Goal: Task Accomplishment & Management: Manage account settings

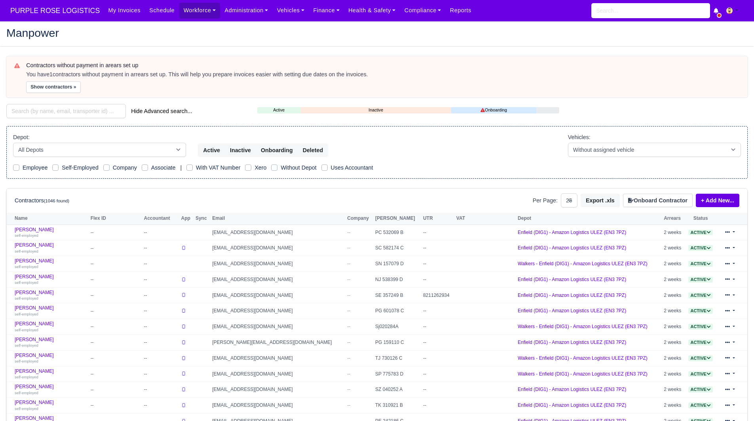
select select "25"
click at [72, 108] on input "search" at bounding box center [65, 111] width 119 height 14
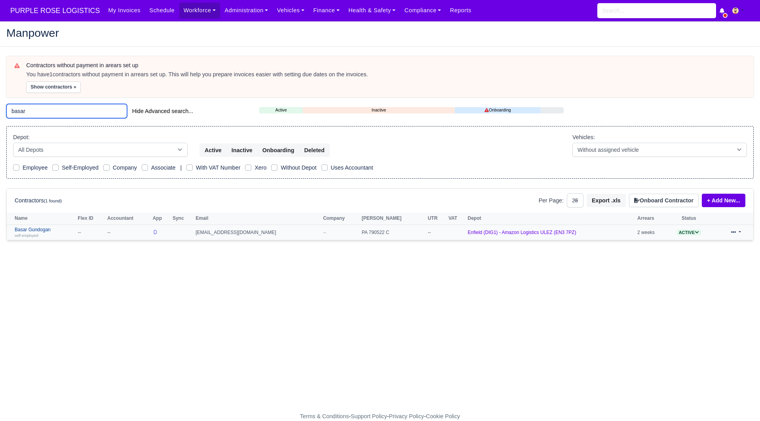
type input "basar"
click at [43, 230] on link "Basar Gundogan self-employed" at bounding box center [44, 232] width 59 height 11
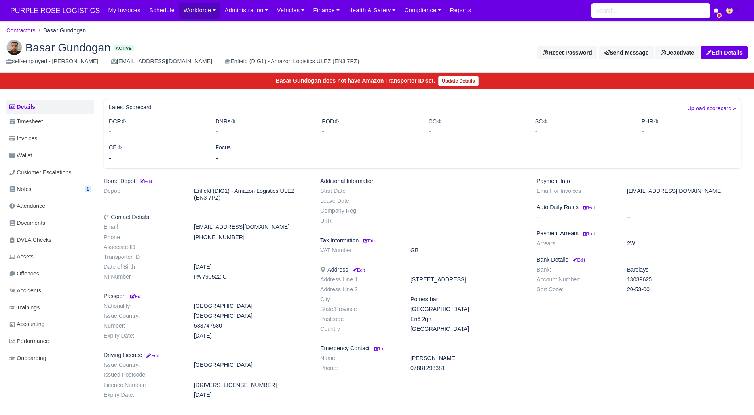
click at [45, 146] on ul "Details Timesheet Invoices Wallet Customer Escalations Notes 1 Attendance" at bounding box center [50, 234] width 88 height 268
click at [46, 143] on link "Invoices" at bounding box center [50, 138] width 88 height 15
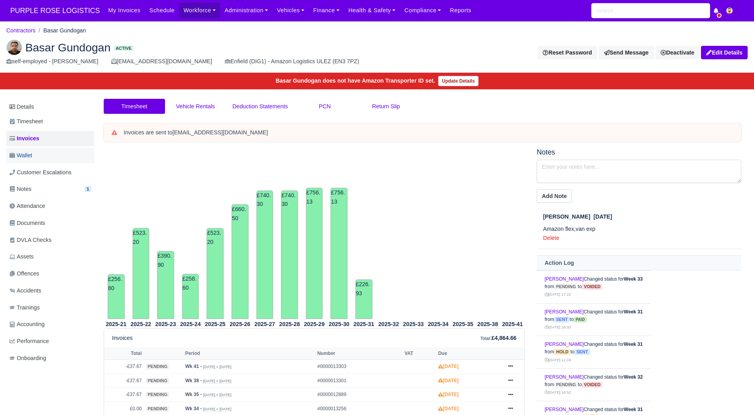
click at [44, 162] on link "Wallet" at bounding box center [50, 155] width 88 height 15
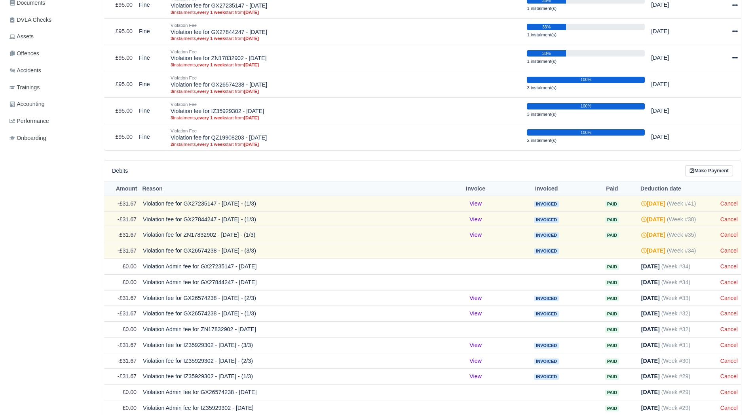
scroll to position [221, 0]
click at [730, 203] on link "Cancel" at bounding box center [728, 203] width 17 height 6
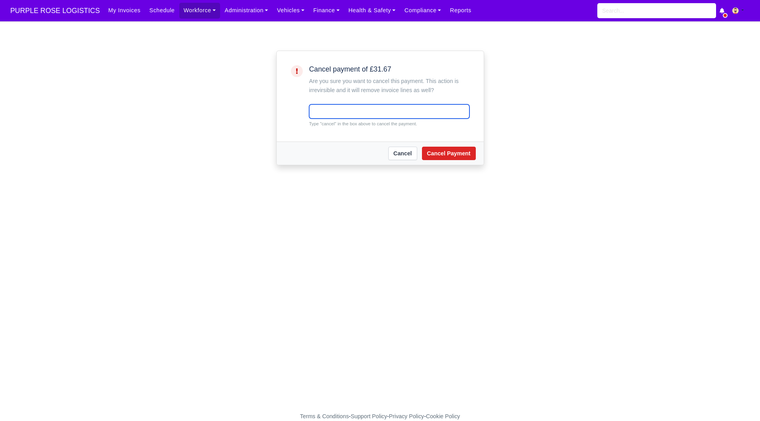
click at [378, 113] on input "text" at bounding box center [389, 111] width 160 height 14
type input "cancel"
click at [435, 147] on button "Cancel Payment" at bounding box center [449, 153] width 54 height 13
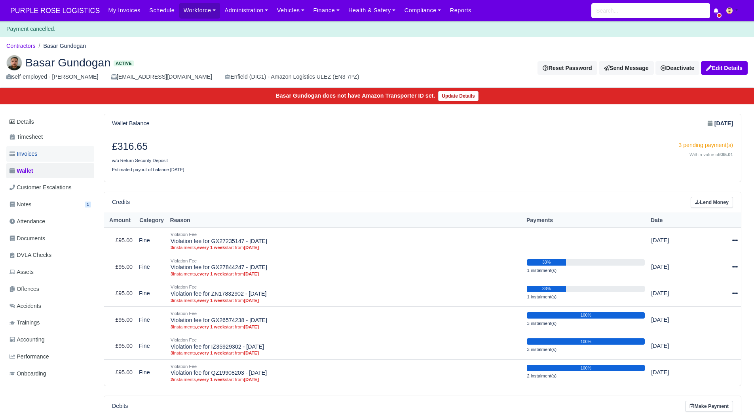
click at [61, 151] on link "Invoices" at bounding box center [50, 153] width 88 height 15
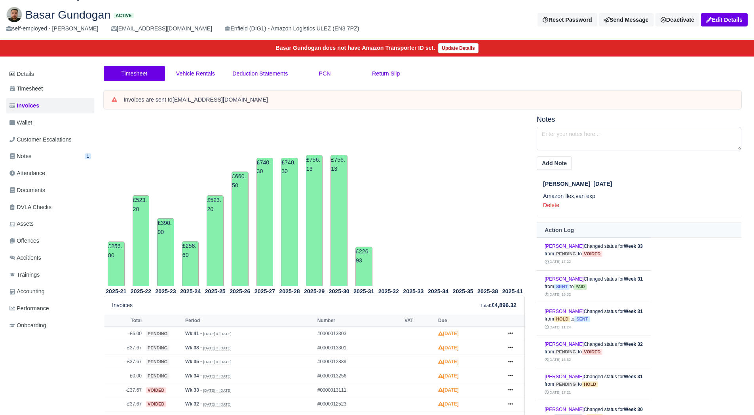
scroll to position [32, 0]
click at [43, 121] on link "Wallet" at bounding box center [50, 123] width 88 height 15
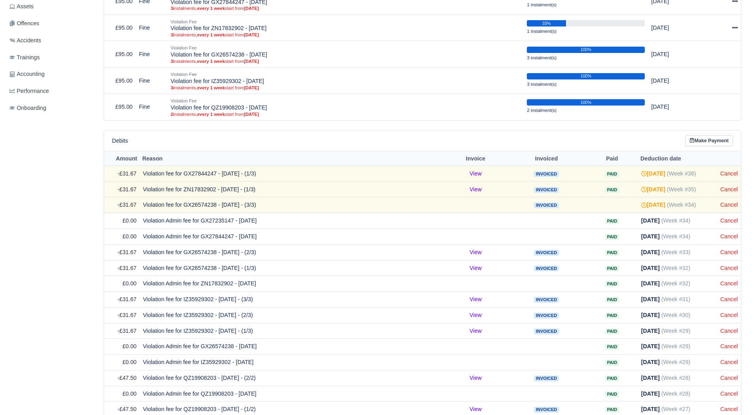
scroll to position [262, 0]
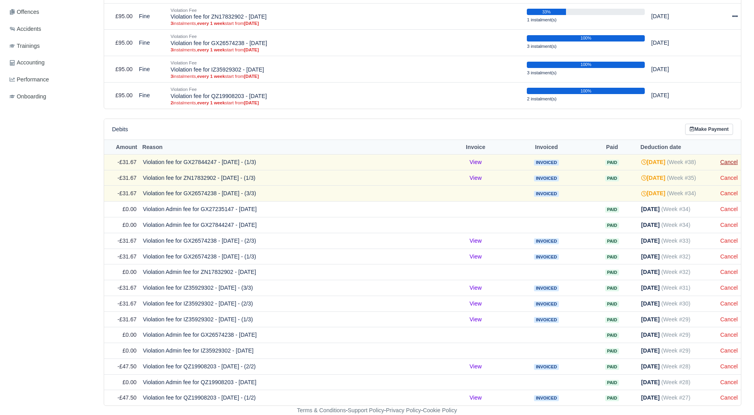
click at [725, 161] on link "Cancel" at bounding box center [728, 162] width 17 height 6
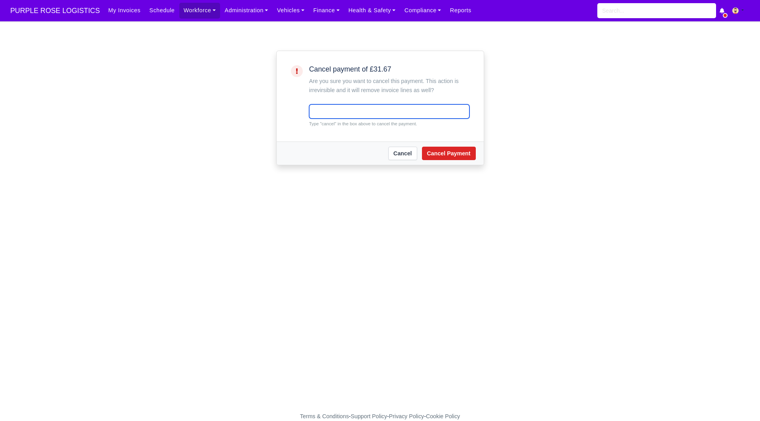
click at [395, 112] on input "text" at bounding box center [389, 111] width 160 height 14
type input "cancel"
click at [447, 148] on button "Cancel Payment" at bounding box center [449, 153] width 54 height 13
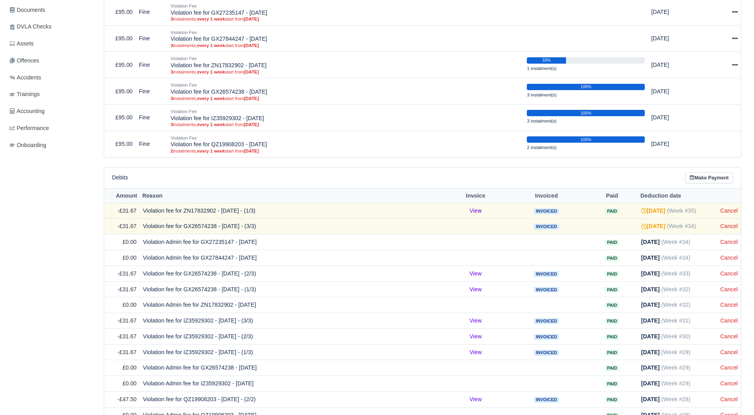
scroll to position [239, 0]
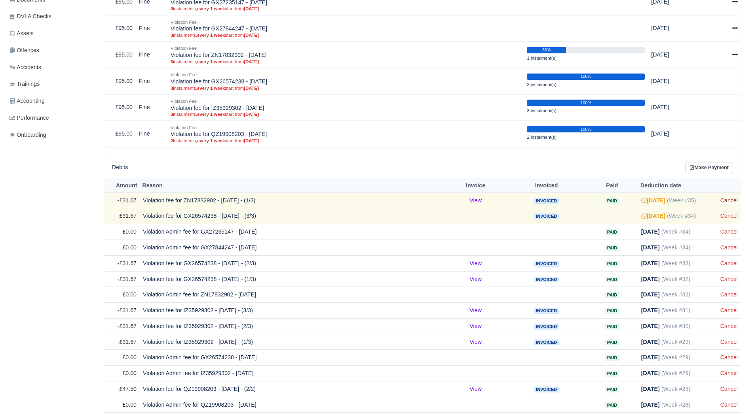
click at [729, 201] on link "Cancel" at bounding box center [728, 200] width 17 height 6
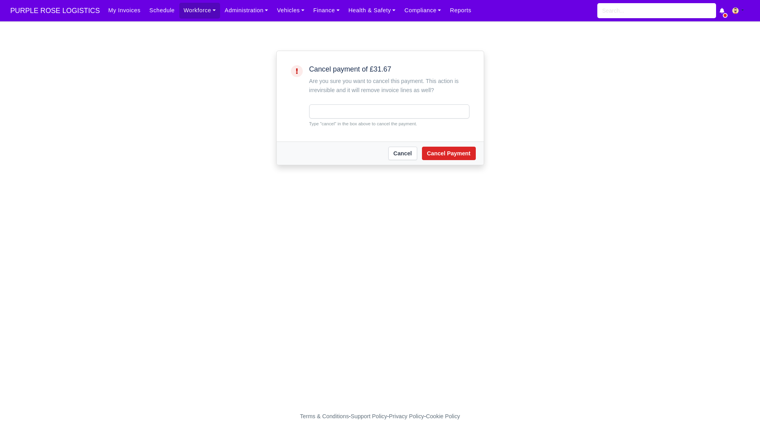
click at [348, 122] on small "Type "cancel" in the box above to cancel the payment." at bounding box center [389, 123] width 160 height 7
click at [352, 115] on input "text" at bounding box center [389, 111] width 160 height 14
type input "cancel"
click at [443, 159] on button "Cancel Payment" at bounding box center [449, 153] width 54 height 13
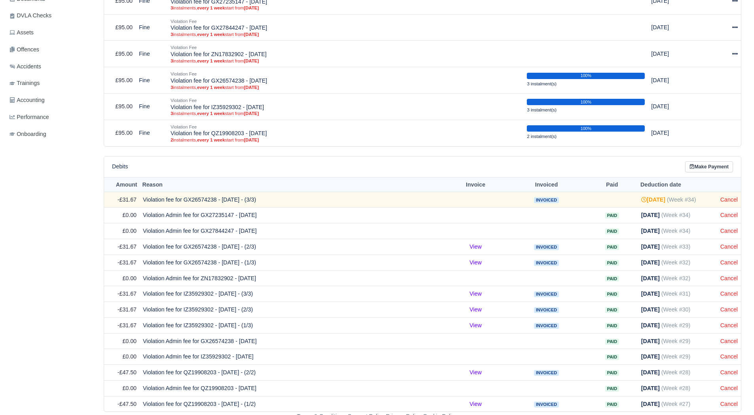
scroll to position [240, 0]
click at [727, 199] on link "Cancel" at bounding box center [728, 199] width 17 height 6
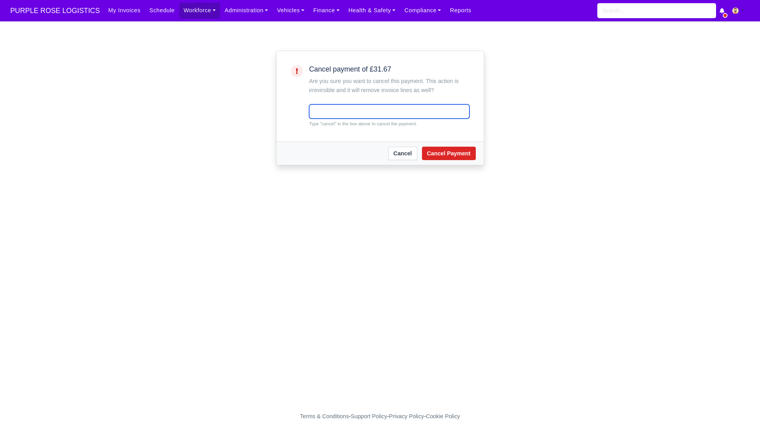
click at [329, 110] on input "text" at bounding box center [389, 111] width 160 height 14
type input "cancel"
click at [436, 150] on button "Cancel Payment" at bounding box center [449, 153] width 54 height 13
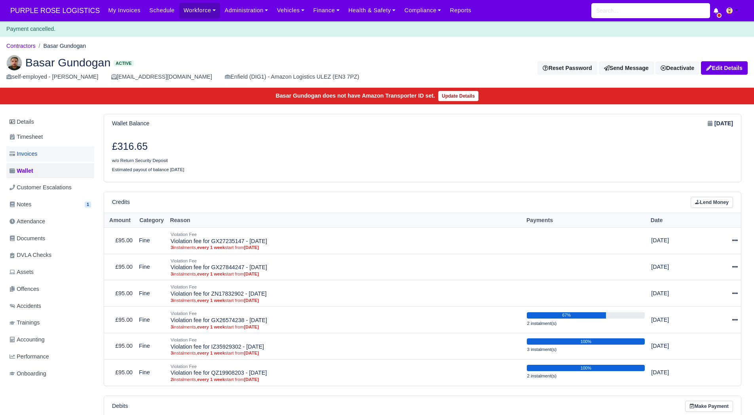
click at [53, 158] on link "Invoices" at bounding box center [50, 153] width 88 height 15
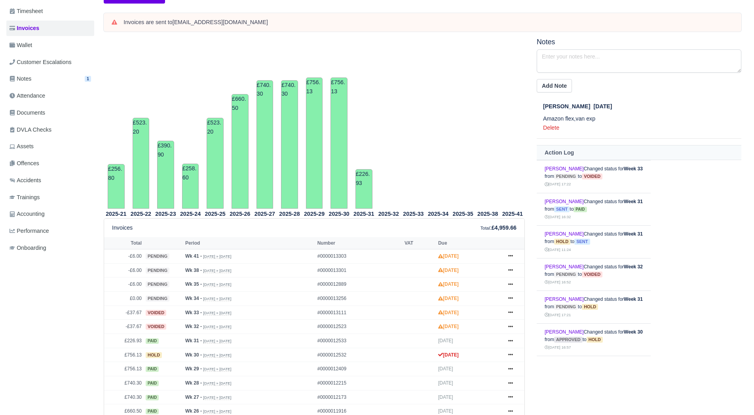
scroll to position [110, 0]
click at [46, 44] on link "Wallet" at bounding box center [50, 45] width 88 height 15
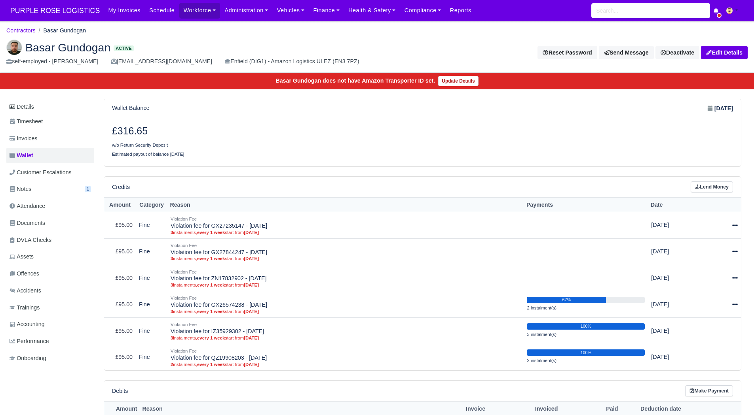
scroll to position [215, 0]
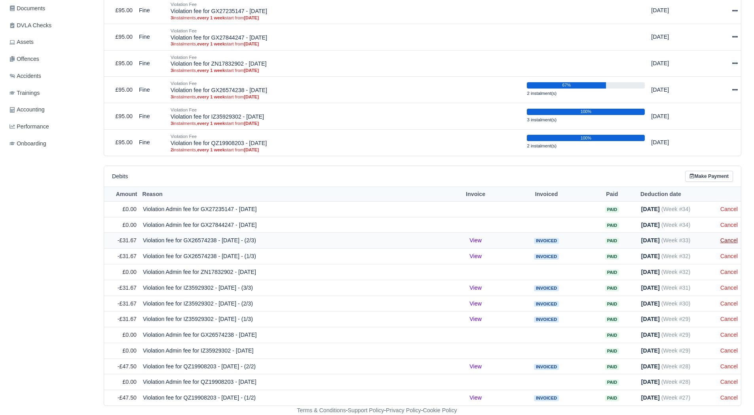
click at [728, 237] on link "Cancel" at bounding box center [728, 240] width 17 height 6
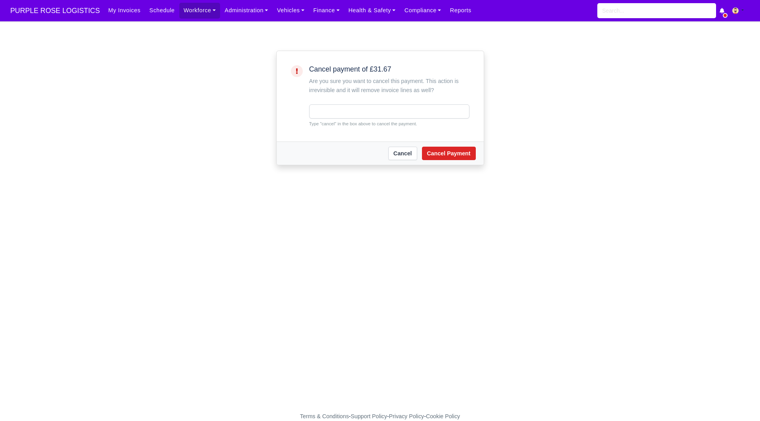
click at [362, 125] on small "Type "cancel" in the box above to cancel the payment." at bounding box center [389, 123] width 160 height 7
click at [362, 114] on input "text" at bounding box center [389, 111] width 160 height 14
type input "cancel"
click at [449, 152] on button "Cancel Payment" at bounding box center [449, 153] width 54 height 13
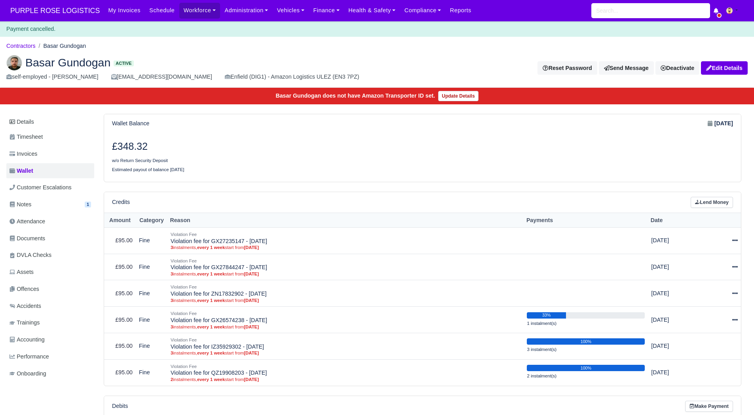
scroll to position [214, 0]
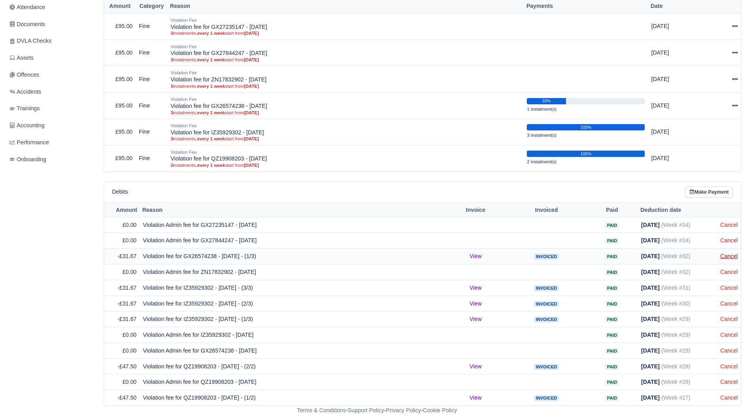
click at [730, 256] on link "Cancel" at bounding box center [728, 256] width 17 height 6
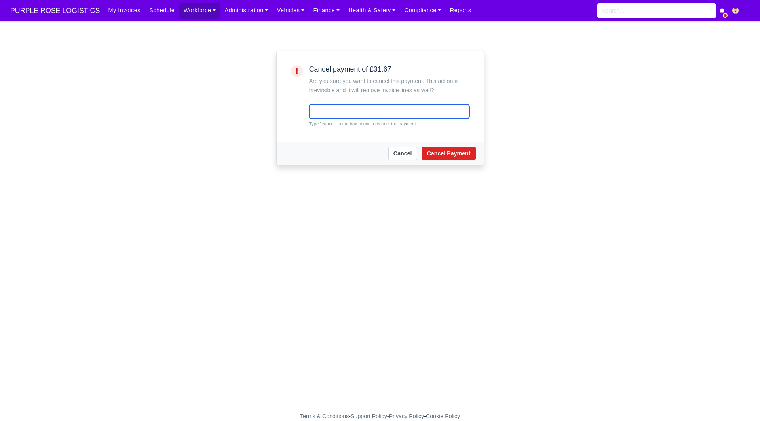
click at [343, 116] on input "text" at bounding box center [389, 111] width 160 height 14
type input "cancel"
click at [459, 148] on button "Cancel Payment" at bounding box center [449, 153] width 54 height 13
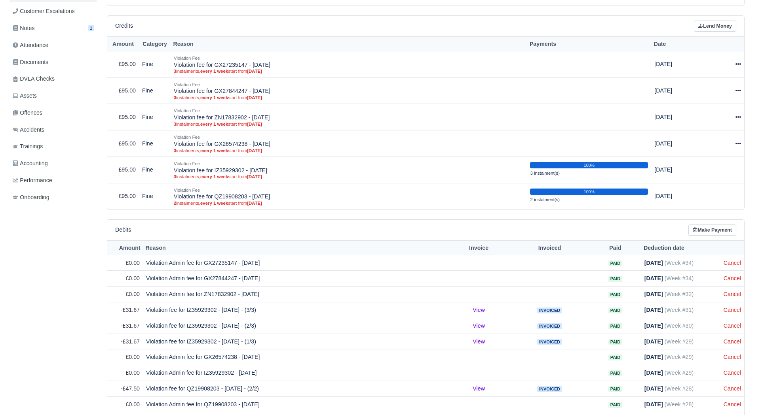
scroll to position [195, 0]
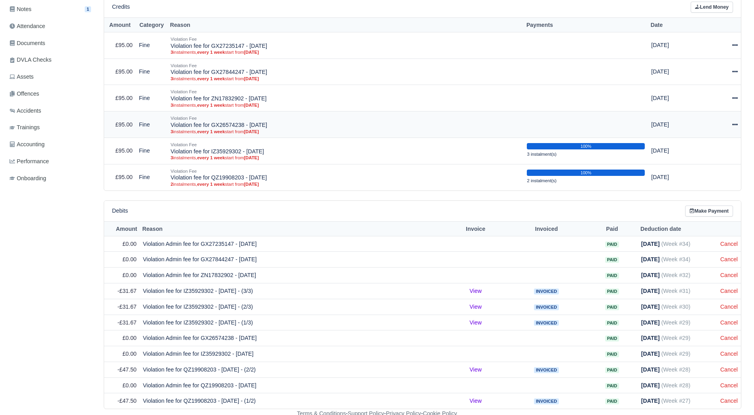
click at [729, 121] on div at bounding box center [719, 124] width 35 height 9
click at [701, 149] on button "Make Payment" at bounding box center [699, 149] width 70 height 12
select select "4899"
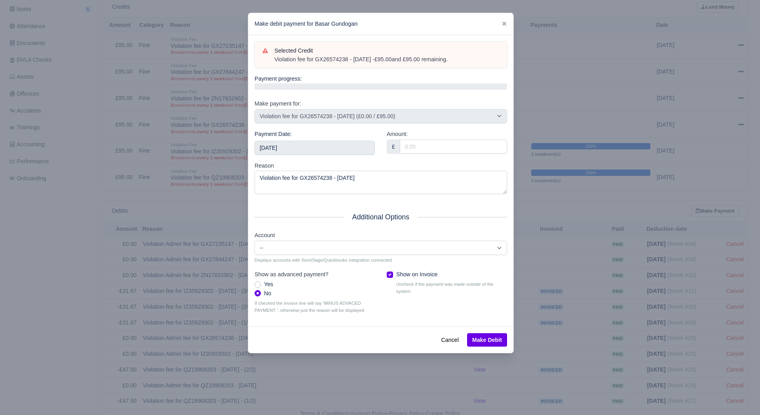
drag, startPoint x: 469, startPoint y: 65, endPoint x: 271, endPoint y: 61, distance: 197.9
click at [271, 61] on div "Selected Credit Violation fee for GX26574238 - 12/06/2025 - £95.00 and £95.00 r…" at bounding box center [380, 55] width 252 height 27
copy div "Violation fee for GX26574238 - 12/06/2025 - £95.00 and £95.00 remaining."
click at [303, 148] on input "2025-08-23" at bounding box center [314, 148] width 120 height 14
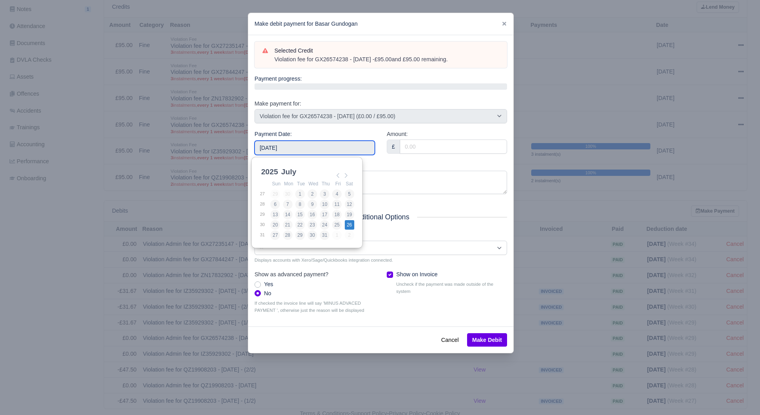
type input "2025-07-26"
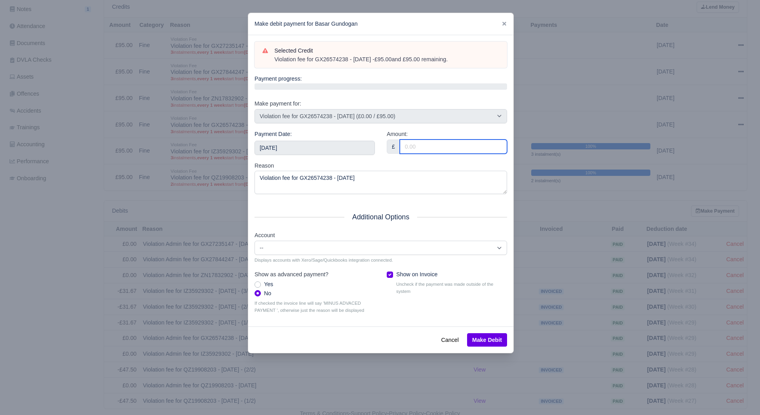
click at [430, 152] on input "Amount:" at bounding box center [453, 147] width 107 height 14
type input "95.00"
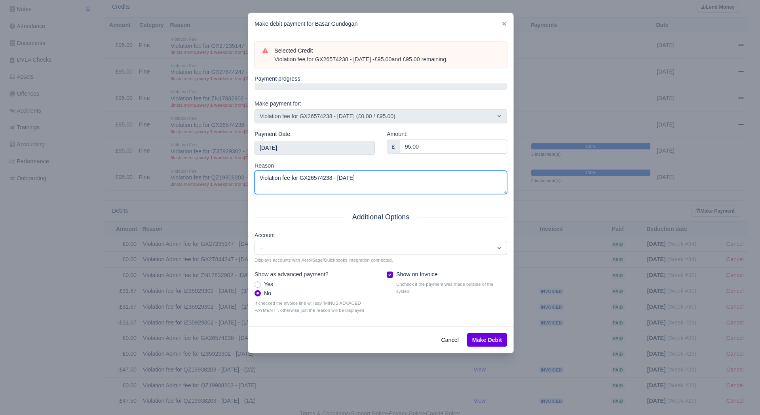
drag, startPoint x: 332, startPoint y: 184, endPoint x: 210, endPoint y: 181, distance: 122.3
click at [215, 182] on div "​ Make debit payment for Basar Gundogan Selected Credit Violation fee for GX265…" at bounding box center [380, 207] width 760 height 415
paste textarea "- £95.00 and £95.00 remaining."
type textarea "Violation fee for GX26574238 - 12/06/2025 - £95.00 and £95.00 remaining."
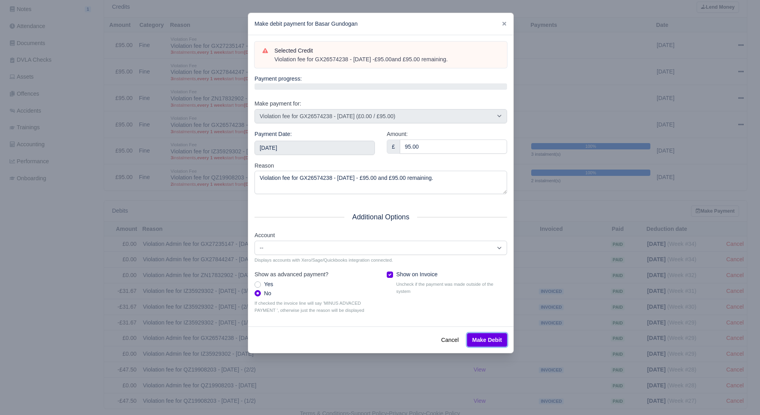
click at [470, 339] on button "Make Debit" at bounding box center [487, 340] width 40 height 13
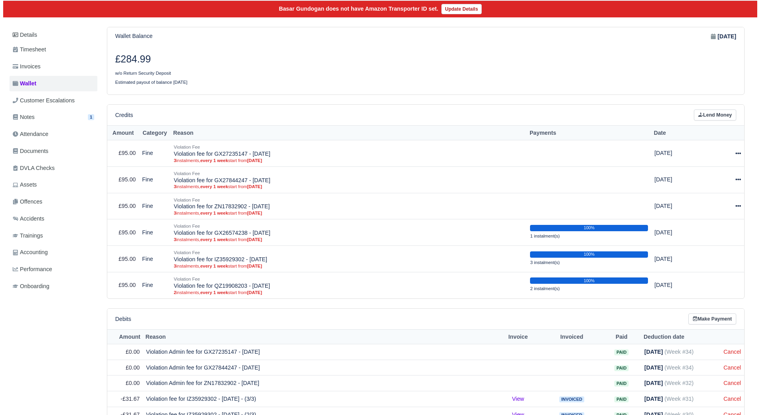
scroll to position [73, 0]
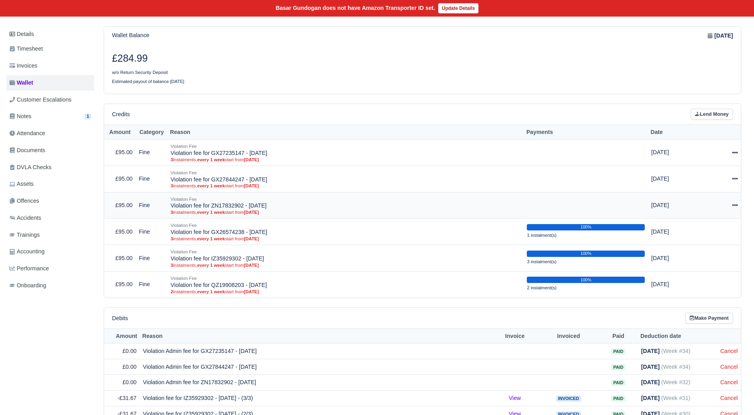
click at [736, 203] on icon at bounding box center [735, 206] width 6 height 6
click at [705, 224] on button "Make Payment" at bounding box center [699, 230] width 70 height 12
select select "5057"
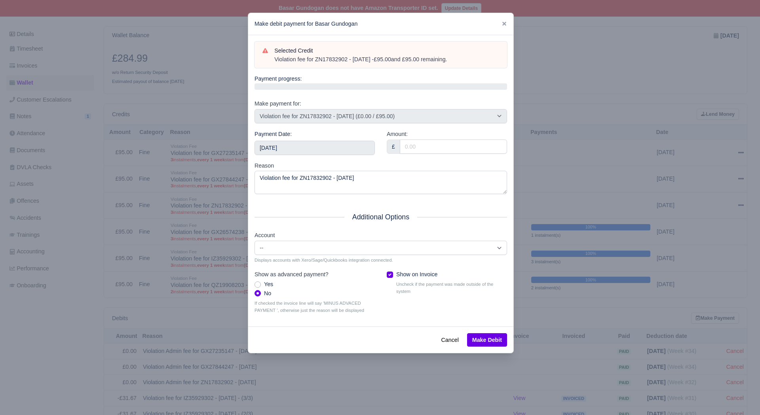
drag, startPoint x: 460, startPoint y: 60, endPoint x: 269, endPoint y: 62, distance: 190.7
click at [269, 62] on div "Selected Credit Violation fee for ZN17832902 - 18/07/2025 - £95.00 and £95.00 r…" at bounding box center [380, 54] width 237 height 17
copy div "Violation fee for ZN17832902 - 18/07/2025 - £95.00 and £95.00 remaining."
click at [299, 146] on input "[DATE]" at bounding box center [314, 148] width 120 height 14
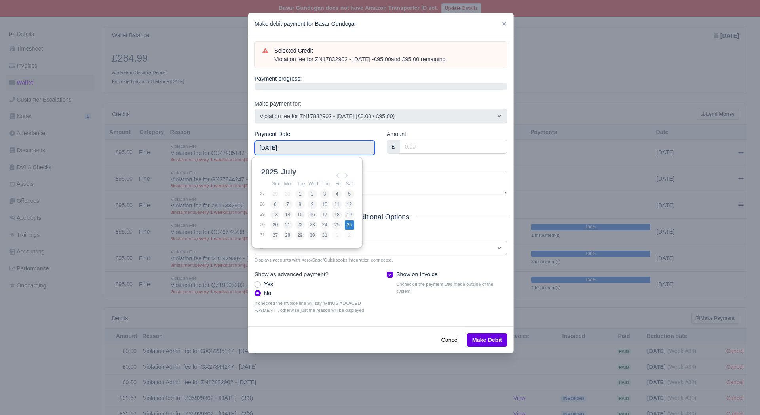
type input "[DATE]"
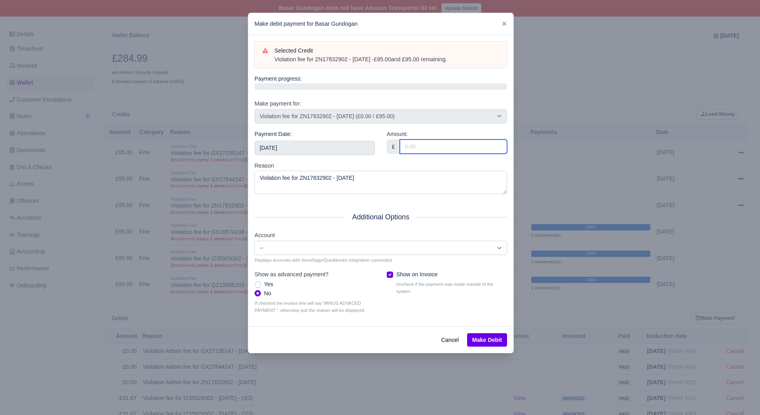
click at [434, 146] on input "Amount:" at bounding box center [453, 147] width 107 height 14
type input "95.00"
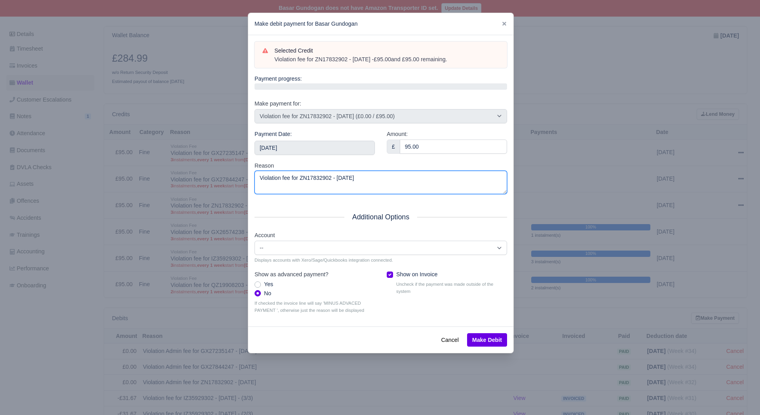
drag, startPoint x: 414, startPoint y: 178, endPoint x: 178, endPoint y: 184, distance: 236.7
click at [187, 187] on div "​ Make debit payment for Basar Gundogan Selected Credit Violation fee for ZN178…" at bounding box center [380, 207] width 760 height 415
paste textarea "- £95.00 and £95.00 remaining."
type textarea "Violation fee for ZN17832902 - 18/07/2025 - £95.00 and £95.00 remaining."
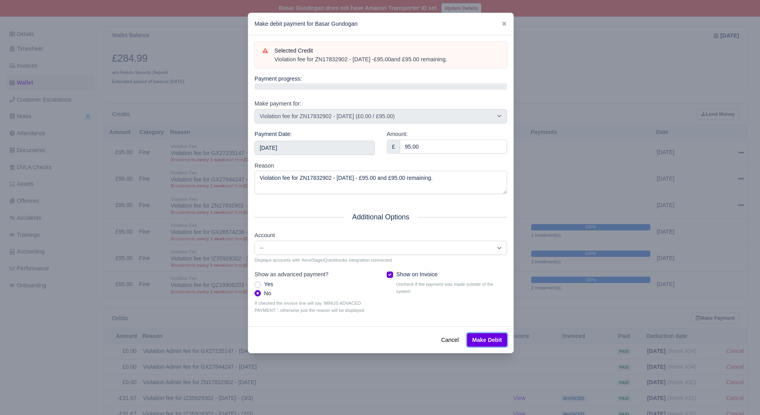
click at [486, 343] on button "Make Debit" at bounding box center [487, 340] width 40 height 13
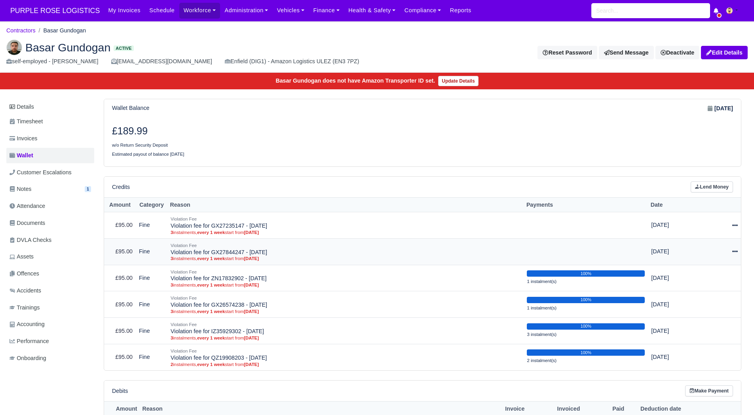
click at [726, 247] on td "Actions Make Payment Delete" at bounding box center [720, 252] width 42 height 27
click at [733, 252] on icon at bounding box center [735, 252] width 6 height 2
click at [702, 274] on button "Make Payment" at bounding box center [699, 276] width 70 height 12
select select "5143"
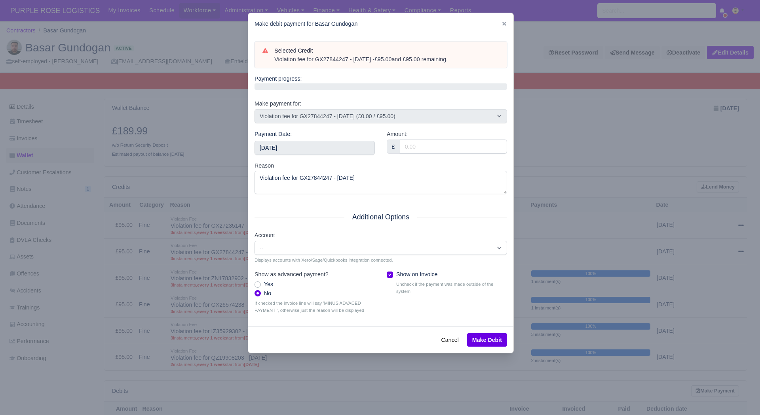
drag, startPoint x: 465, startPoint y: 63, endPoint x: 267, endPoint y: 59, distance: 198.3
click at [267, 59] on div "Selected Credit Violation fee for GX27844247 - 24/07/2025 - £95.00 and £95.00 r…" at bounding box center [380, 54] width 237 height 17
click at [292, 59] on div "Violation fee for GX27844247 - 24/07/2025 - £95.00 and £95.00 remaining." at bounding box center [386, 60] width 225 height 8
drag, startPoint x: 463, startPoint y: 63, endPoint x: 273, endPoint y: 61, distance: 190.3
click at [274, 61] on div "Violation fee for GX27844247 - 24/07/2025 - £95.00 and £95.00 remaining." at bounding box center [386, 60] width 225 height 8
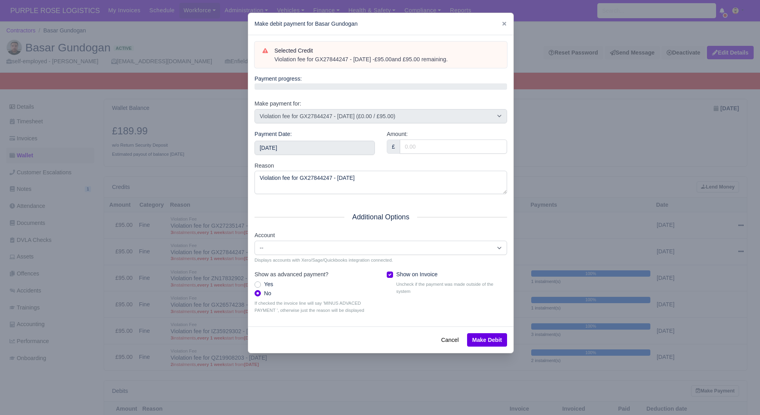
copy div "Violation fee for GX27844247 - 24/07/2025 - £95.00 and £95.00 remaining."
click at [313, 143] on input "[DATE]" at bounding box center [314, 148] width 120 height 14
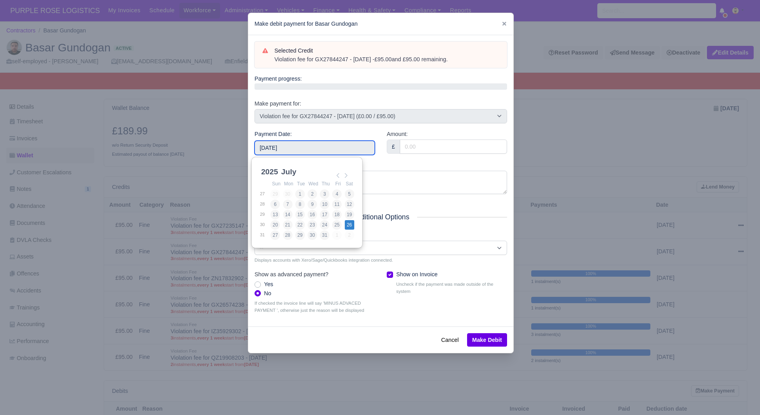
type input "[DATE]"
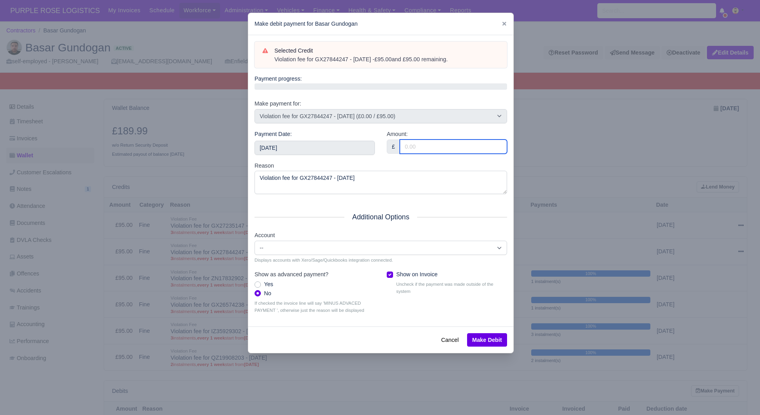
click at [434, 148] on input "Amount:" at bounding box center [453, 147] width 107 height 14
type input "95.00"
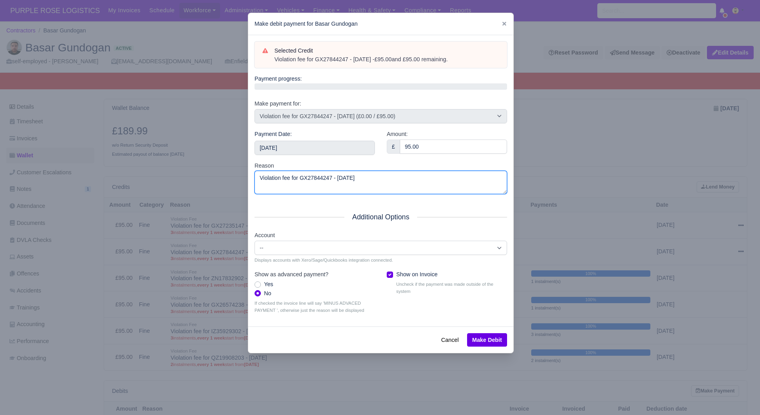
drag, startPoint x: 417, startPoint y: 179, endPoint x: 173, endPoint y: 183, distance: 244.2
click at [173, 183] on div "​ Make debit payment for Basar Gundogan Selected Credit Violation fee for GX278…" at bounding box center [380, 207] width 760 height 415
paste textarea "- £95.00 and £95.00 remaining."
type textarea "Violation fee for GX27844247 - 24/07/2025 - £95.00 and £95.00 remaining."
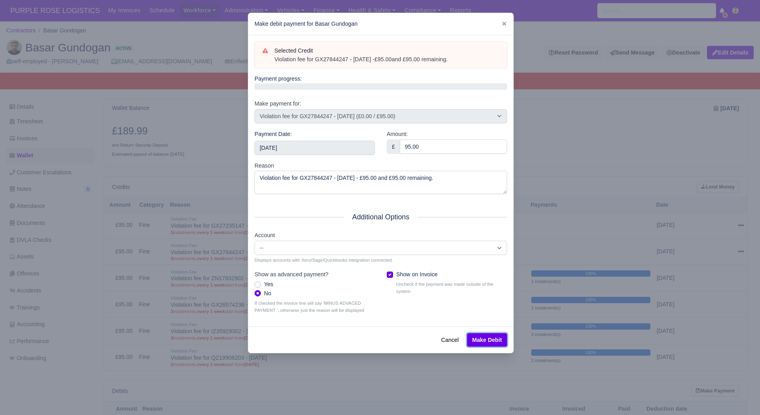
click at [473, 340] on button "Make Debit" at bounding box center [487, 340] width 40 height 13
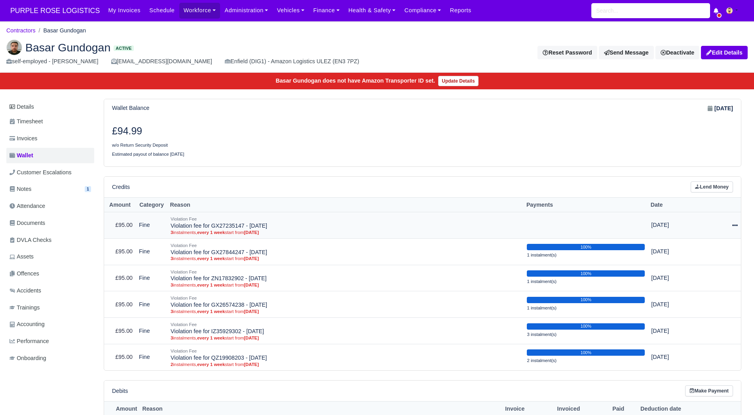
click at [732, 227] on icon at bounding box center [735, 226] width 6 height 6
click at [705, 246] on button "Make Payment" at bounding box center [699, 249] width 70 height 12
select select "5157"
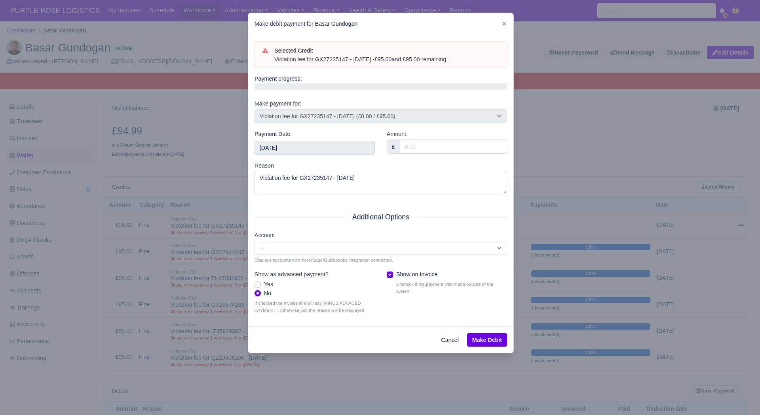
drag, startPoint x: 459, startPoint y: 62, endPoint x: 271, endPoint y: 61, distance: 187.9
click at [271, 61] on div "Selected Credit Violation fee for GX27235147 - [DATE] - £95.00 and £95.00 remai…" at bounding box center [380, 54] width 237 height 17
copy div "Violation fee for GX27235147 - [DATE] - £95.00 and £95.00 remaining."
click at [311, 139] on div "Payment Date: [DATE]" at bounding box center [314, 142] width 120 height 25
click at [313, 146] on input "[DATE]" at bounding box center [314, 148] width 120 height 14
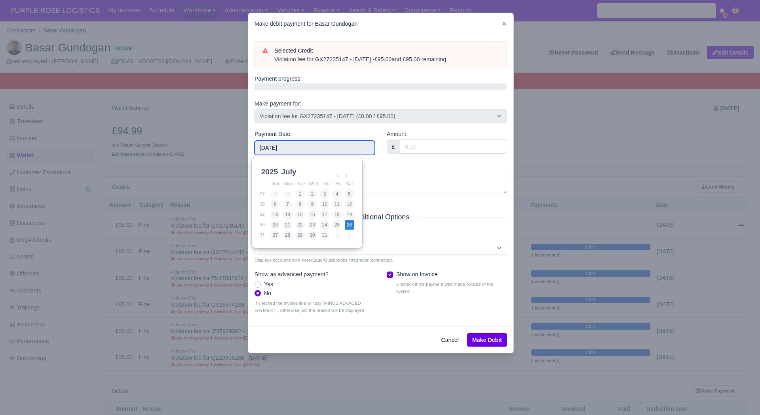
type input "[DATE]"
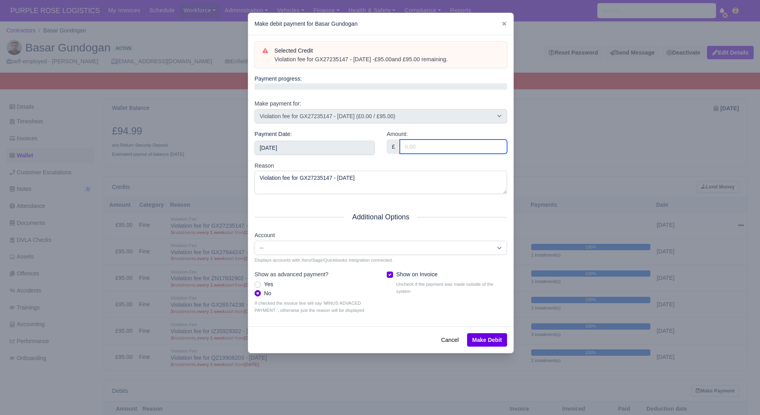
click at [412, 153] on input "Amount:" at bounding box center [453, 147] width 107 height 14
type input "95.00"
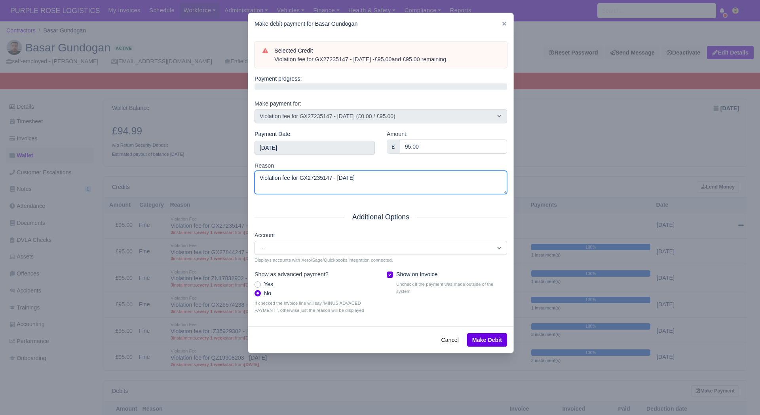
drag, startPoint x: 401, startPoint y: 182, endPoint x: 184, endPoint y: 176, distance: 217.3
click at [201, 180] on div "​ Make debit payment for Basar Gundogan Selected Credit Violation fee for GX272…" at bounding box center [380, 207] width 760 height 415
paste textarea "- £95.00 and £95.00 remaining."
type textarea "Violation fee for GX27235147 - 06/07/2025 - £95.00 and £95.00 remaining."
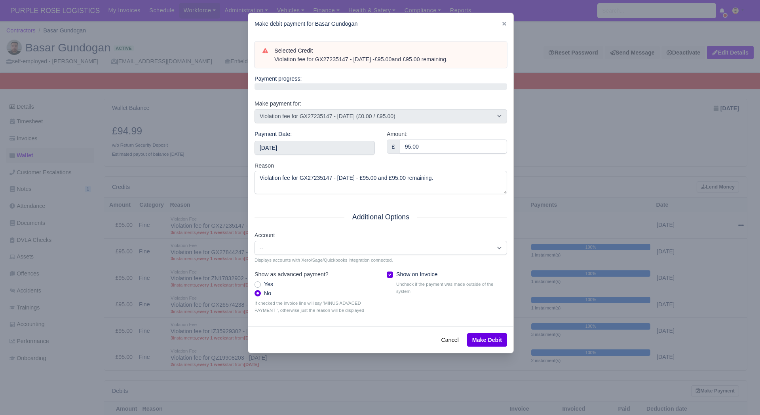
click at [480, 333] on div "Cancel Make Debit" at bounding box center [380, 340] width 265 height 27
click at [482, 342] on button "Make Debit" at bounding box center [487, 340] width 40 height 13
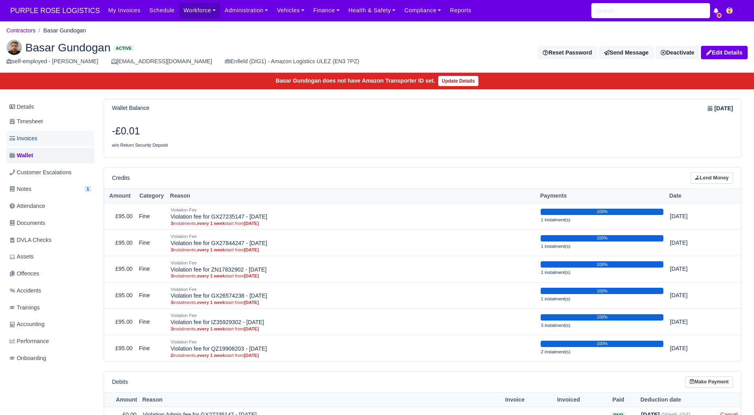
click at [46, 138] on link "Invoices" at bounding box center [50, 138] width 88 height 15
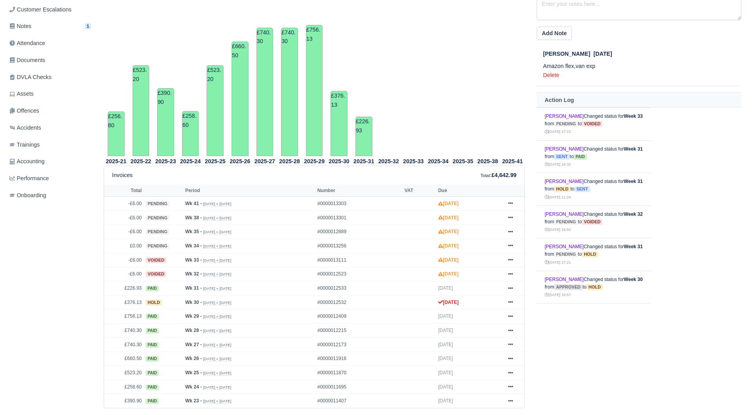
scroll to position [205, 0]
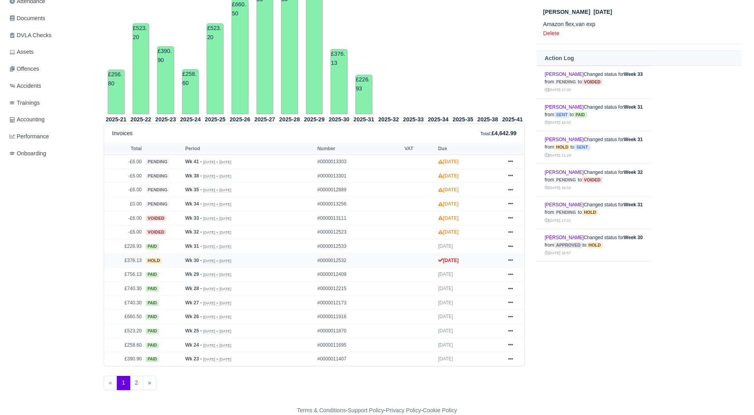
click at [508, 261] on icon at bounding box center [510, 261] width 5 height 2
click at [493, 275] on link "Show Invoice" at bounding box center [481, 275] width 70 height 17
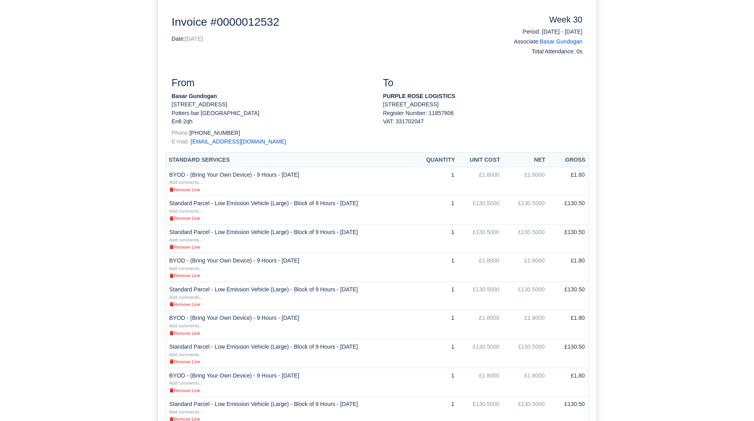
scroll to position [123, 0]
drag, startPoint x: 224, startPoint y: 98, endPoint x: 161, endPoint y: 93, distance: 63.5
click at [161, 93] on div "Document Invoice #0000012532 Date: 26/07/2025 Week 30 Period: 20/07/2025 - 26/0…" at bounding box center [377, 397] width 438 height 800
copy strong "Basar Gundogan"
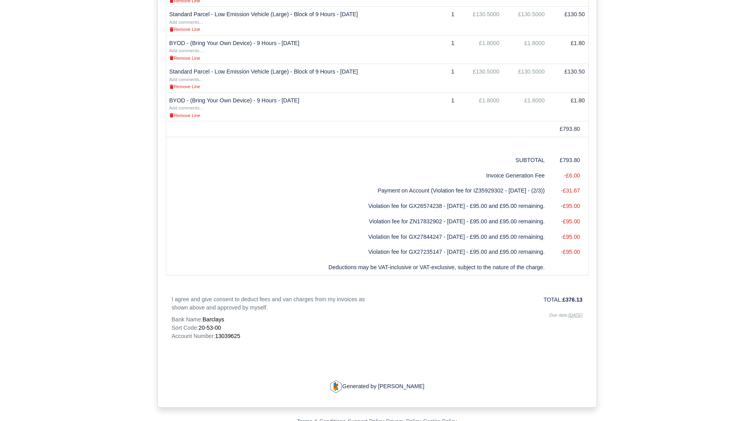
scroll to position [517, 0]
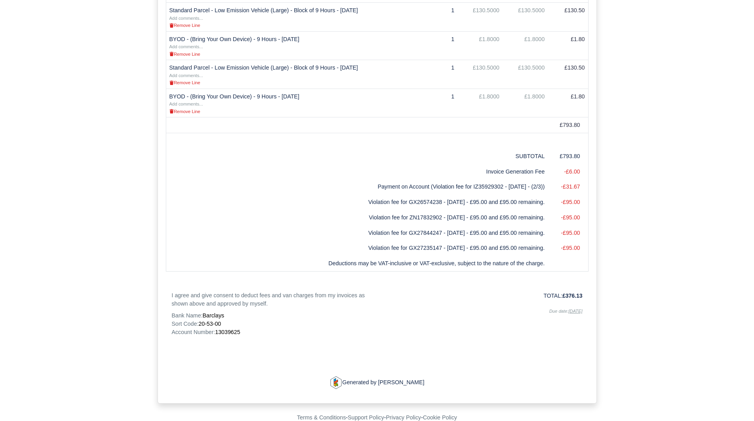
click at [235, 330] on span "13039625" at bounding box center [227, 332] width 25 height 6
copy span "13039625"
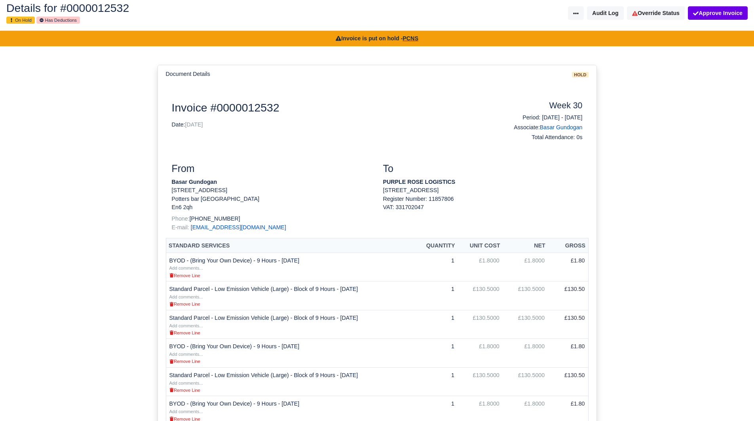
scroll to position [0, 0]
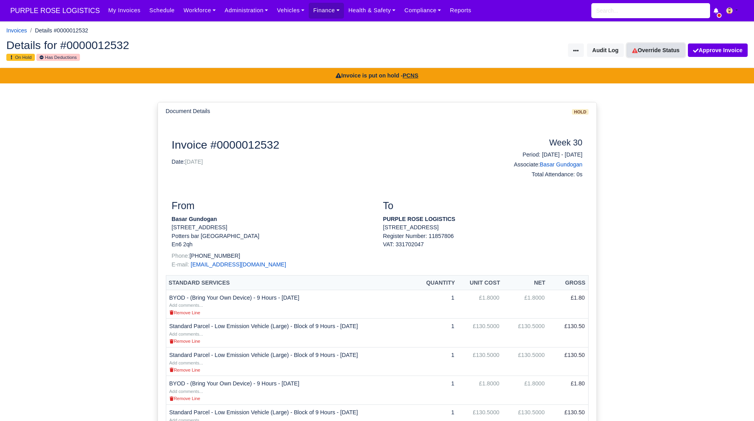
click at [660, 51] on link "Override Status" at bounding box center [656, 50] width 58 height 13
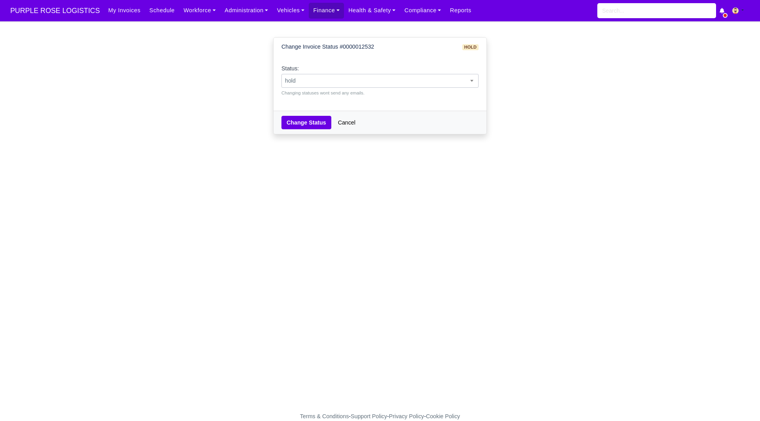
click at [357, 79] on span "hold" at bounding box center [380, 81] width 196 height 10
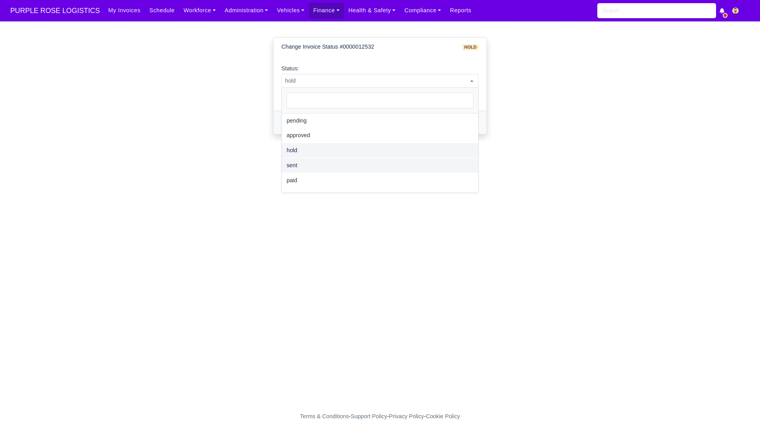
select select "paid"
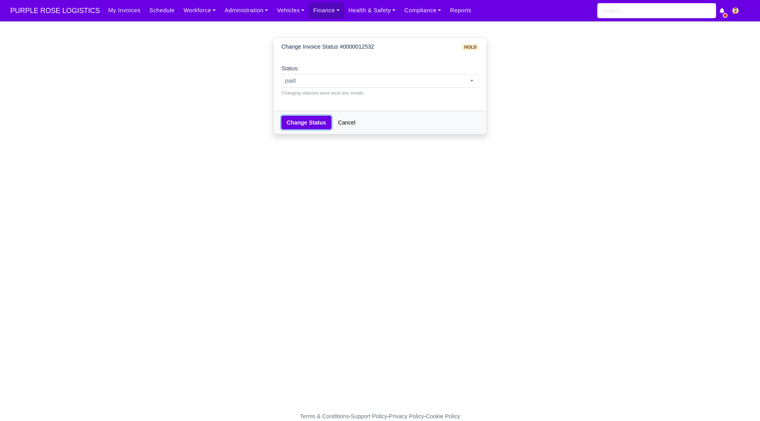
click at [302, 127] on button "Change Status" at bounding box center [306, 122] width 50 height 13
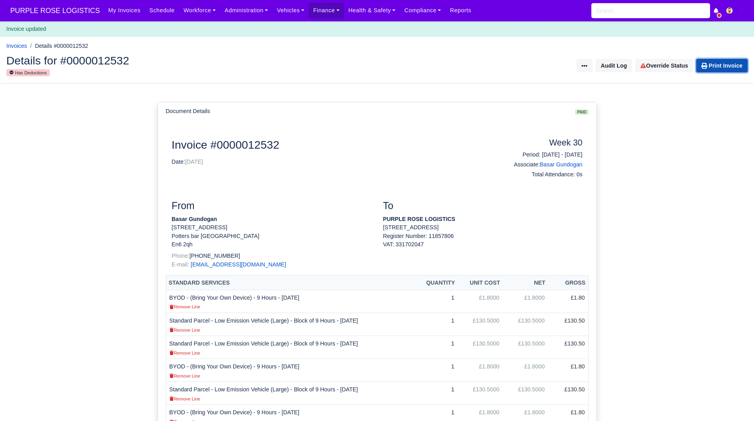
click at [722, 66] on link "Print Invoice" at bounding box center [721, 65] width 51 height 13
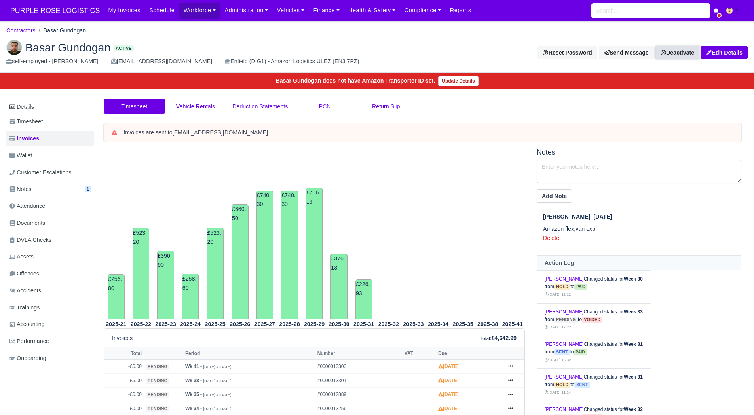
click at [677, 51] on link "Deactivate" at bounding box center [677, 52] width 44 height 13
click at [645, 89] on link "Off-board" at bounding box center [664, 92] width 70 height 12
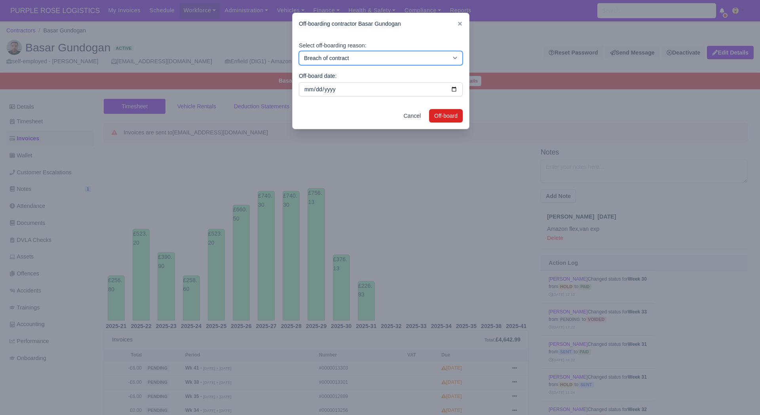
click at [421, 60] on select "Breach of contract Personal decision Too many parcels Heavy routes Another comp…" at bounding box center [381, 58] width 164 height 14
select select "personal-decision"
click at [299, 51] on select "Breach of contract Personal decision Too many parcels Heavy routes Another comp…" at bounding box center [381, 58] width 164 height 14
click at [436, 115] on button "Off-board" at bounding box center [446, 115] width 34 height 13
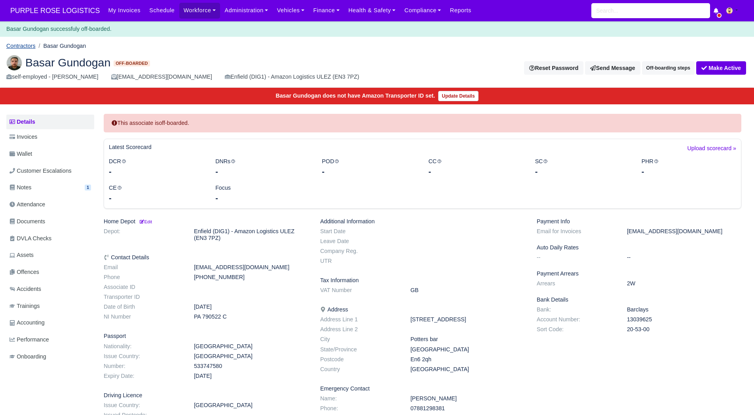
click at [32, 45] on link "Contractors" at bounding box center [20, 46] width 29 height 6
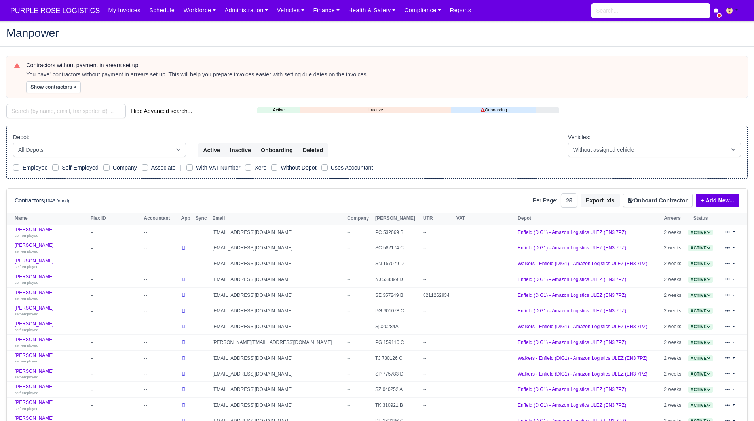
select select "25"
click at [92, 123] on div "Contractors without payment in arears set up You have 1 contractors without pay…" at bounding box center [376, 352] width 753 height 592
click at [87, 118] on input "search" at bounding box center [65, 111] width 119 height 14
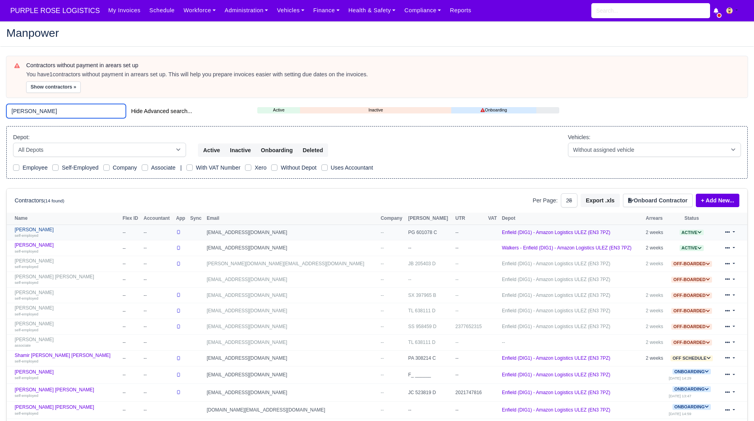
type input "alex"
click at [26, 236] on small "self-employed" at bounding box center [27, 235] width 24 height 4
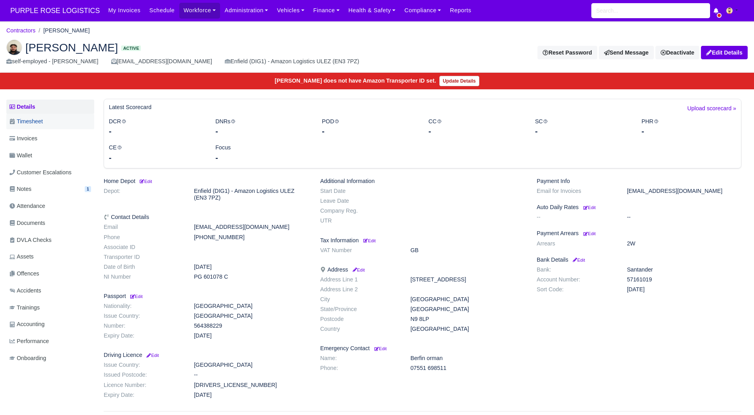
click at [47, 119] on link "Timesheet" at bounding box center [50, 121] width 88 height 15
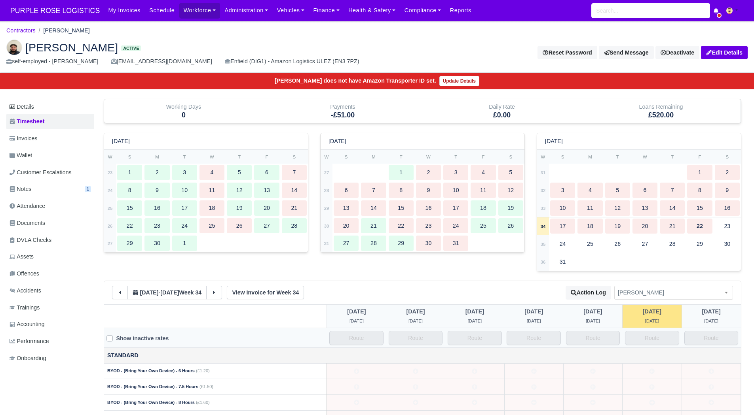
click at [40, 145] on link "Invoices" at bounding box center [50, 138] width 88 height 15
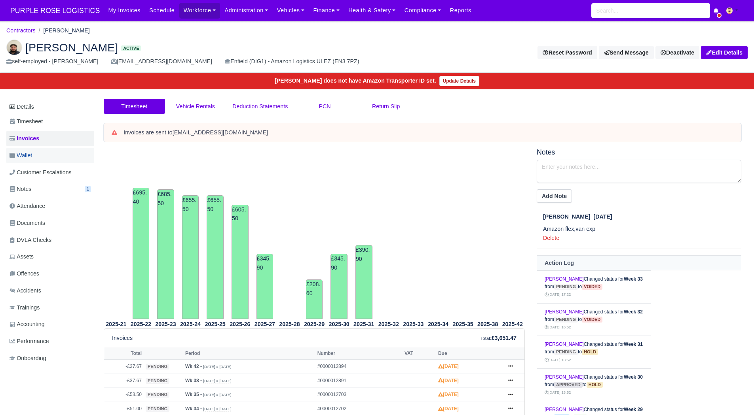
click at [51, 159] on link "Wallet" at bounding box center [50, 155] width 88 height 15
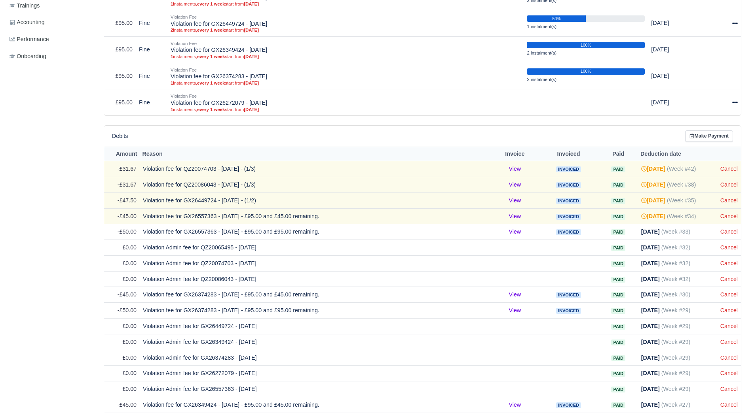
scroll to position [303, 0]
click at [729, 166] on link "Cancel" at bounding box center [728, 168] width 17 height 6
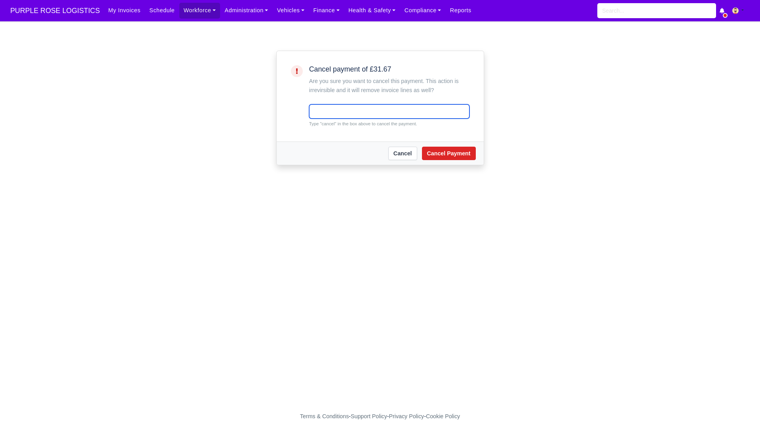
click at [368, 116] on input "text" at bounding box center [389, 111] width 160 height 14
type input "cancel"
click at [426, 154] on button "Cancel Payment" at bounding box center [449, 153] width 54 height 13
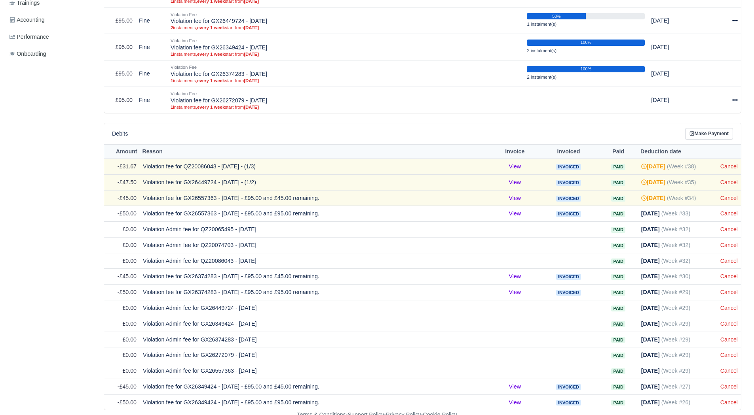
scroll to position [322, 0]
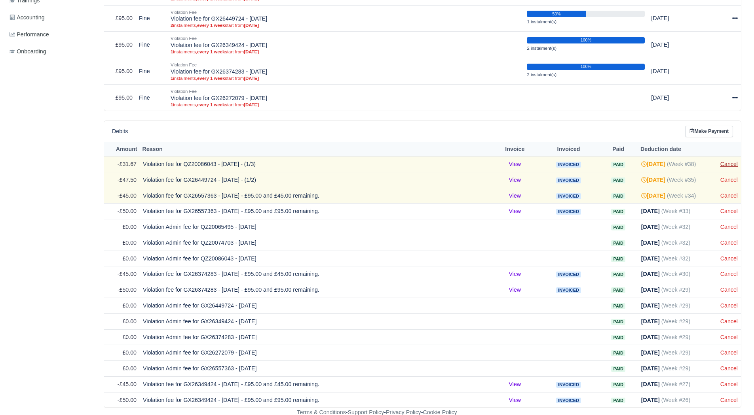
click at [727, 165] on link "Cancel" at bounding box center [728, 164] width 17 height 6
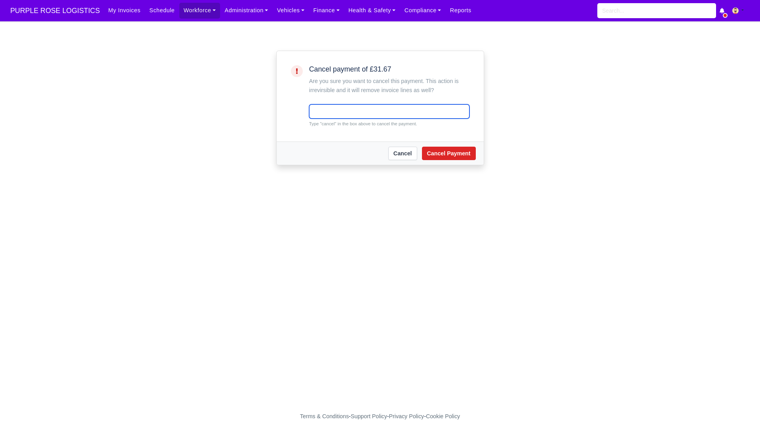
click at [404, 114] on input "text" at bounding box center [389, 111] width 160 height 14
type input "cancel"
click at [444, 157] on button "Cancel Payment" at bounding box center [449, 153] width 54 height 13
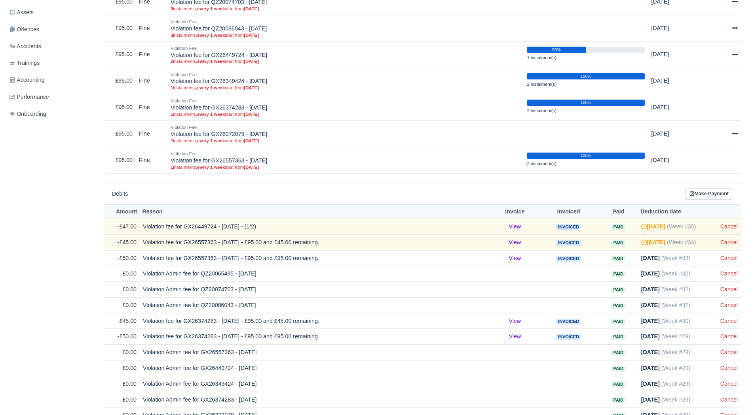
scroll to position [260, 0]
click at [725, 230] on td "Cancel" at bounding box center [729, 227] width 24 height 16
click at [728, 228] on link "Cancel" at bounding box center [728, 226] width 17 height 6
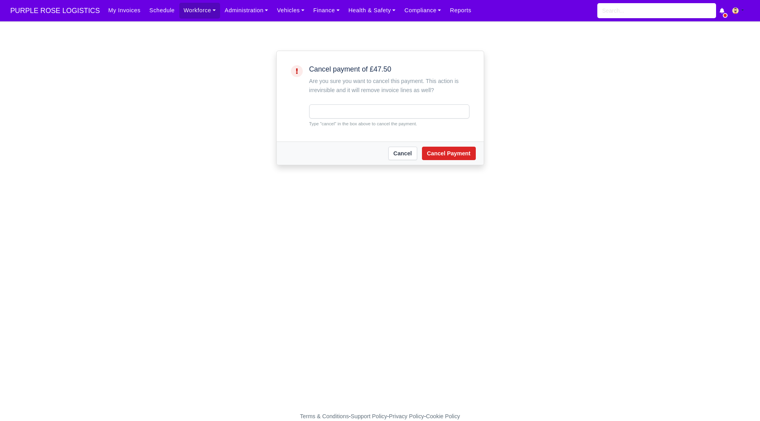
click at [372, 124] on small "Type "cancel" in the box above to cancel the payment." at bounding box center [389, 123] width 160 height 7
click at [372, 118] on input "text" at bounding box center [389, 111] width 160 height 14
type input "cancel"
click at [430, 155] on button "Cancel Payment" at bounding box center [449, 153] width 54 height 13
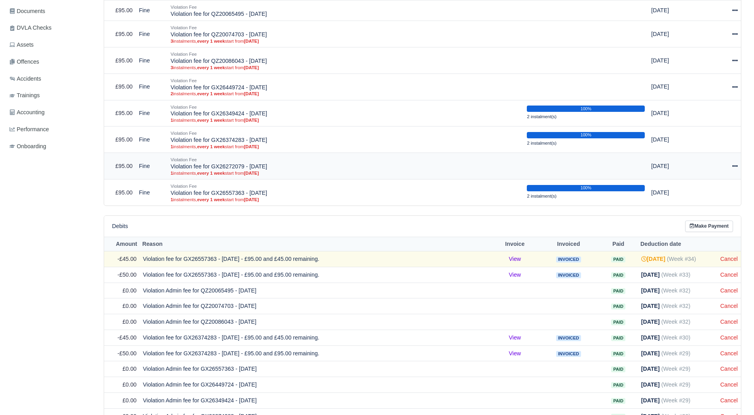
scroll to position [228, 0]
click at [728, 256] on link "Cancel" at bounding box center [728, 259] width 17 height 6
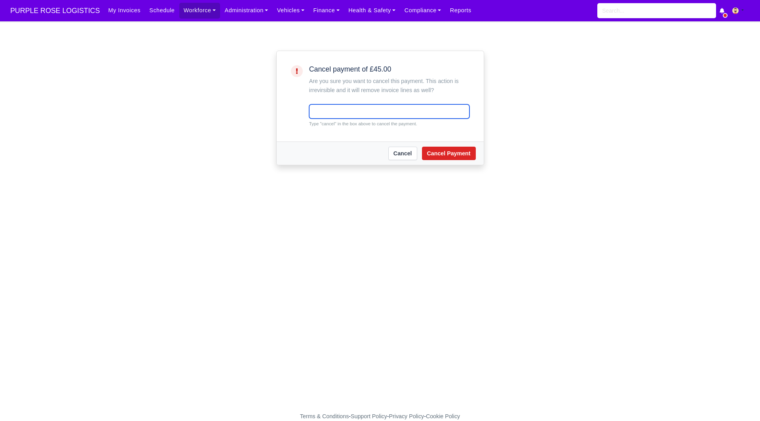
click at [364, 115] on input "text" at bounding box center [389, 111] width 160 height 14
type input "cancel"
click at [434, 148] on button "Cancel Payment" at bounding box center [449, 153] width 54 height 13
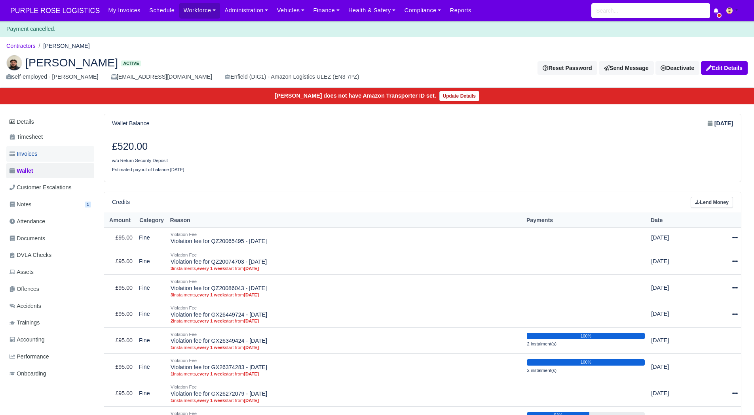
click at [52, 153] on link "Invoices" at bounding box center [50, 153] width 88 height 15
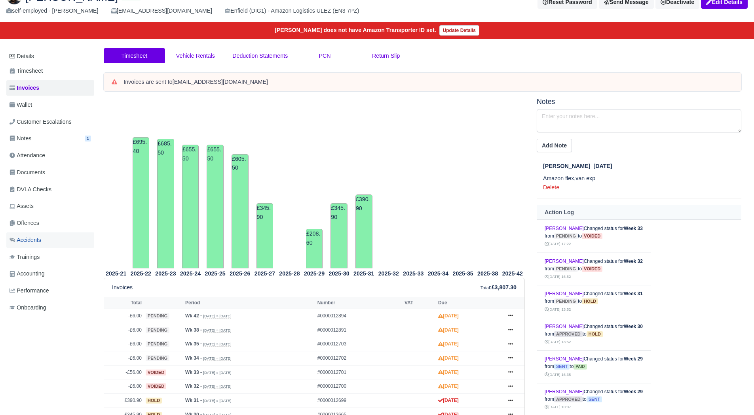
scroll to position [49, 0]
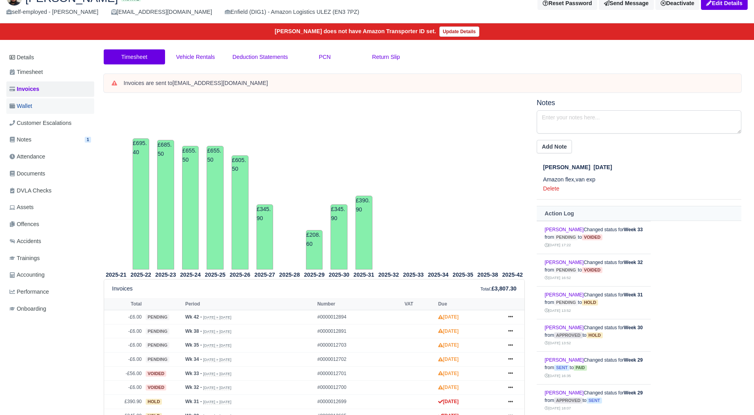
click at [42, 100] on link "Wallet" at bounding box center [50, 106] width 88 height 15
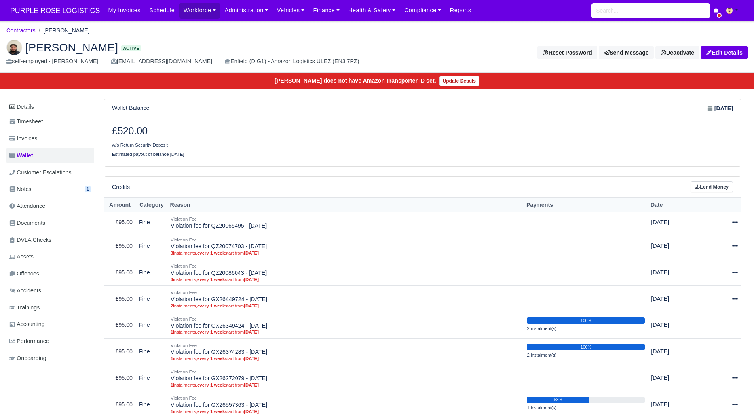
scroll to position [256, 0]
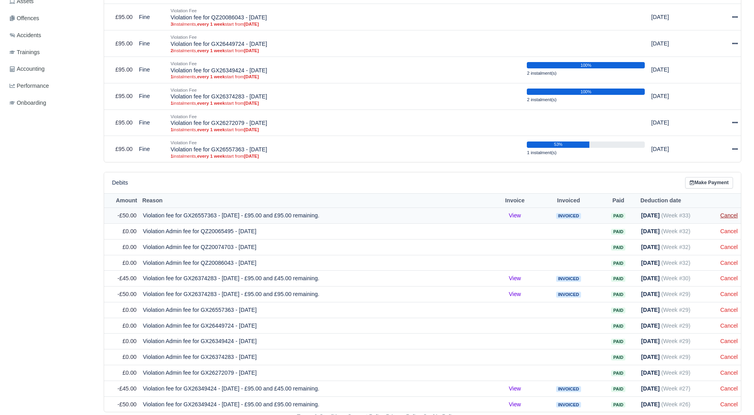
click at [724, 214] on link "Cancel" at bounding box center [728, 215] width 17 height 6
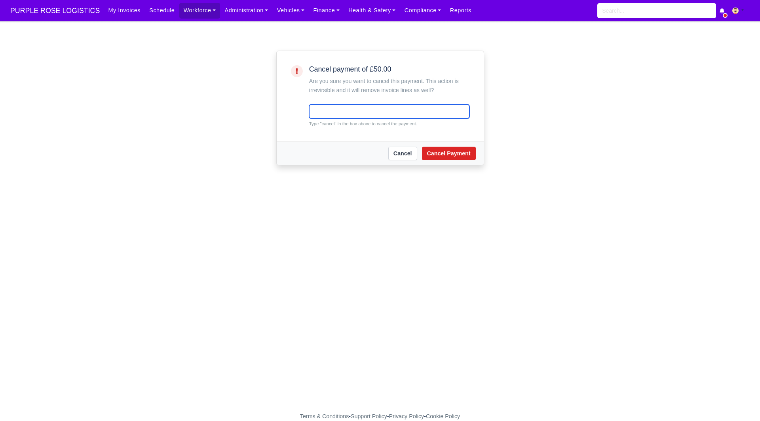
click at [374, 117] on input "text" at bounding box center [389, 111] width 160 height 14
type input "cancel"
click at [434, 155] on button "Cancel Payment" at bounding box center [449, 153] width 54 height 13
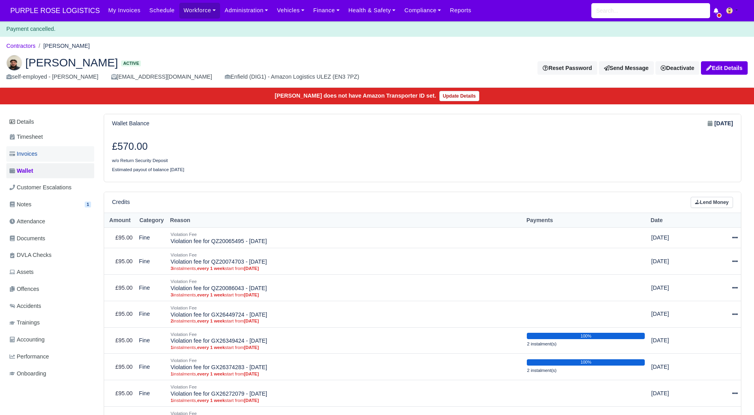
click at [82, 157] on link "Invoices" at bounding box center [50, 153] width 88 height 15
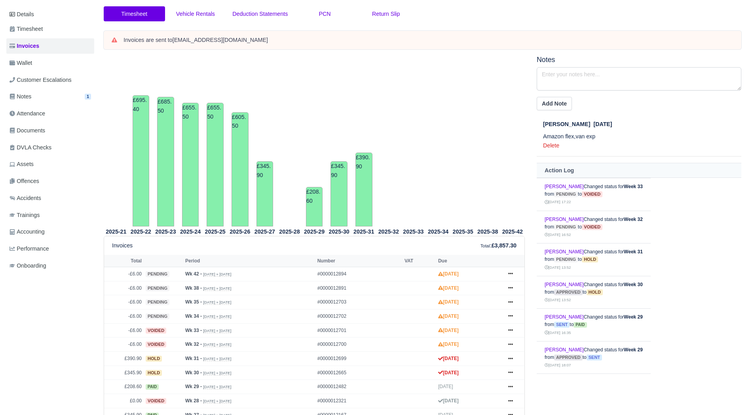
scroll to position [91, 0]
click at [48, 59] on link "Wallet" at bounding box center [50, 64] width 88 height 15
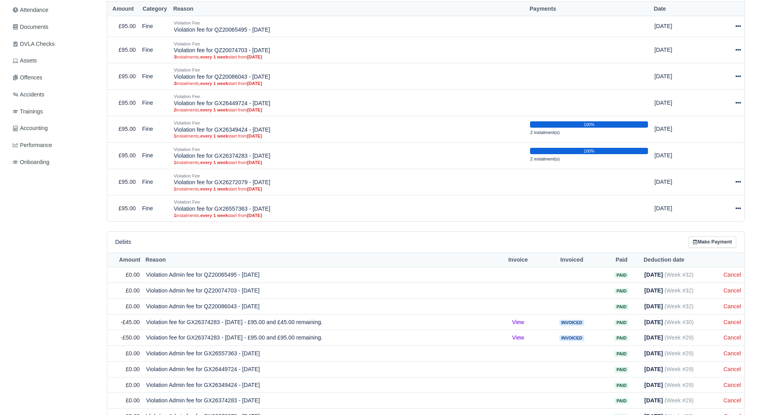
scroll to position [223, 0]
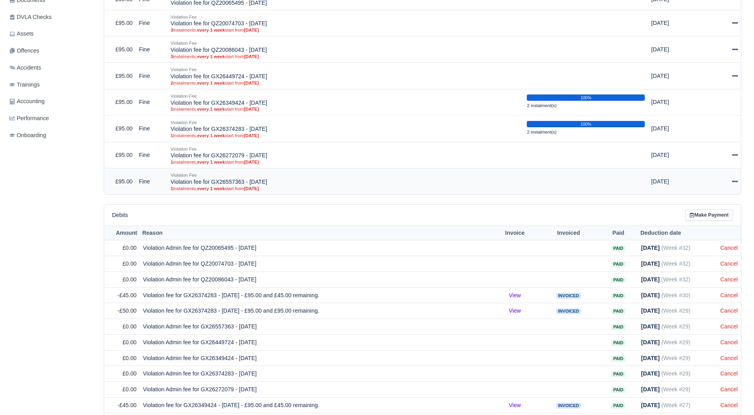
click at [734, 180] on icon at bounding box center [735, 182] width 6 height 6
click at [701, 206] on button "Make Payment" at bounding box center [699, 206] width 70 height 12
select select "4929"
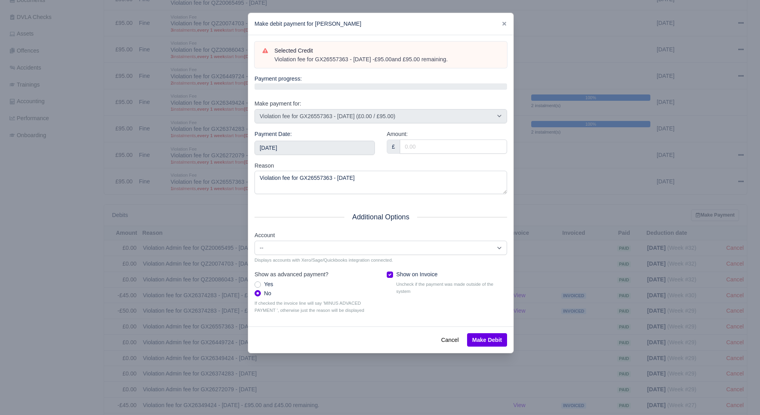
drag, startPoint x: 466, startPoint y: 57, endPoint x: 270, endPoint y: 62, distance: 195.9
click at [270, 62] on div "Selected Credit Violation fee for GX26557363 - 17/06/2025 - £95.00 and £95.00 r…" at bounding box center [380, 54] width 237 height 17
copy div "Violation fee for GX26557363 - 17/06/2025 - £95.00 and £95.00 remaining."
click at [297, 145] on input "[DATE]" at bounding box center [314, 148] width 120 height 14
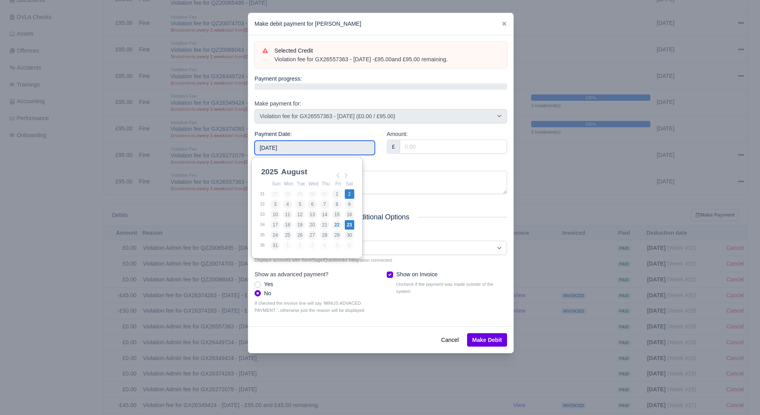
type input "[DATE]"
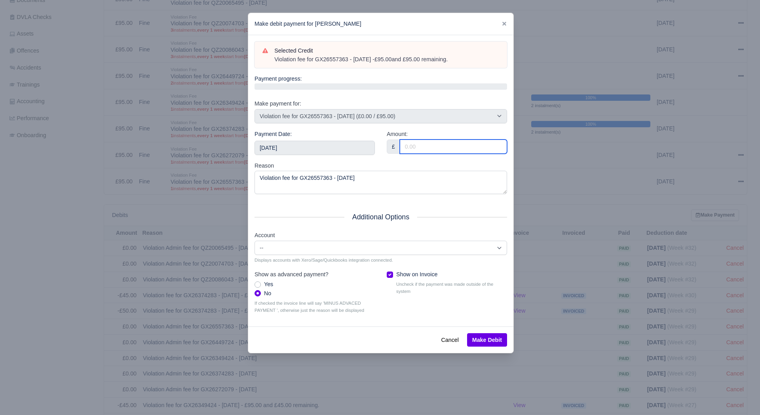
click at [424, 148] on input "Amount:" at bounding box center [453, 147] width 107 height 14
type input "95.00"
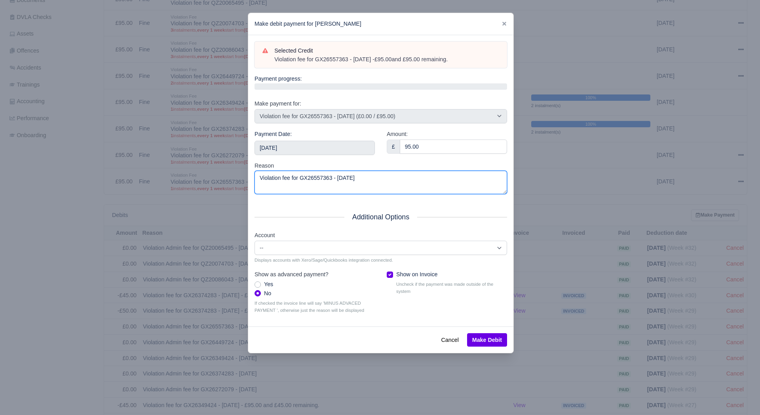
drag, startPoint x: 405, startPoint y: 174, endPoint x: 155, endPoint y: 192, distance: 251.1
click at [155, 192] on div "​ Make debit payment for Alex Altun Selected Credit Violation fee for GX2655736…" at bounding box center [380, 207] width 760 height 415
paste textarea "- £95.00 and £95.00 remaining."
type textarea "Violation fee for GX26557363 - [DATE] - £95.00 and £95.00 remaining."
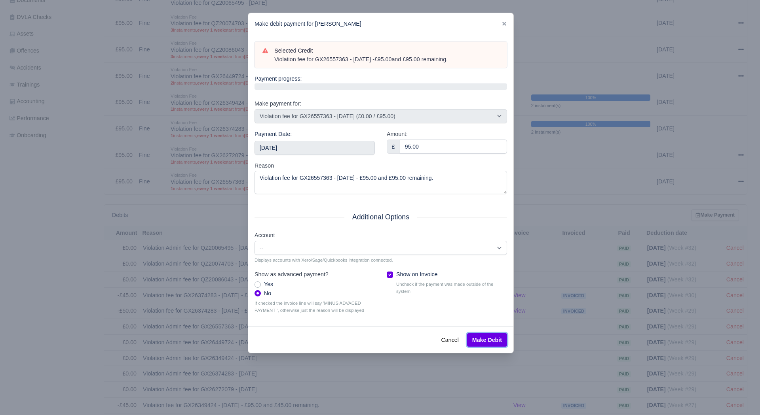
click at [487, 344] on button "Make Debit" at bounding box center [487, 340] width 40 height 13
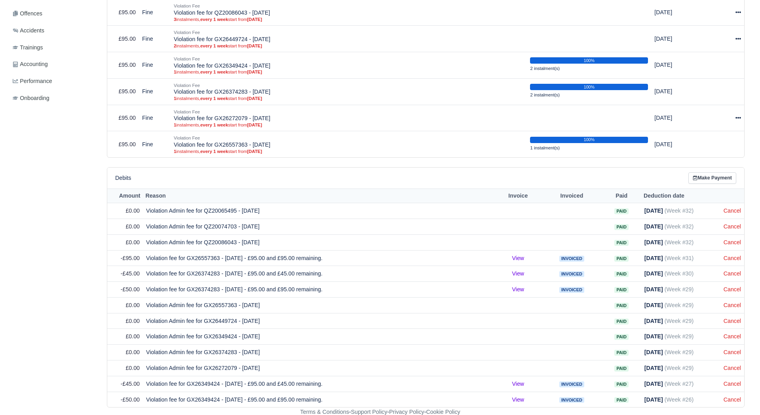
scroll to position [261, 0]
click at [732, 119] on icon at bounding box center [735, 118] width 6 height 6
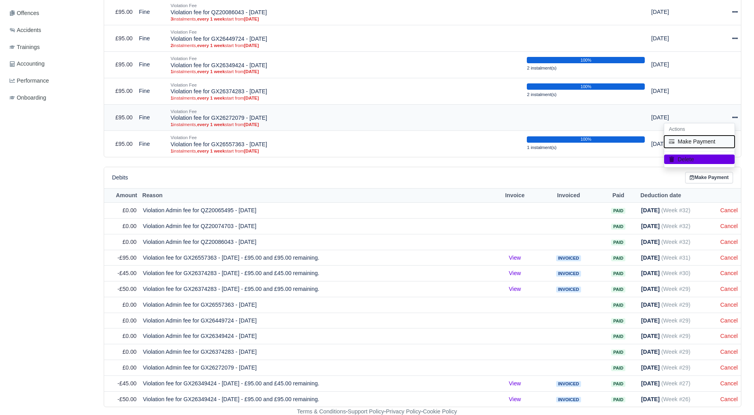
click at [705, 141] on button "Make Payment" at bounding box center [699, 142] width 70 height 12
select select "4931"
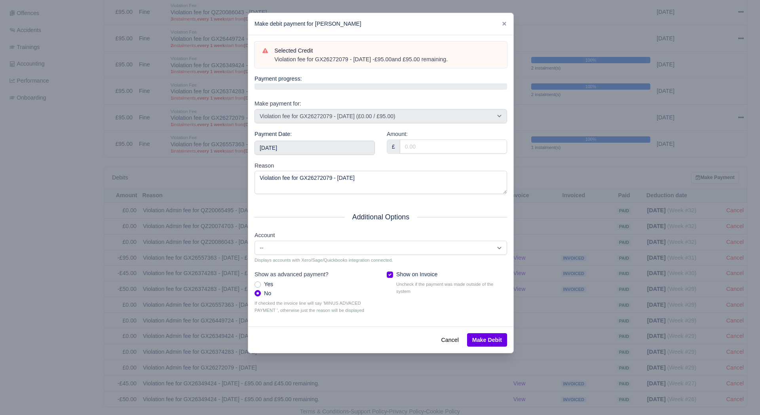
drag, startPoint x: 461, startPoint y: 60, endPoint x: 273, endPoint y: 58, distance: 188.7
click at [274, 58] on div "Violation fee for GX26272079 - [DATE] - £95.00 and £95.00 remaining." at bounding box center [386, 60] width 225 height 8
copy div "Violation fee for GX26272079 - [DATE] - £95.00 and £95.00 remaining."
click at [300, 145] on input "[DATE]" at bounding box center [314, 148] width 120 height 14
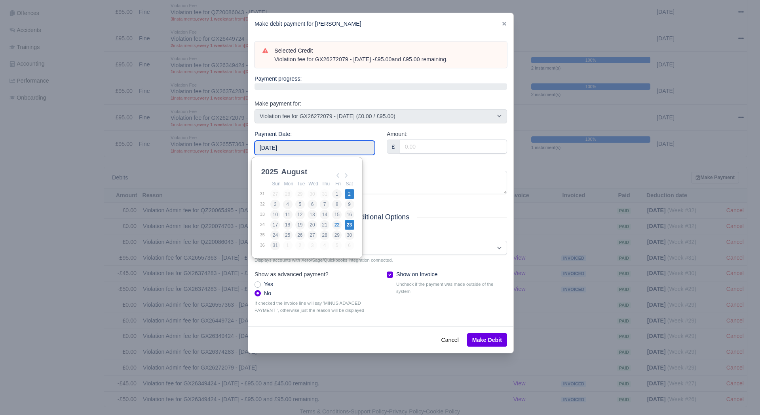
type input "[DATE]"
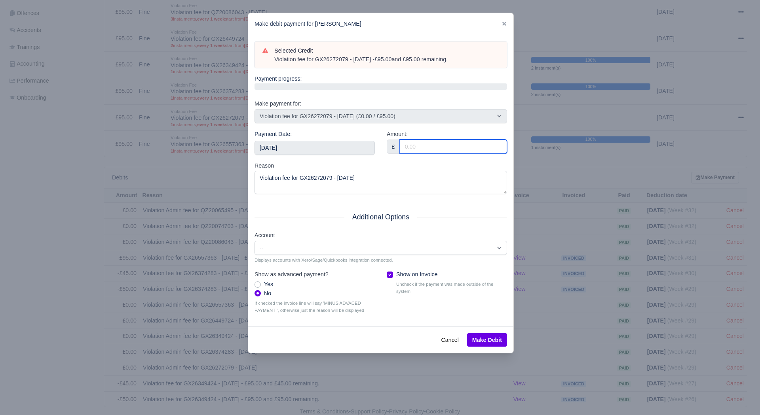
click at [412, 142] on input "Amount:" at bounding box center [453, 147] width 107 height 14
type input "95.00"
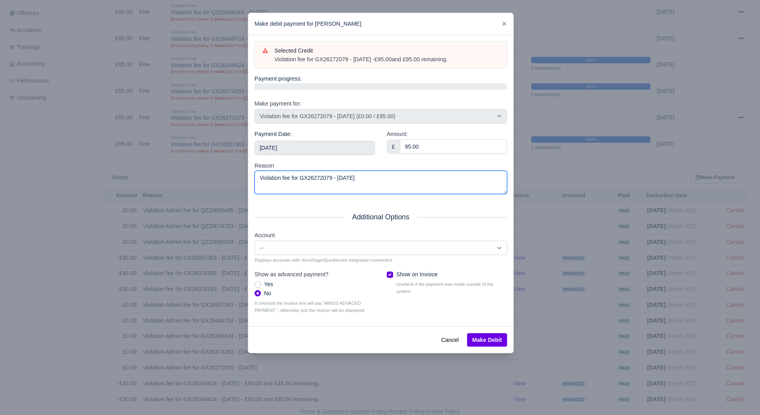
drag, startPoint x: 368, startPoint y: 186, endPoint x: 119, endPoint y: 180, distance: 248.9
click at [135, 179] on div "​ Make debit payment for Alex Altun Selected Credit Violation fee for GX2627207…" at bounding box center [380, 207] width 760 height 415
paste textarea "- £95.00 and £95.00 remaining."
type textarea "Violation fee for GX26272079 - [DATE] - £95.00 and £95.00 remaining."
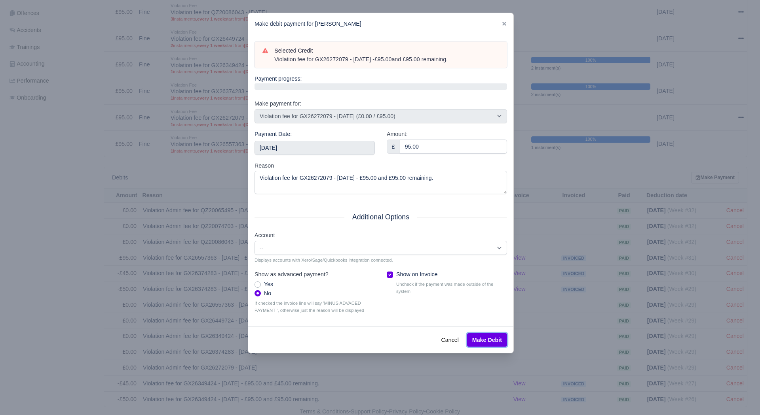
click at [493, 339] on button "Make Debit" at bounding box center [487, 340] width 40 height 13
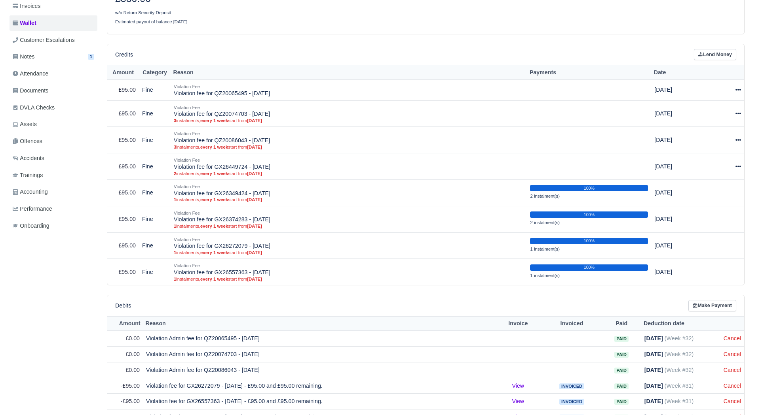
scroll to position [133, 0]
click at [733, 165] on icon at bounding box center [735, 166] width 6 height 6
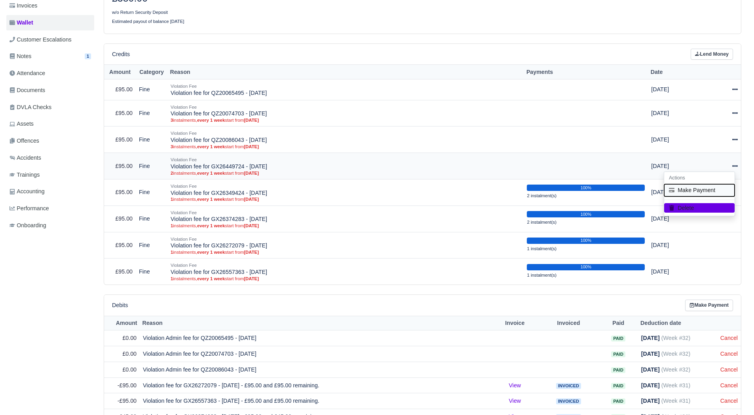
click at [690, 188] on button "Make Payment" at bounding box center [699, 190] width 70 height 12
select select "4937"
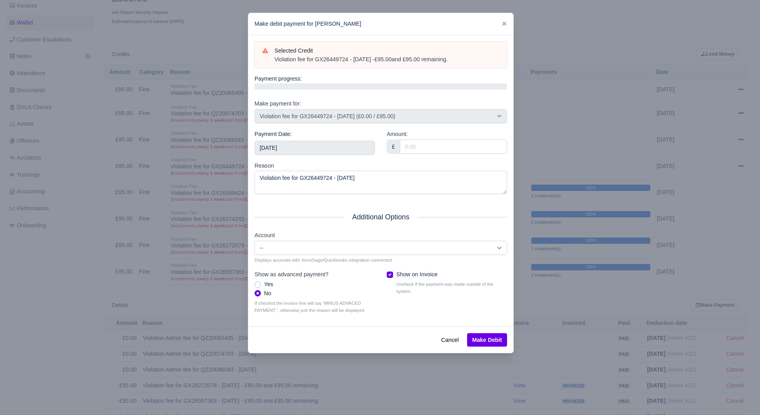
drag, startPoint x: 461, startPoint y: 58, endPoint x: 271, endPoint y: 61, distance: 190.7
click at [271, 61] on div "Selected Credit Violation fee for GX26449724 - [DATE] - £95.00 and £95.00 remai…" at bounding box center [380, 54] width 237 height 17
copy div "Violation fee for GX26449724 - [DATE] - £95.00 and £95.00 remaining."
click at [311, 142] on input "[DATE]" at bounding box center [314, 148] width 120 height 14
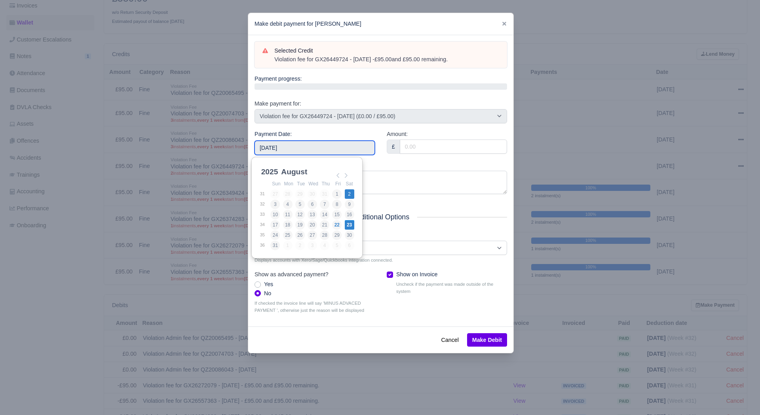
type input "[DATE]"
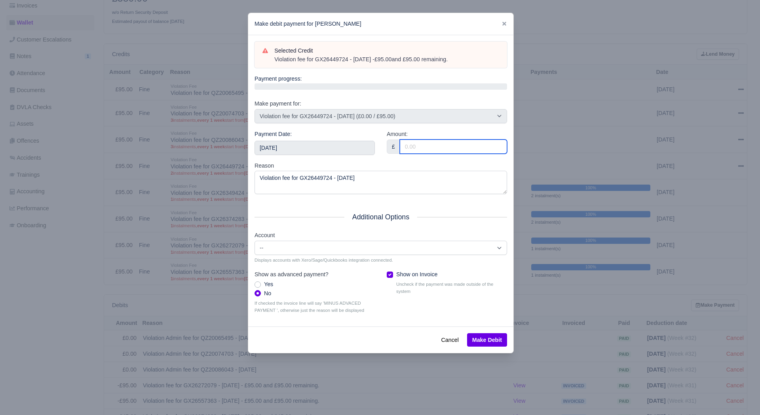
click at [411, 152] on input "Amount:" at bounding box center [453, 147] width 107 height 14
type input "95.00"
click at [385, 199] on div "Selected Credit Violation fee for GX26449724 - [DATE] - £95.00 and £95.00 remai…" at bounding box center [380, 181] width 265 height 292
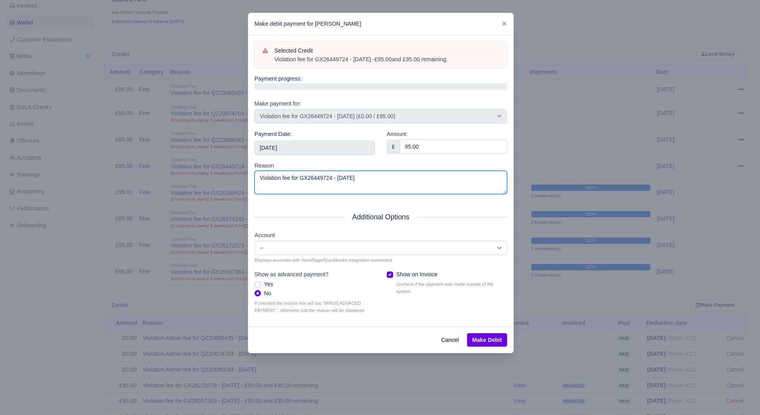
drag, startPoint x: 385, startPoint y: 184, endPoint x: 167, endPoint y: 196, distance: 217.9
click at [172, 196] on div "​ Make debit payment for [PERSON_NAME] Selected Credit Violation fee for GX2644…" at bounding box center [380, 207] width 760 height 415
paste textarea "- £95.00 and £95.00 remaining."
type textarea "Violation fee for GX26449724 - [DATE] - £95.00 and £95.00 remaining."
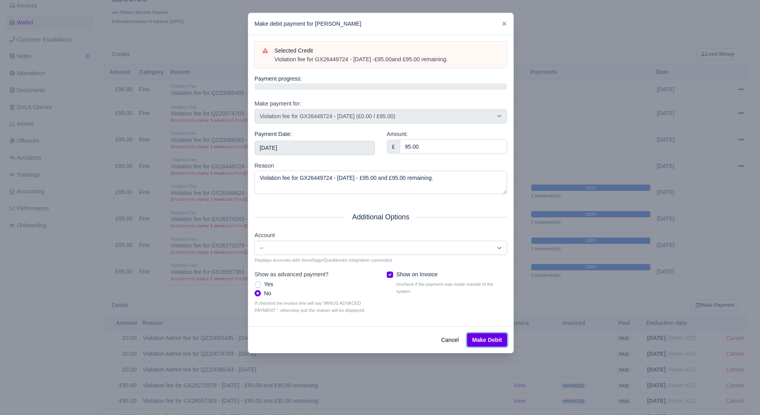
click at [489, 341] on button "Make Debit" at bounding box center [487, 340] width 40 height 13
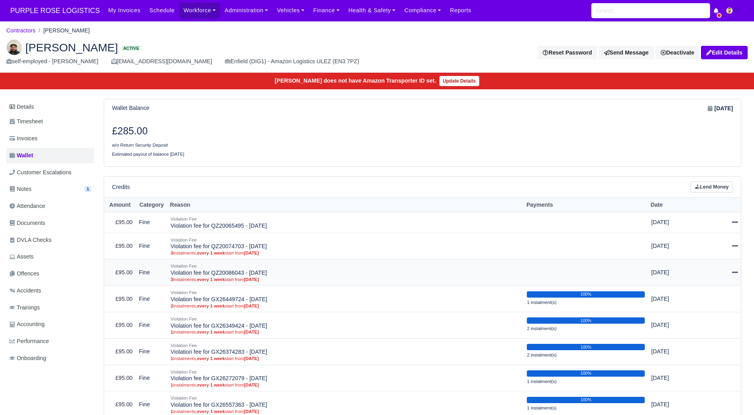
click at [737, 273] on icon at bounding box center [735, 273] width 6 height 2
click at [701, 295] on button "Make Payment" at bounding box center [699, 297] width 70 height 12
select select "5063"
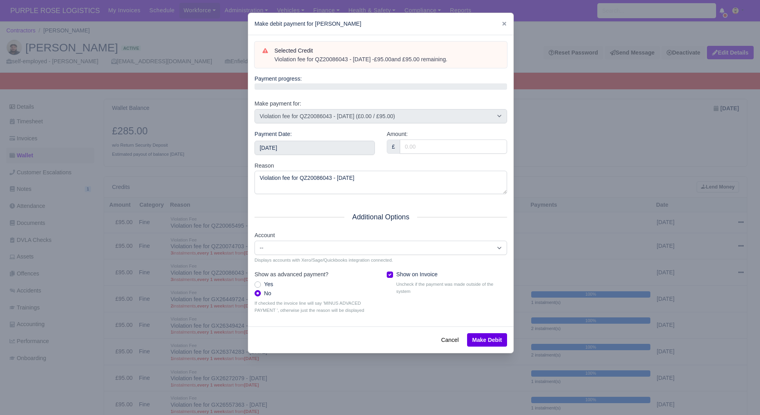
drag, startPoint x: 471, startPoint y: 60, endPoint x: 267, endPoint y: 62, distance: 204.2
click at [267, 62] on div "Selected Credit Violation fee for QZ20086043 - 21/08/2025 - £95.00 and £95.00 r…" at bounding box center [380, 54] width 237 height 17
copy div "Violation fee for QZ20086043 - 21/08/2025 - £95.00 and £95.00 remaining."
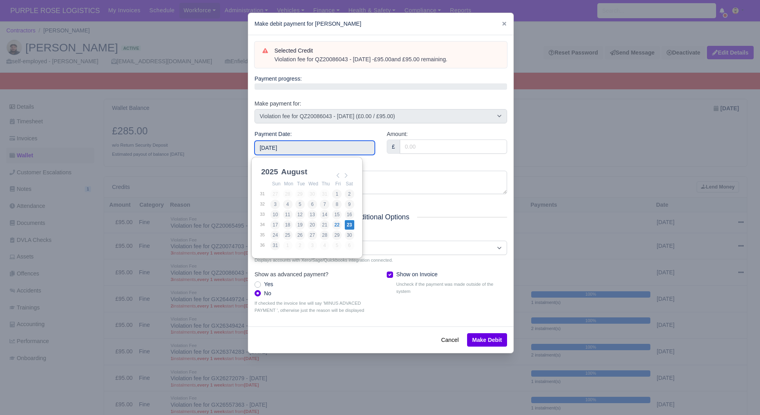
click at [343, 144] on input "2025-08-23" at bounding box center [314, 148] width 120 height 14
type input "2025-08-02"
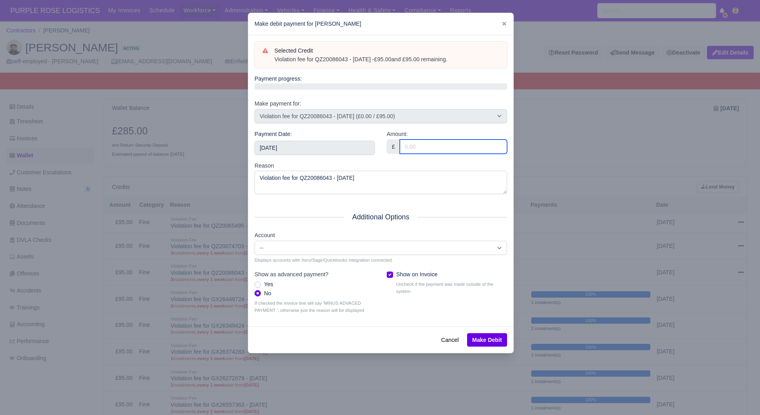
click at [429, 151] on input "Amount:" at bounding box center [453, 147] width 107 height 14
type input "95.00"
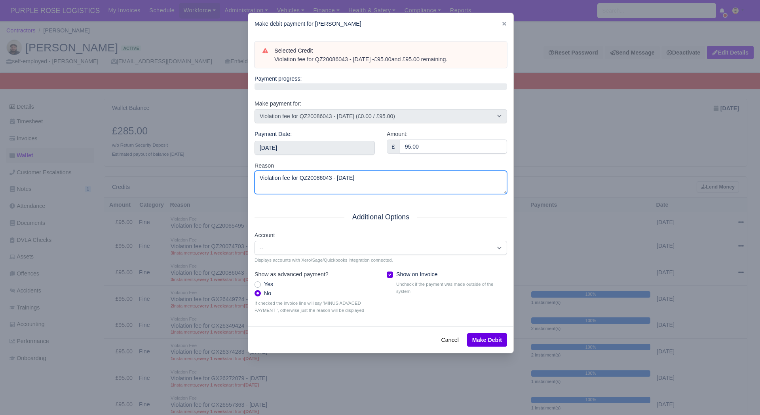
drag, startPoint x: 385, startPoint y: 182, endPoint x: 179, endPoint y: 195, distance: 205.8
click at [182, 195] on div "​ Make debit payment for Alex Altun Selected Credit Violation fee for QZ2008604…" at bounding box center [380, 207] width 760 height 415
paste textarea "- £95.00 and £95.00 remaining."
type textarea "Violation fee for QZ20086043 - 21/08/2025 - £95.00 and £95.00 remaining."
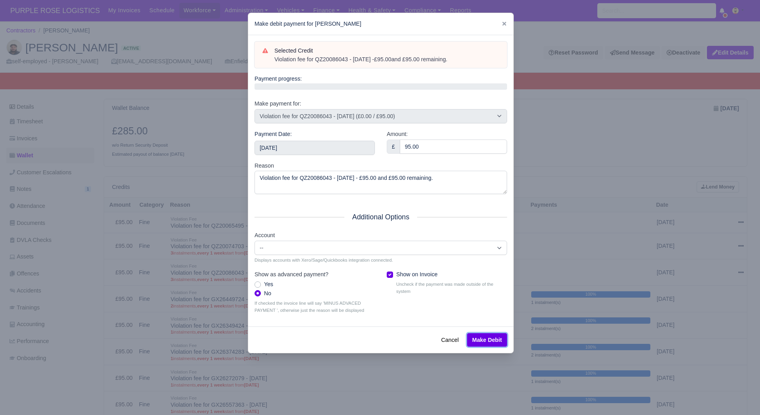
click at [500, 346] on button "Make Debit" at bounding box center [487, 340] width 40 height 13
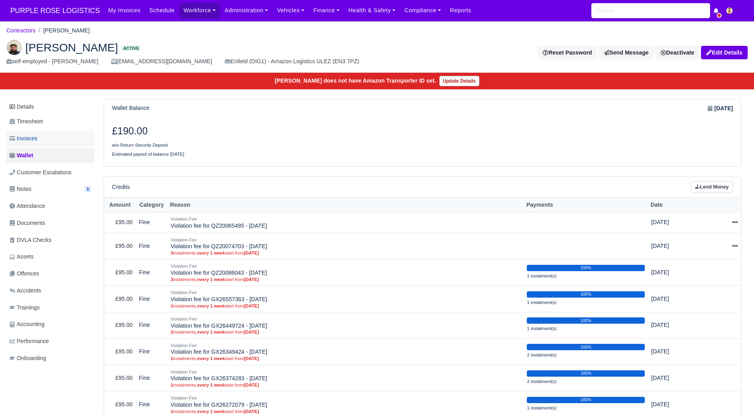
click at [55, 142] on link "Invoices" at bounding box center [50, 138] width 88 height 15
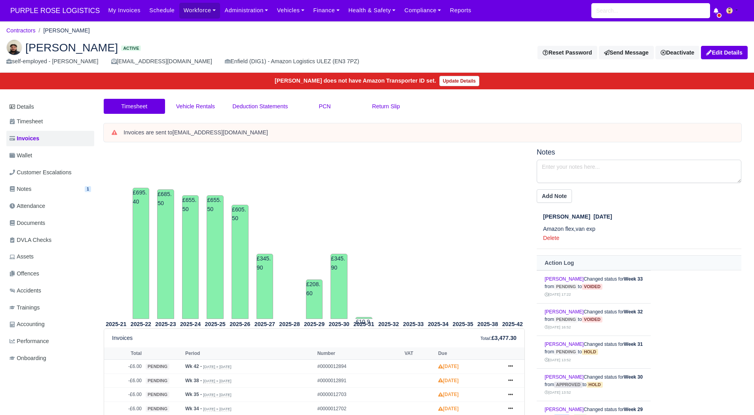
scroll to position [205, 0]
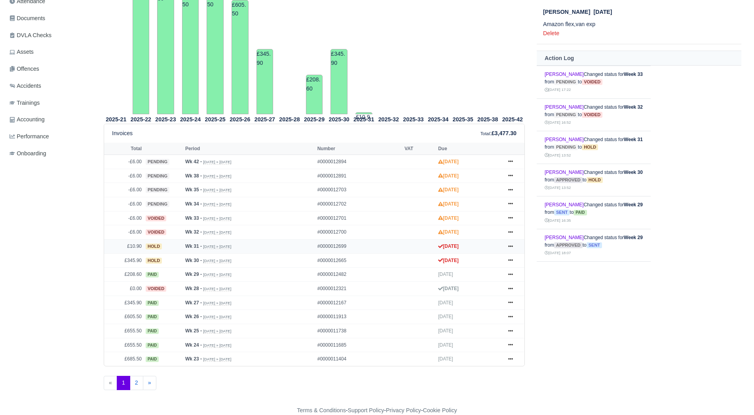
click at [248, 247] on td "Wk 31 - [DATE] » [DATE]" at bounding box center [249, 247] width 132 height 14
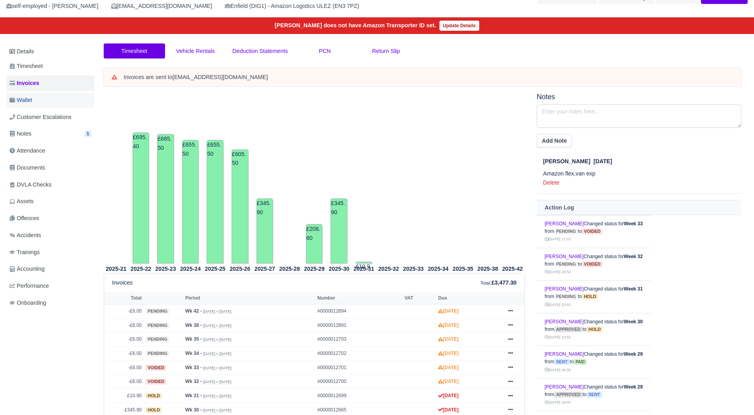
scroll to position [55, 0]
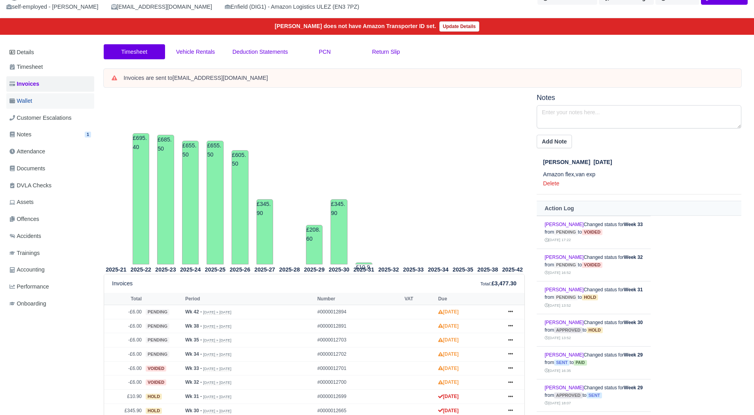
click at [47, 97] on link "Wallet" at bounding box center [50, 100] width 88 height 15
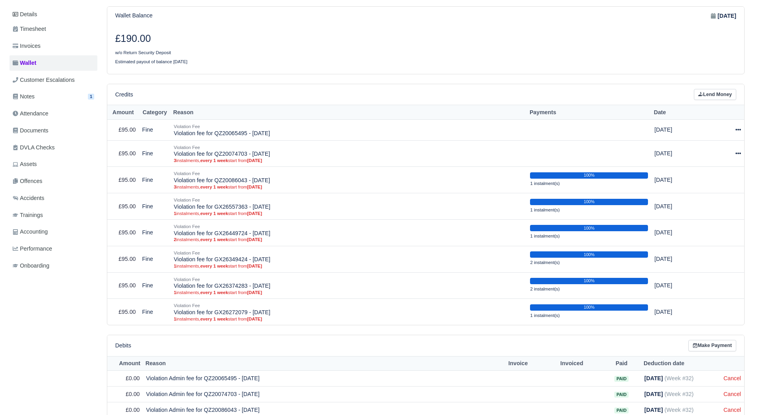
scroll to position [93, 0]
click at [732, 152] on icon at bounding box center [735, 153] width 6 height 6
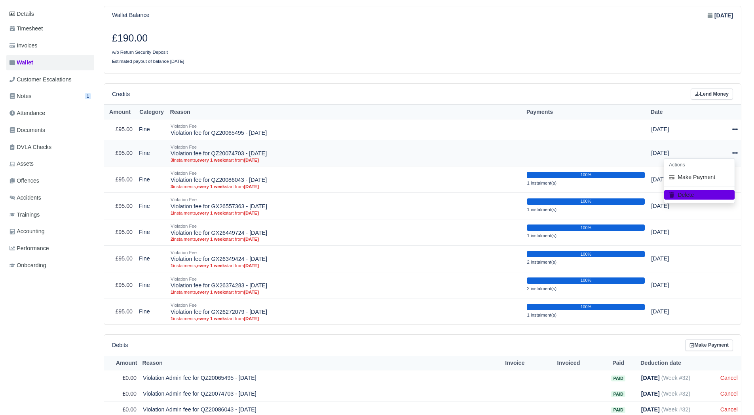
click at [712, 170] on h6 "Actions" at bounding box center [699, 165] width 70 height 12
click at [731, 150] on div at bounding box center [719, 153] width 35 height 9
click at [713, 174] on button "Make Payment" at bounding box center [699, 177] width 70 height 12
select select "5073"
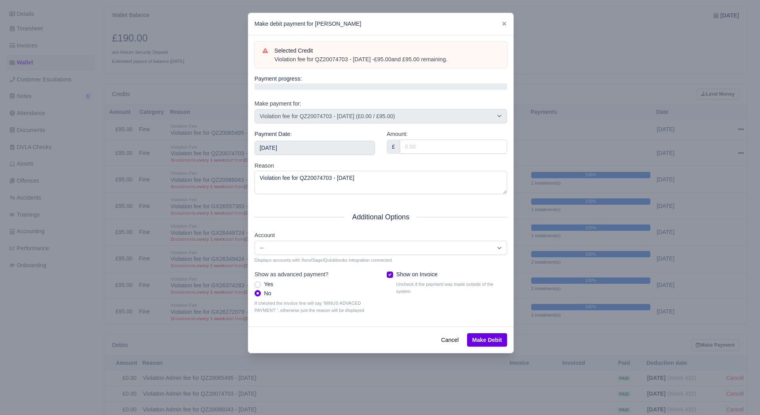
drag, startPoint x: 475, startPoint y: 63, endPoint x: 270, endPoint y: 59, distance: 204.6
click at [270, 59] on div "Selected Credit Violation fee for QZ20074703 - 19/07/2025 - £95.00 and £95.00 r…" at bounding box center [380, 55] width 252 height 27
copy div "Violation fee for QZ20074703 - 19/07/2025 - £95.00 and £95.00 remaining."
click at [298, 152] on input "2025-08-23" at bounding box center [314, 148] width 120 height 14
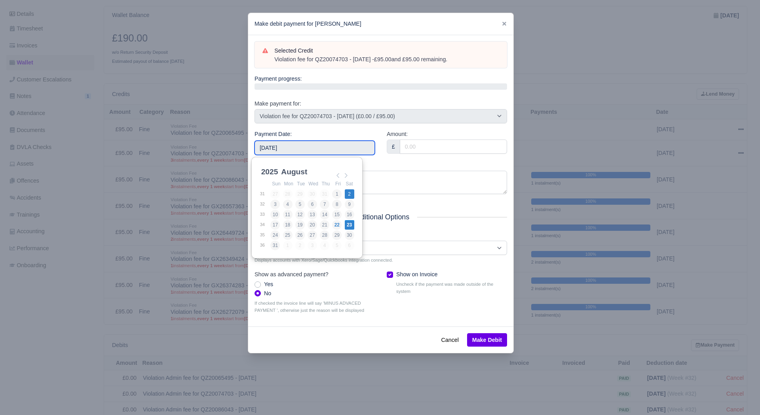
type input "2025-08-02"
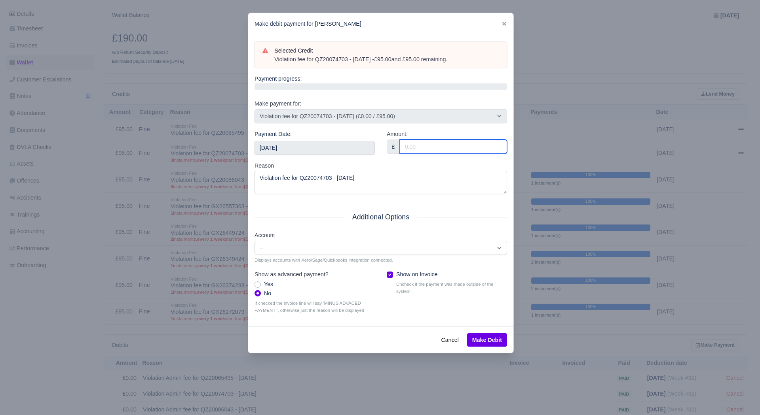
click at [429, 150] on input "Amount:" at bounding box center [453, 147] width 107 height 14
type input "16.90"
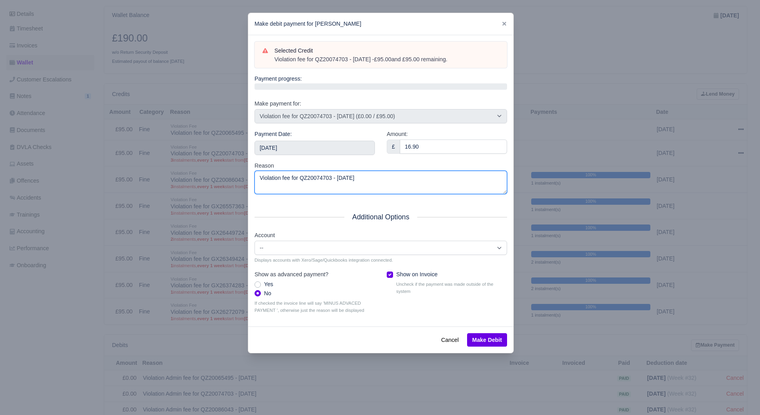
drag, startPoint x: 382, startPoint y: 175, endPoint x: 176, endPoint y: 204, distance: 207.8
click at [176, 204] on div "​ Make debit payment for Alex Altun Selected Credit Violation fee for QZ2007470…" at bounding box center [380, 207] width 760 height 415
paste textarea "- £95.00 and £95.00 remaining."
type textarea "Violation fee for QZ20074703 - 19/07/2025 - £95.00 and £95.00 remaining."
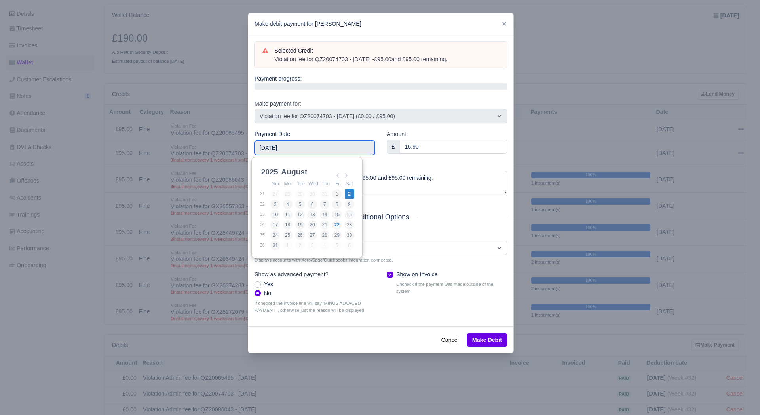
click at [332, 148] on input "2025-08-02" at bounding box center [314, 148] width 120 height 14
click at [475, 328] on div "Cancel Make Debit" at bounding box center [380, 340] width 265 height 27
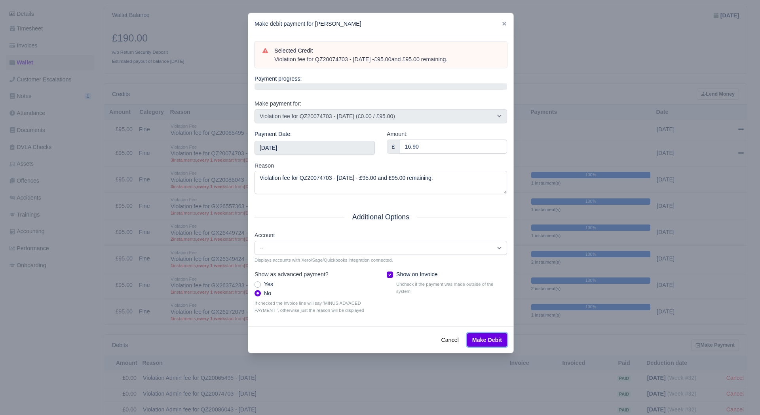
click at [480, 337] on button "Make Debit" at bounding box center [487, 340] width 40 height 13
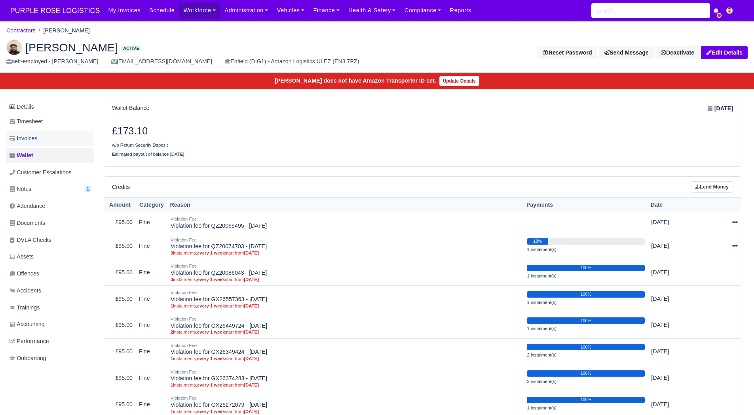
click at [47, 145] on link "Invoices" at bounding box center [50, 138] width 88 height 15
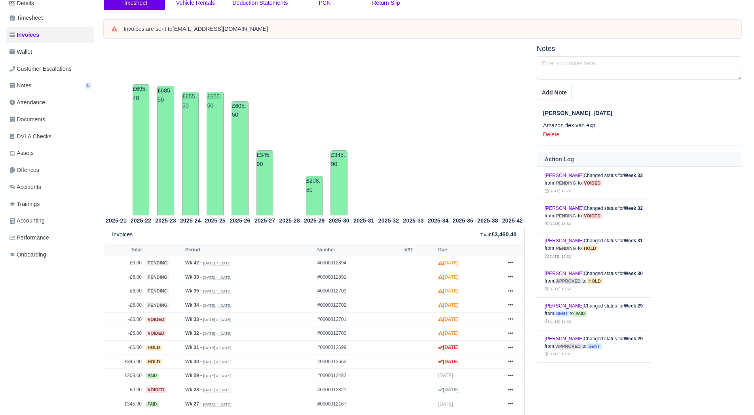
scroll to position [104, 0]
click at [32, 52] on span "Wallet" at bounding box center [20, 51] width 23 height 9
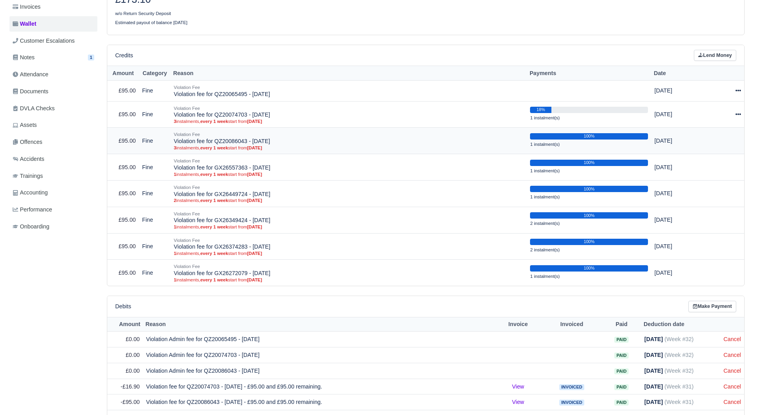
scroll to position [131, 0]
click at [734, 114] on icon at bounding box center [735, 115] width 6 height 6
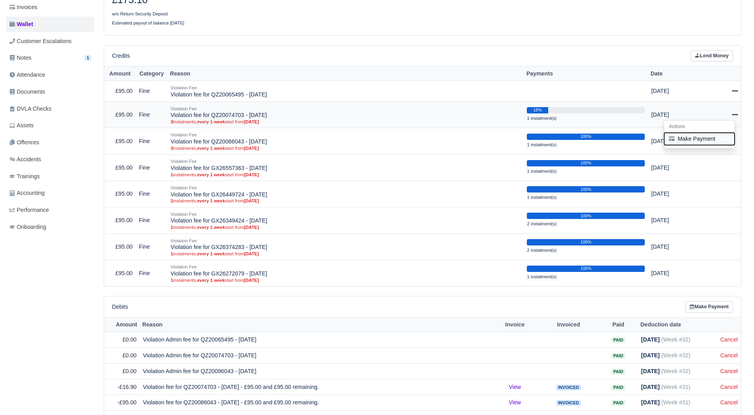
click at [713, 135] on button "Make Payment" at bounding box center [699, 139] width 70 height 12
select select "5073"
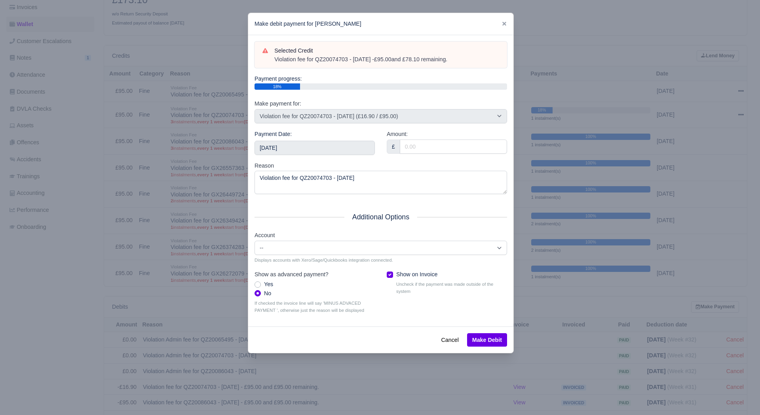
drag, startPoint x: 469, startPoint y: 60, endPoint x: 267, endPoint y: 63, distance: 201.8
click at [267, 63] on div "Selected Credit Violation fee for QZ20074703 - 19/07/2025 - £95.00 and £78.10 r…" at bounding box center [380, 54] width 237 height 17
copy div "Violation fee for QZ20074703 - 19/07/2025 - £95.00 and £78.10 remaining."
click at [316, 146] on input "2025-08-23" at bounding box center [314, 148] width 120 height 14
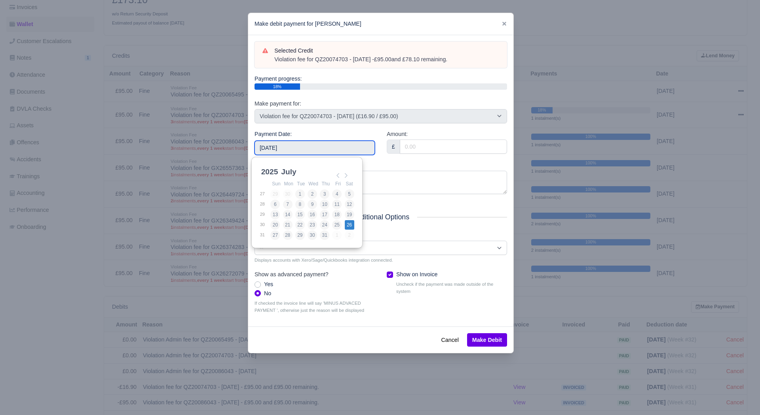
type input "[DATE]"
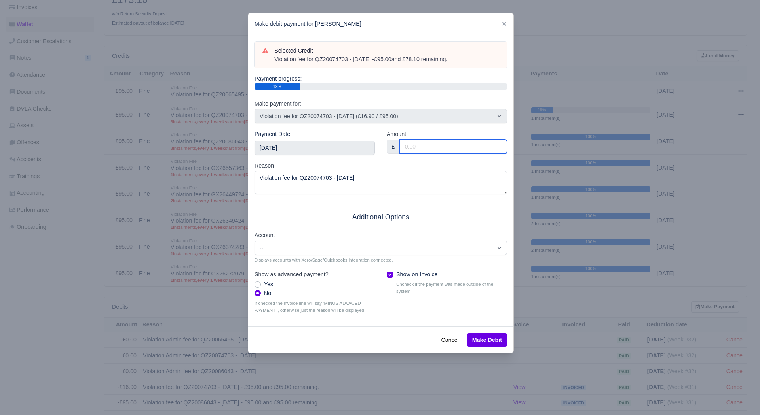
click at [429, 142] on input "Amount:" at bounding box center [453, 147] width 107 height 14
type input "78.10"
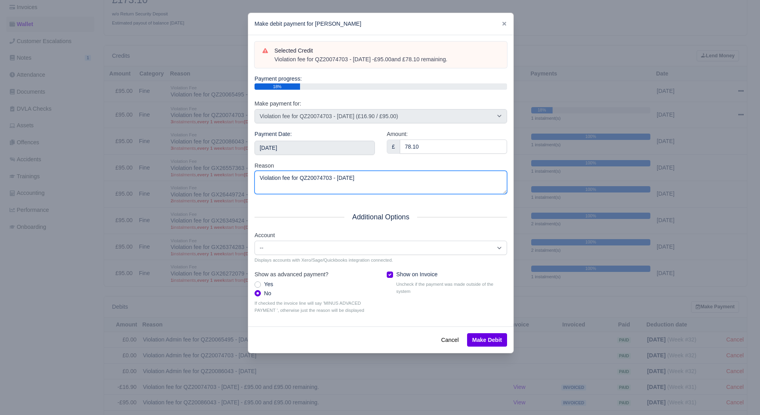
drag, startPoint x: 384, startPoint y: 183, endPoint x: 144, endPoint y: 218, distance: 242.7
click at [144, 218] on div "​ Make debit payment for Alex Altun Selected Credit Violation fee for QZ2007470…" at bounding box center [380, 207] width 760 height 415
paste textarea "- £95.00 and £78.10 remaining."
type textarea "Violation fee for QZ20074703 - [DATE] - £95.00 and £78.10 remaining."
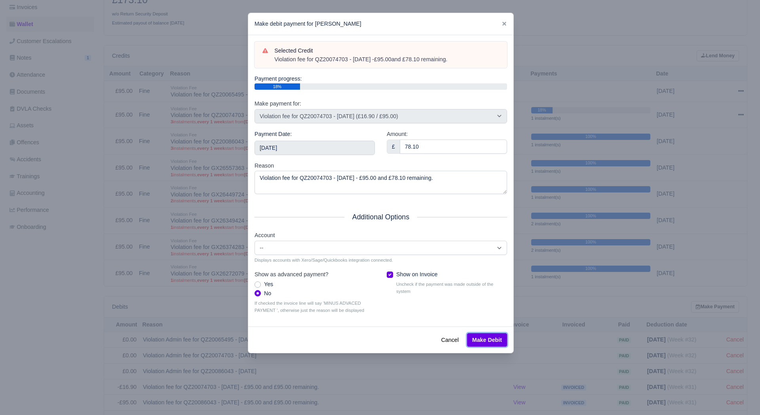
click at [493, 341] on button "Make Debit" at bounding box center [487, 340] width 40 height 13
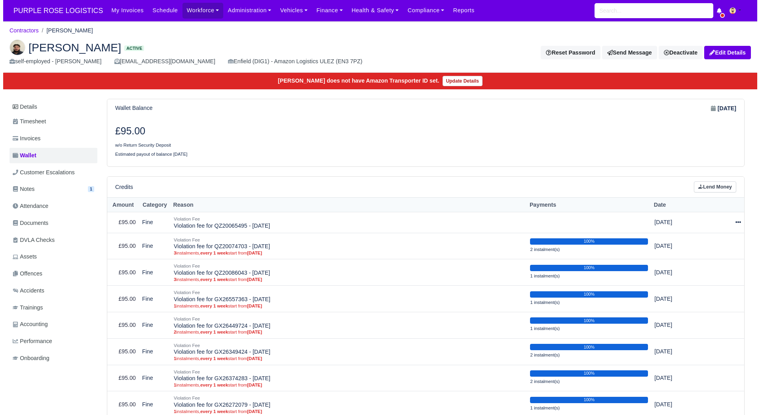
scroll to position [25, 0]
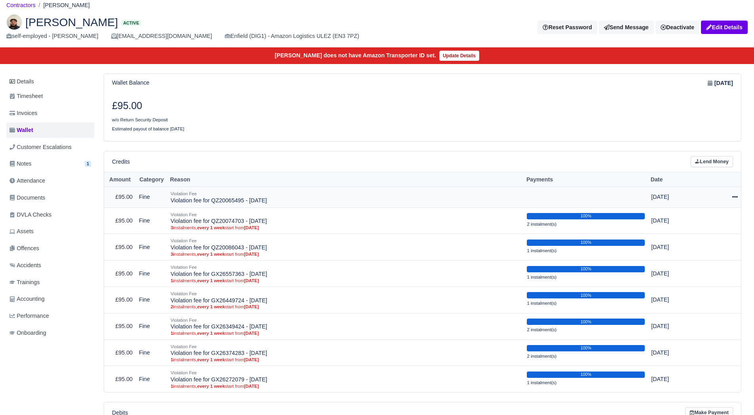
click at [728, 195] on div at bounding box center [719, 197] width 35 height 9
click at [701, 229] on link "Schedule" at bounding box center [699, 234] width 70 height 12
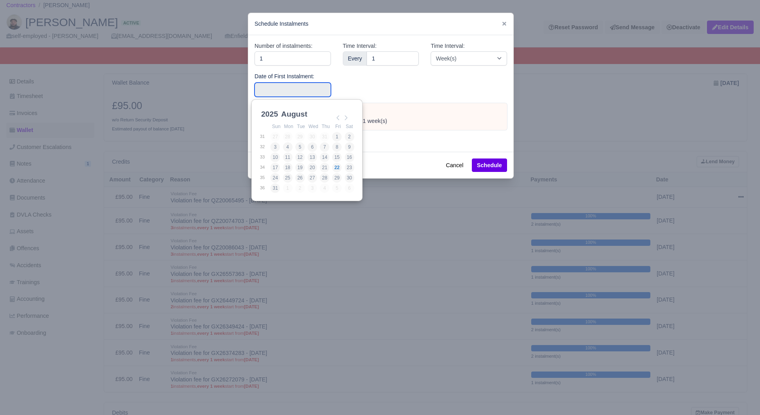
click at [311, 86] on input "Use the arrow keys to pick a date" at bounding box center [292, 90] width 76 height 14
type input "[DATE]"
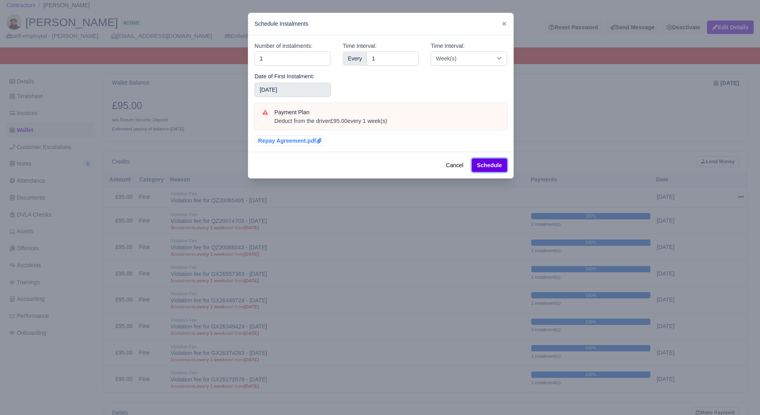
click at [500, 163] on button "Schedule" at bounding box center [489, 165] width 35 height 13
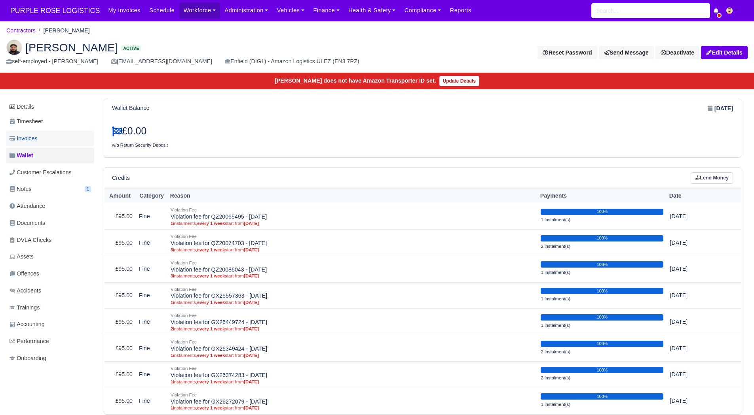
click at [55, 138] on link "Invoices" at bounding box center [50, 138] width 88 height 15
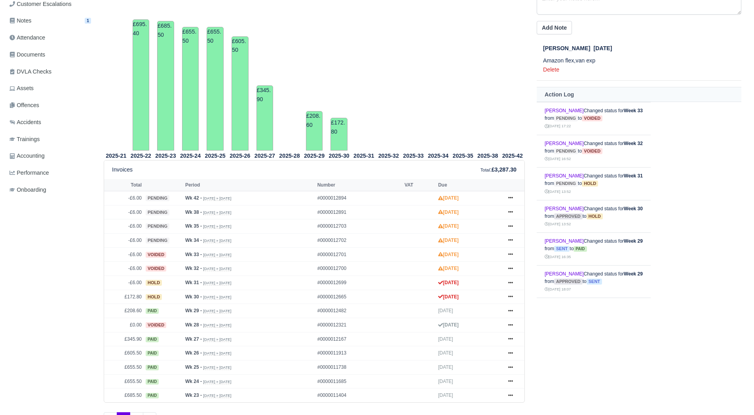
scroll to position [169, 0]
click at [510, 294] on icon at bounding box center [510, 296] width 5 height 5
click at [484, 311] on link "Show Invoice" at bounding box center [481, 311] width 70 height 17
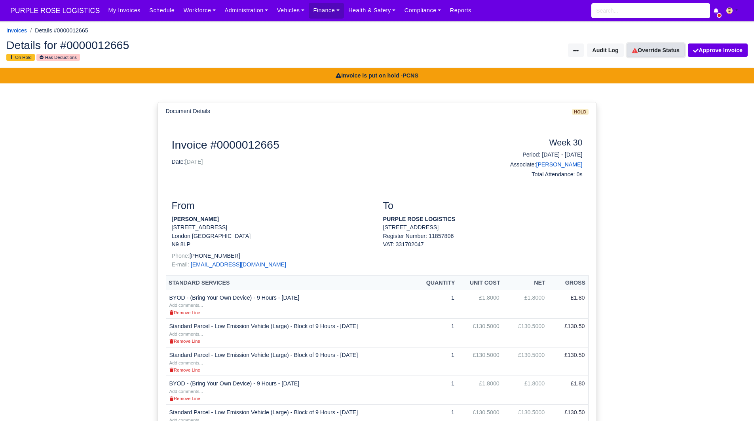
click at [659, 50] on link "Override Status" at bounding box center [656, 50] width 58 height 13
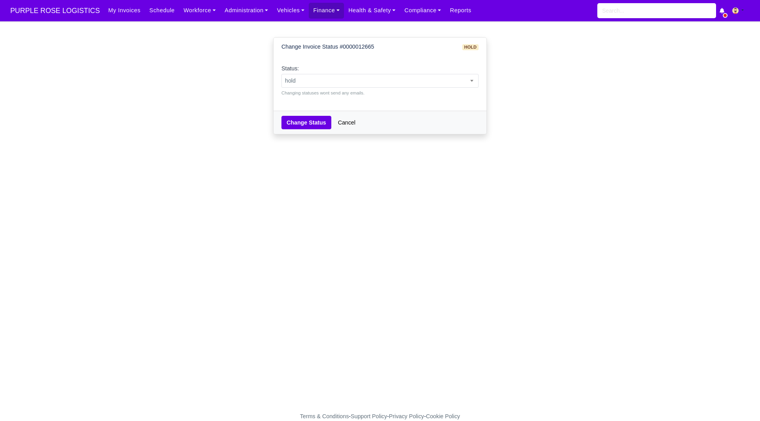
click at [416, 88] on div "Status: pending approved hold sent paid voided deducted disputed transferred ho…" at bounding box center [379, 80] width 197 height 32
click at [376, 87] on body "PURPLE ROSE LOGISTICS My Invoices Schedule Workforce Manpower Expiring Document…" at bounding box center [380, 210] width 760 height 421
select select "paid"
click at [312, 113] on div "Change Status Cancel" at bounding box center [379, 122] width 213 height 23
click at [307, 123] on button "Change Status" at bounding box center [306, 122] width 50 height 13
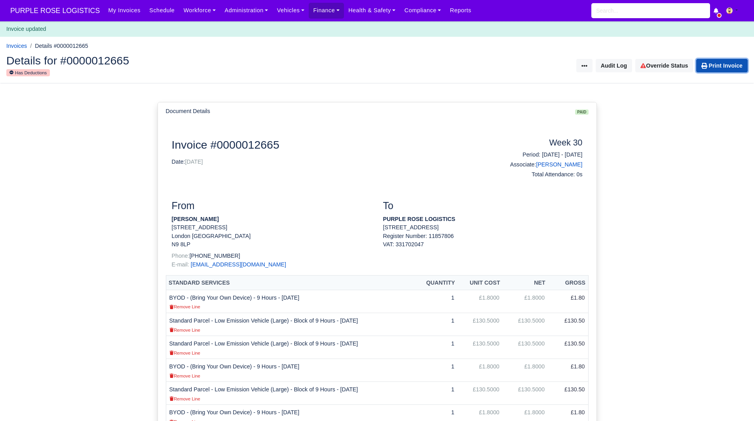
click at [722, 66] on link "Print Invoice" at bounding box center [721, 65] width 51 height 13
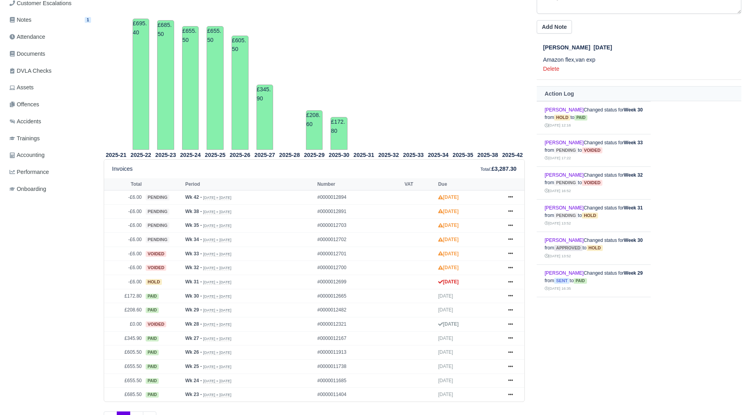
scroll to position [205, 0]
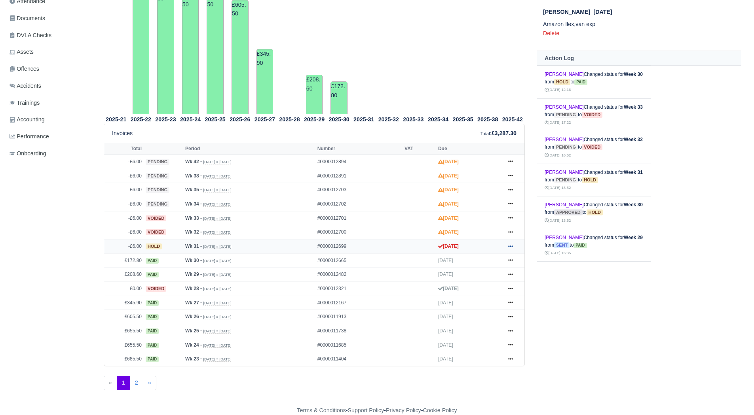
click at [510, 243] on link at bounding box center [510, 247] width 12 height 10
click at [573, 300] on div "Notes Add Note Oana Ciordas May 7, 2025 Amazon flex,van exp Delete Action Log S…" at bounding box center [639, 174] width 216 height 463
click at [510, 248] on icon at bounding box center [510, 246] width 5 height 5
click at [499, 260] on link "Show Invoice" at bounding box center [481, 261] width 70 height 17
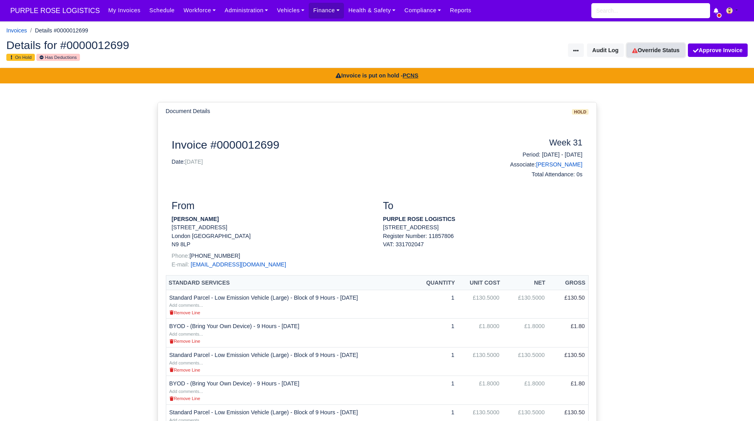
click at [661, 55] on link "Override Status" at bounding box center [656, 50] width 58 height 13
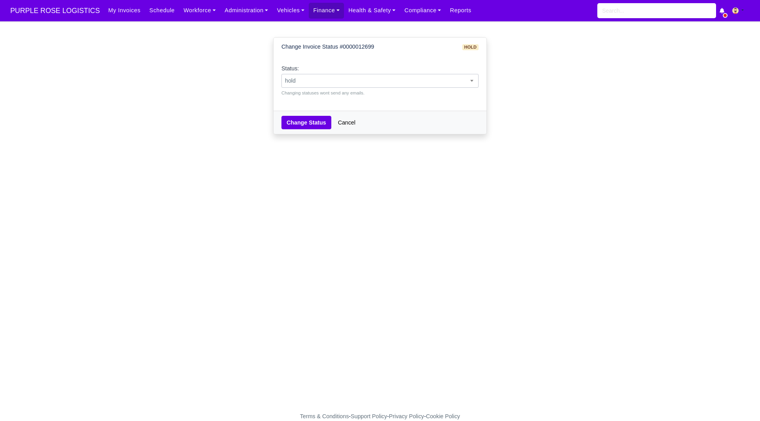
click at [430, 80] on span "hold" at bounding box center [380, 81] width 196 height 10
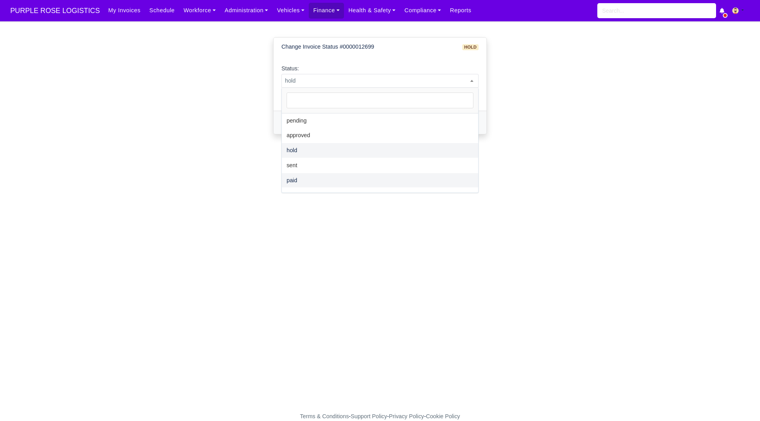
select select "paid"
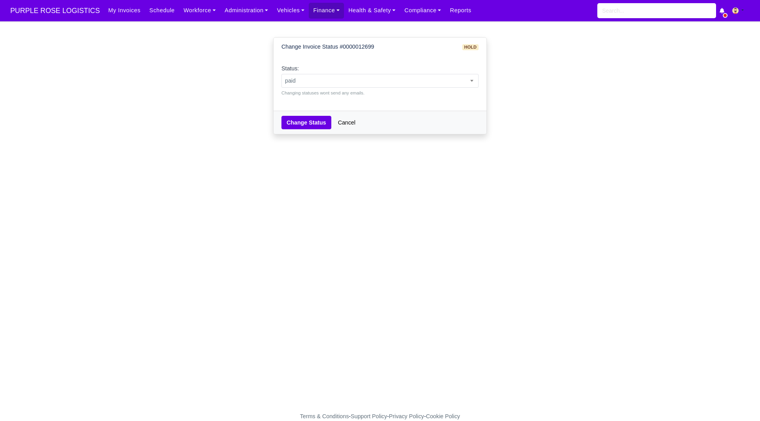
click at [307, 114] on div "Change Status Cancel" at bounding box center [379, 122] width 213 height 23
click at [307, 123] on button "Change Status" at bounding box center [306, 122] width 50 height 13
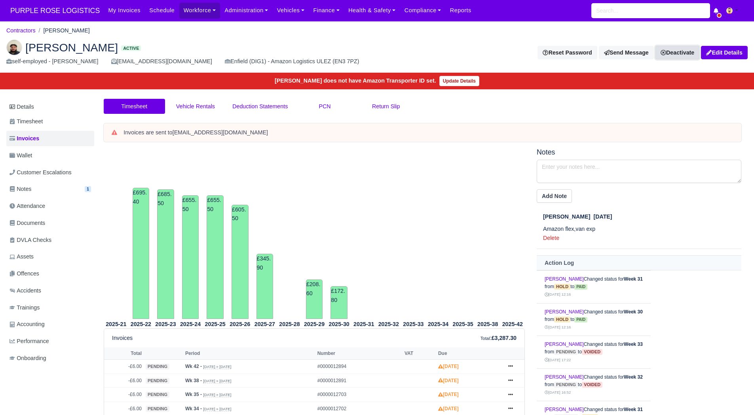
click at [686, 53] on link "Deactivate" at bounding box center [677, 52] width 44 height 13
click at [655, 88] on link "Off-board" at bounding box center [664, 92] width 70 height 12
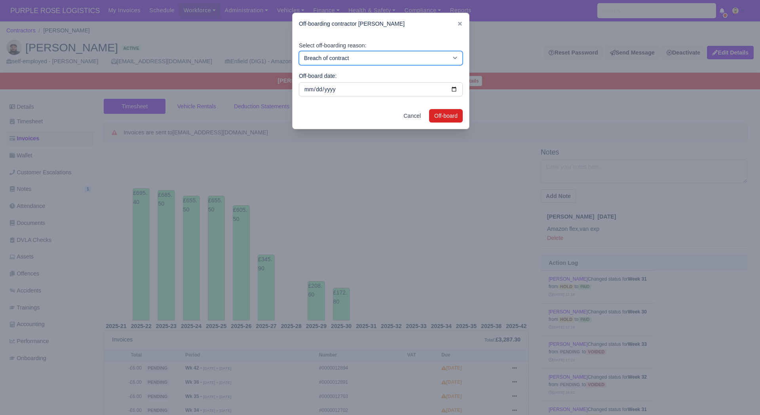
click at [429, 58] on select "Breach of contract Personal decision Too many parcels Heavy routes Another comp…" at bounding box center [381, 58] width 164 height 14
select select "personal-decision"
click at [299, 51] on select "Breach of contract Personal decision Too many parcels Heavy routes Another comp…" at bounding box center [381, 58] width 164 height 14
click at [447, 114] on button "Off-board" at bounding box center [446, 115] width 34 height 13
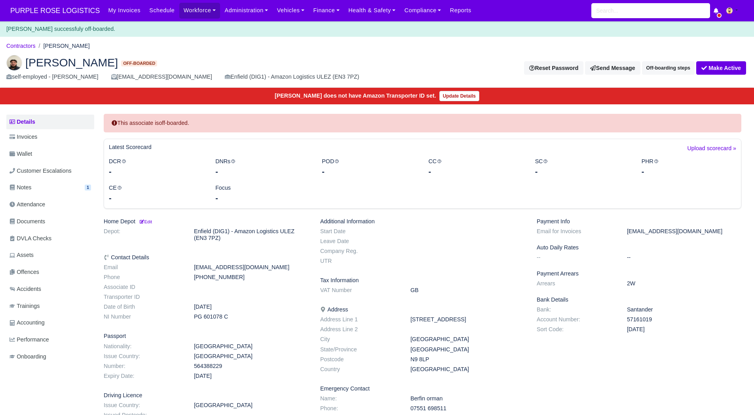
click at [32, 49] on li "Contractors" at bounding box center [20, 46] width 29 height 9
click at [28, 44] on link "Contractors" at bounding box center [20, 46] width 29 height 6
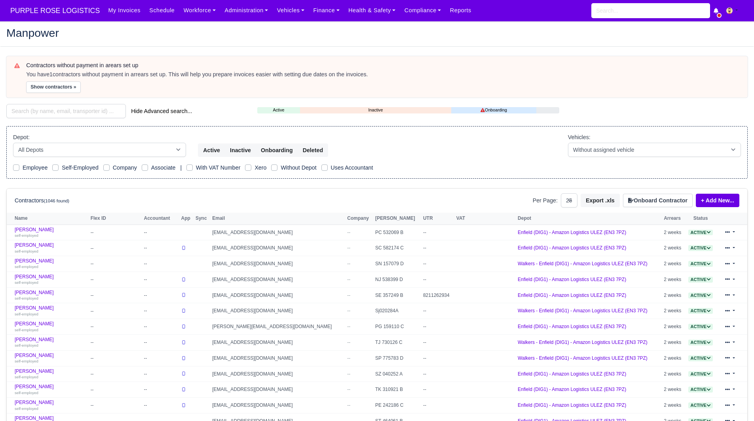
select select "25"
click at [66, 111] on input "search" at bounding box center [65, 111] width 119 height 14
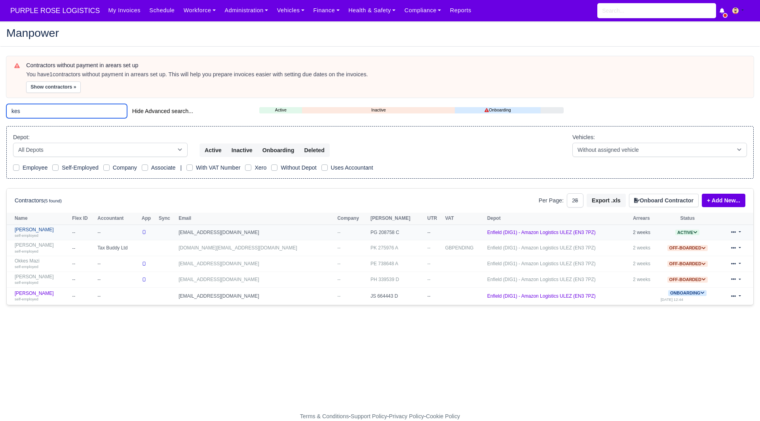
type input "kes"
click at [28, 230] on link "[PERSON_NAME] self-employed" at bounding box center [41, 232] width 53 height 11
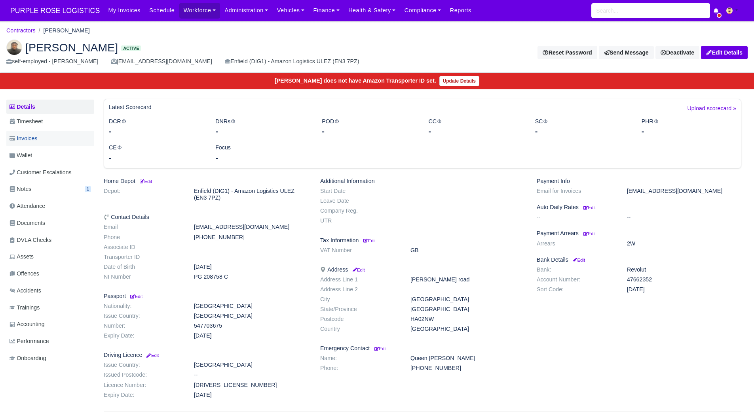
click at [29, 143] on link "Invoices" at bounding box center [50, 138] width 88 height 15
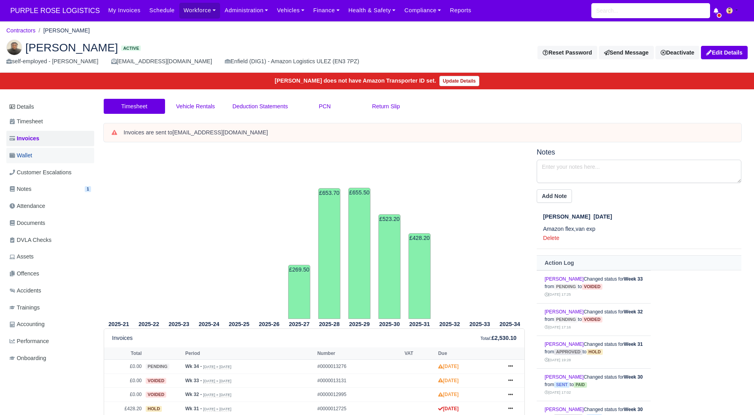
click at [45, 155] on link "Wallet" at bounding box center [50, 155] width 88 height 15
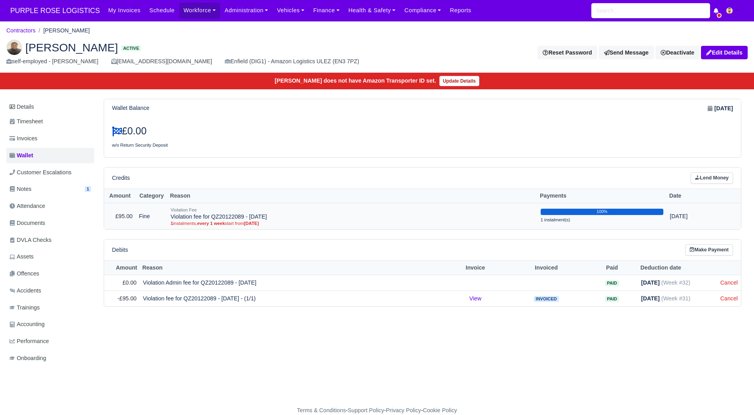
scroll to position [6, 0]
click at [39, 138] on link "Invoices" at bounding box center [50, 138] width 88 height 15
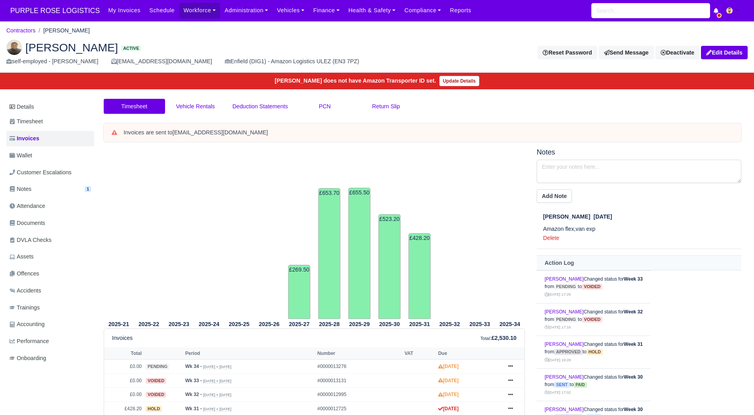
scroll to position [100, 0]
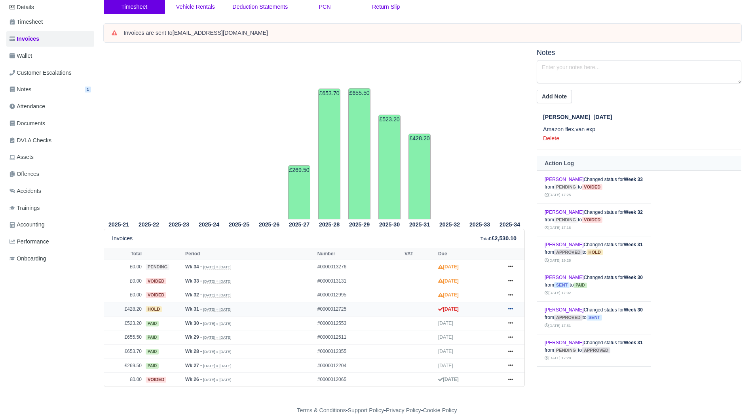
click at [510, 308] on icon at bounding box center [510, 309] width 5 height 5
click at [476, 210] on link "Show Invoice" at bounding box center [481, 212] width 70 height 17
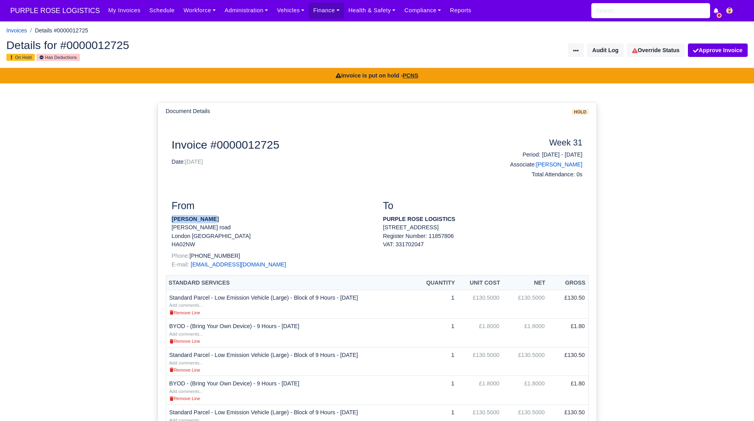
drag, startPoint x: 208, startPoint y: 222, endPoint x: 166, endPoint y: 220, distance: 41.6
click at [166, 220] on div "From [PERSON_NAME][GEOGRAPHIC_DATA][PERSON_NAME] [GEOGRAPHIC_DATA] [GEOGRAPHIC_…" at bounding box center [271, 237] width 211 height 75
click at [182, 219] on strong "[PERSON_NAME]" at bounding box center [195, 219] width 47 height 6
drag, startPoint x: 209, startPoint y: 221, endPoint x: 169, endPoint y: 219, distance: 40.0
click at [169, 219] on div "From [PERSON_NAME][GEOGRAPHIC_DATA][PERSON_NAME] [GEOGRAPHIC_DATA] [GEOGRAPHIC_…" at bounding box center [271, 237] width 211 height 75
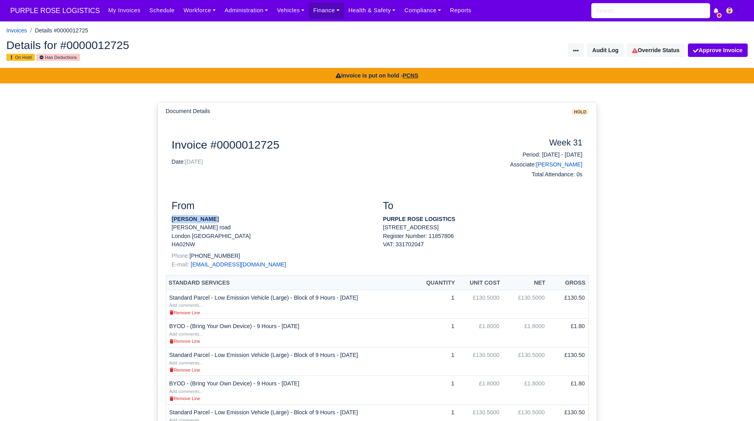
copy strong "[PERSON_NAME]"
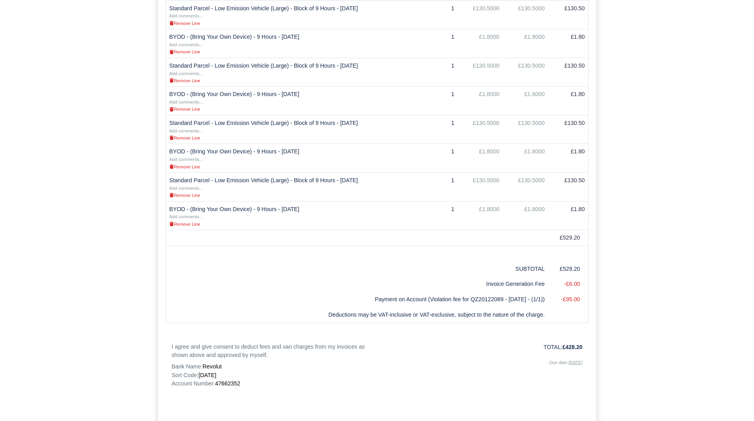
scroll to position [341, 0]
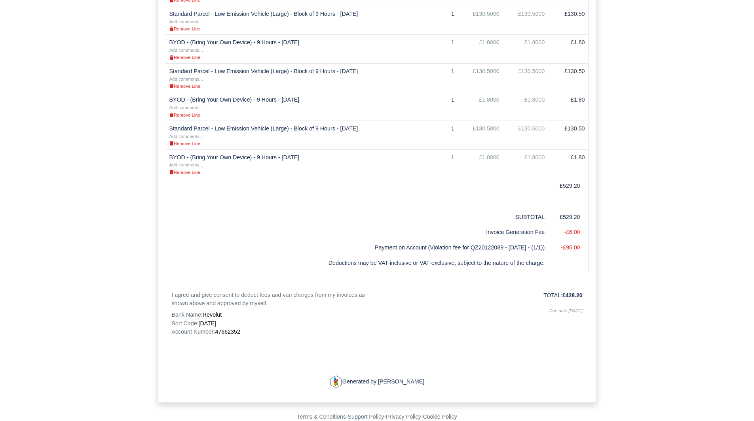
click at [227, 331] on span "47662352" at bounding box center [227, 332] width 25 height 6
copy span "47662352"
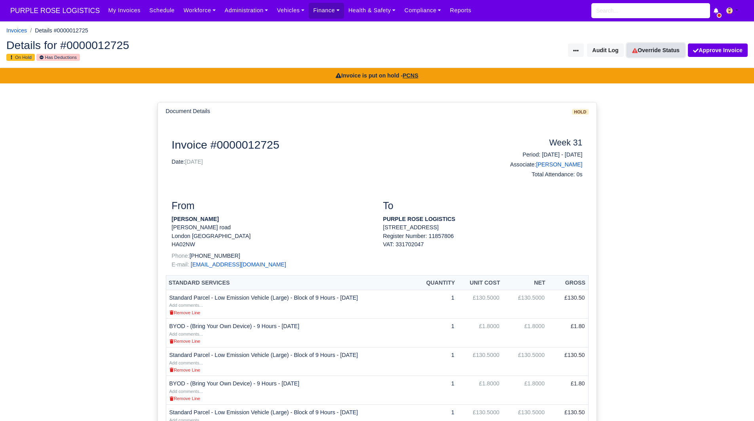
click at [663, 53] on link "Override Status" at bounding box center [656, 50] width 58 height 13
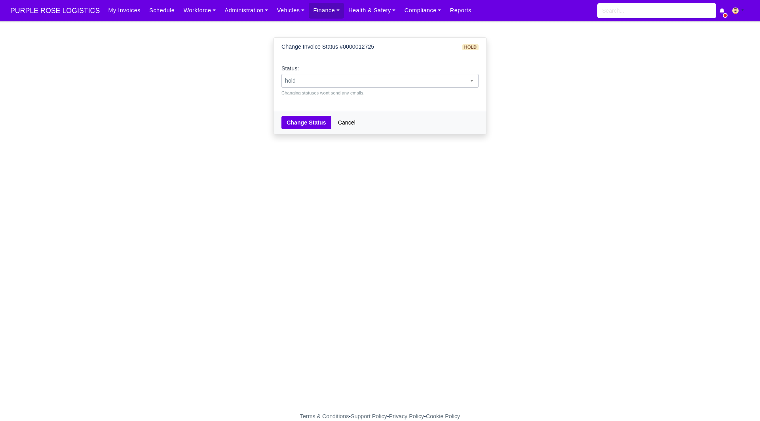
click at [408, 81] on span "hold" at bounding box center [380, 81] width 196 height 10
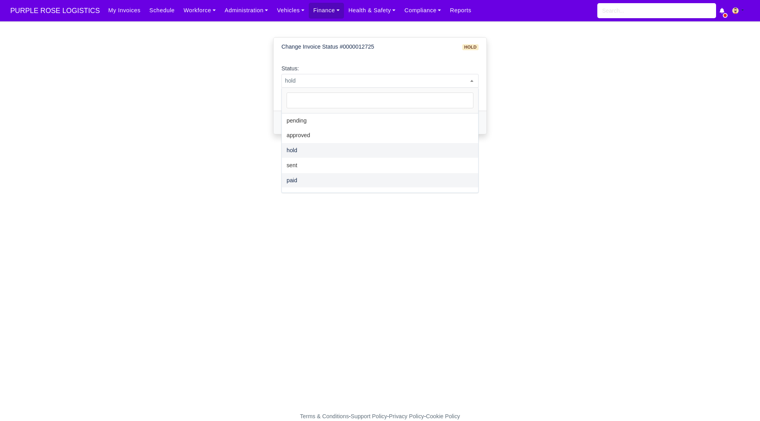
select select "paid"
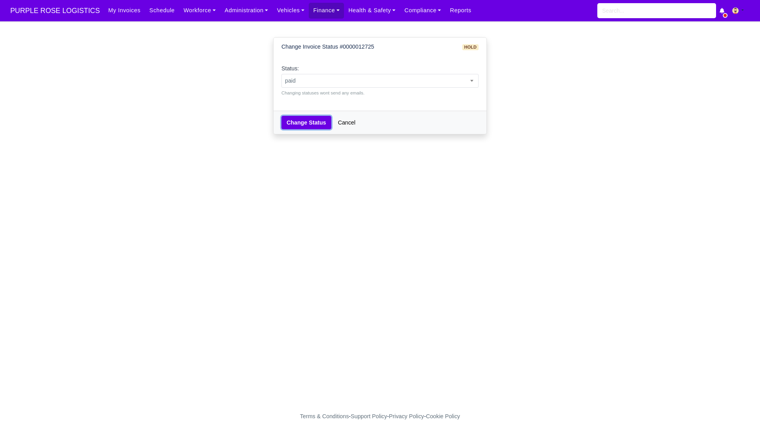
click at [307, 118] on button "Change Status" at bounding box center [306, 122] width 50 height 13
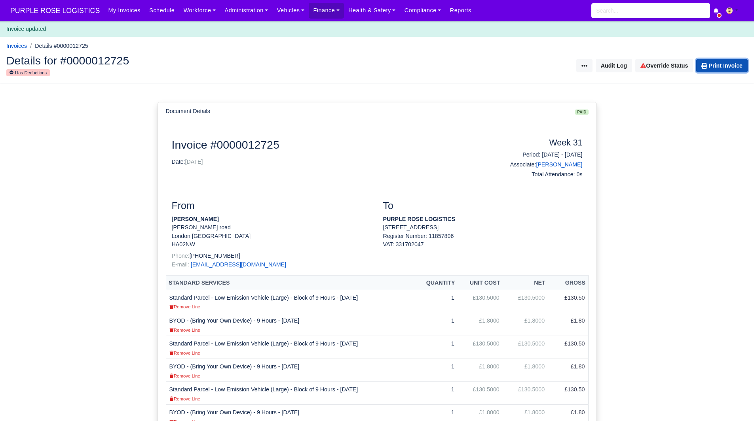
click at [720, 63] on link "Print Invoice" at bounding box center [721, 65] width 51 height 13
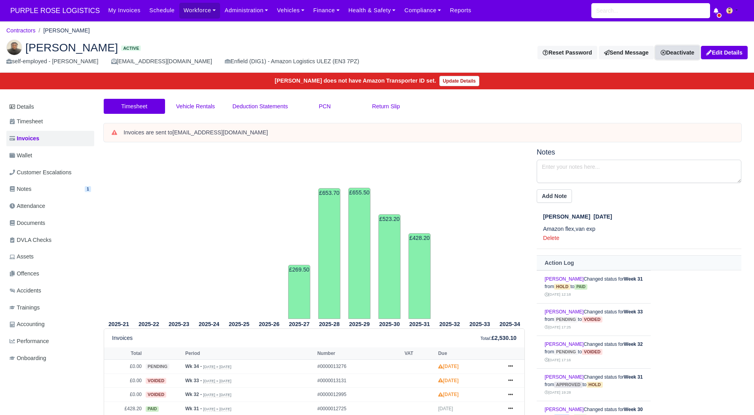
click at [678, 46] on link "Deactivate" at bounding box center [677, 52] width 44 height 13
click at [650, 88] on link "Off-board" at bounding box center [664, 92] width 70 height 12
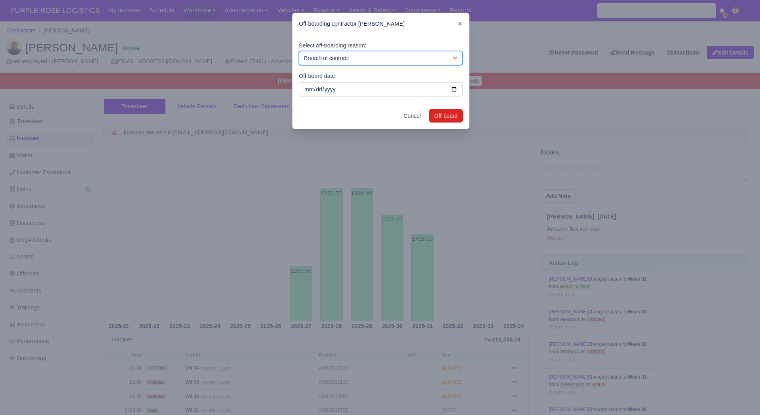
click at [311, 55] on select "Breach of contract Personal decision Too many parcels Heavy routes Another comp…" at bounding box center [381, 58] width 164 height 14
select select "personal-decision"
click at [299, 51] on select "Breach of contract Personal decision Too many parcels Heavy routes Another comp…" at bounding box center [381, 58] width 164 height 14
click at [432, 117] on button "Off-board" at bounding box center [446, 115] width 34 height 13
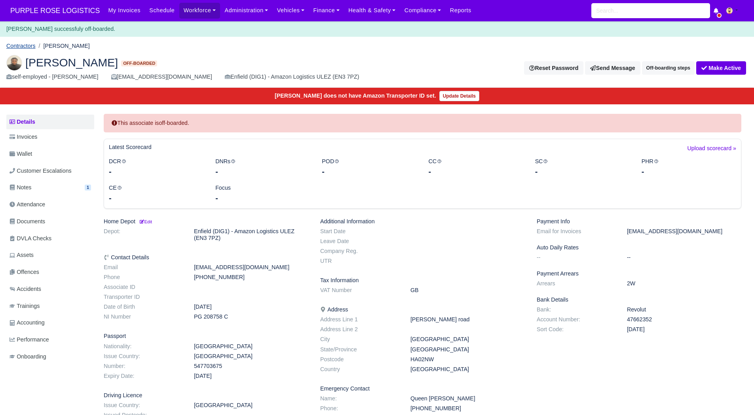
click at [27, 44] on link "Contractors" at bounding box center [20, 46] width 29 height 6
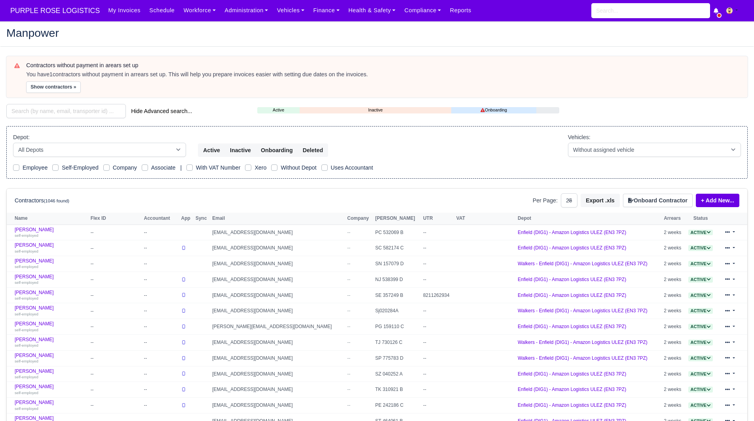
select select "25"
click at [67, 106] on input "search" at bounding box center [65, 111] width 119 height 14
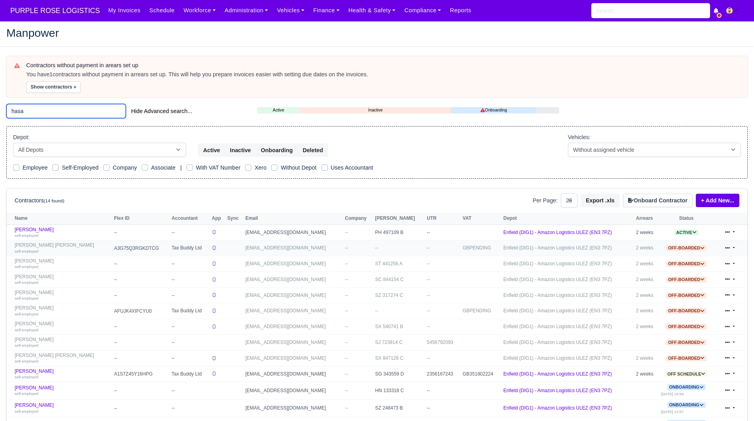
type input "hasa"
click at [33, 241] on td "Ahmed Hasanov Ismailov self-employed" at bounding box center [59, 249] width 105 height 16
click at [35, 231] on link "Hasan Dogan self-employed" at bounding box center [62, 232] width 95 height 11
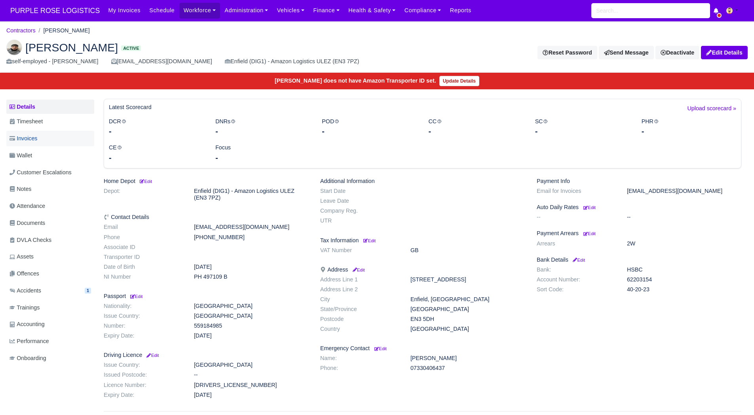
click at [54, 134] on link "Invoices" at bounding box center [50, 138] width 88 height 15
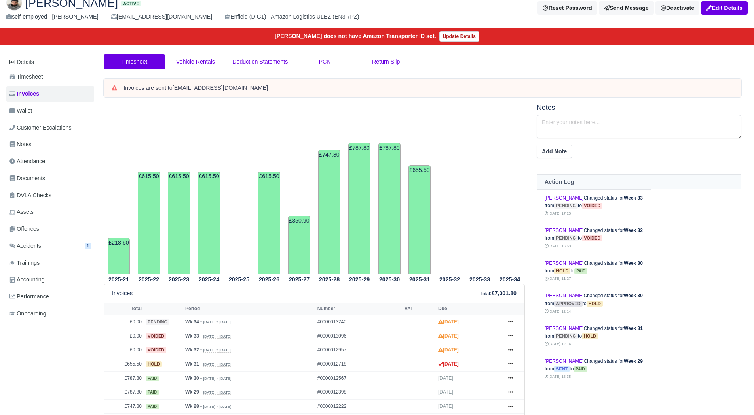
scroll to position [42, 0]
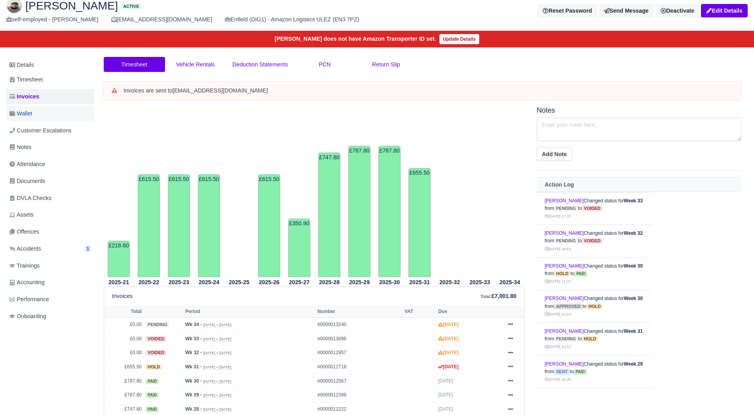
click at [32, 106] on link "Wallet" at bounding box center [50, 113] width 88 height 15
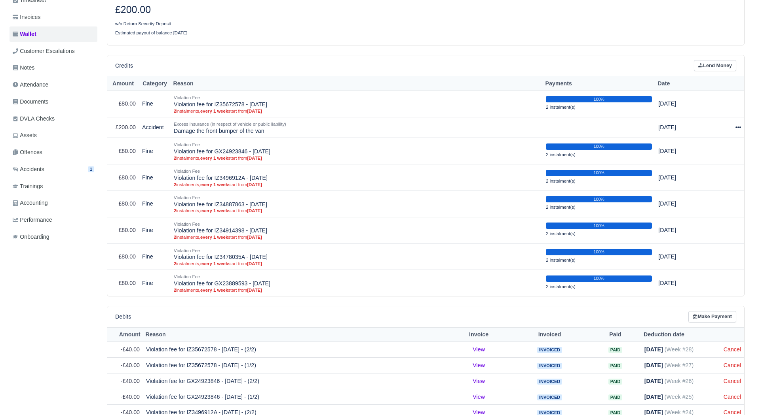
scroll to position [122, 0]
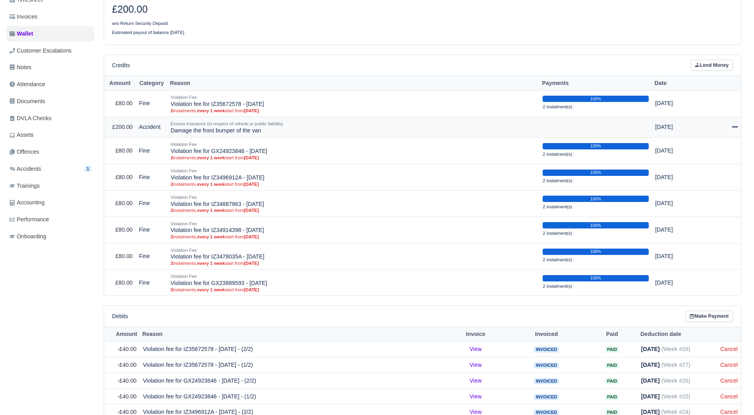
click at [736, 133] on td "Actions Make Payment Schedule [GEOGRAPHIC_DATA]" at bounding box center [722, 127] width 38 height 21
click at [735, 125] on icon at bounding box center [735, 127] width 6 height 6
click at [702, 164] on link "Schedule" at bounding box center [702, 163] width 70 height 12
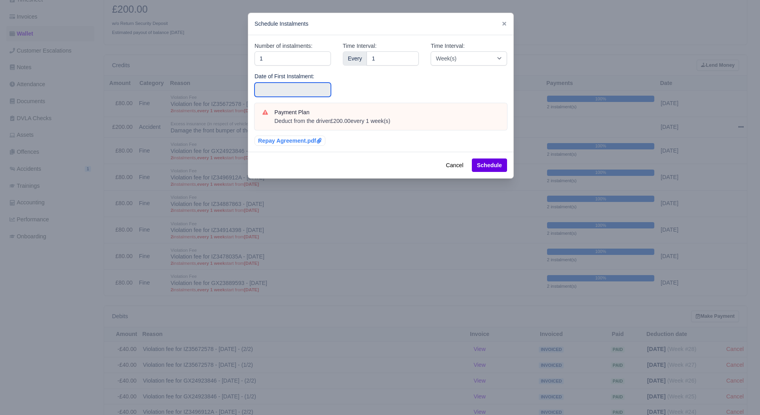
click at [273, 90] on input "text" at bounding box center [292, 90] width 76 height 14
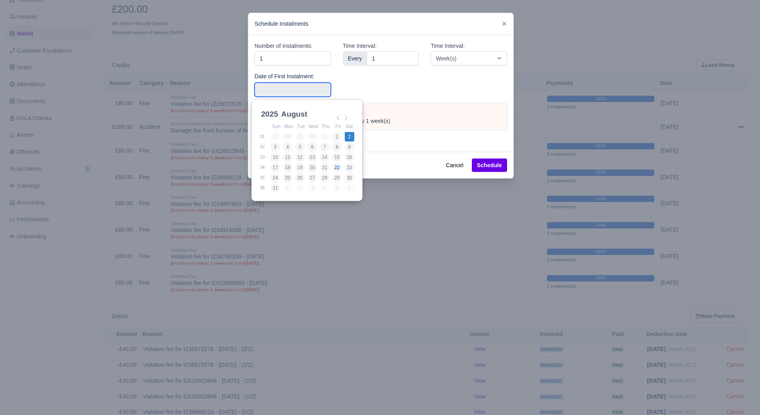
type input "2025-08-02"
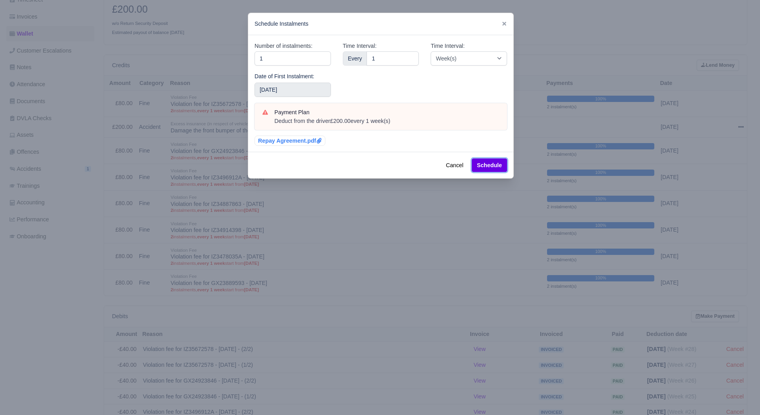
click at [480, 165] on button "Schedule" at bounding box center [489, 165] width 35 height 13
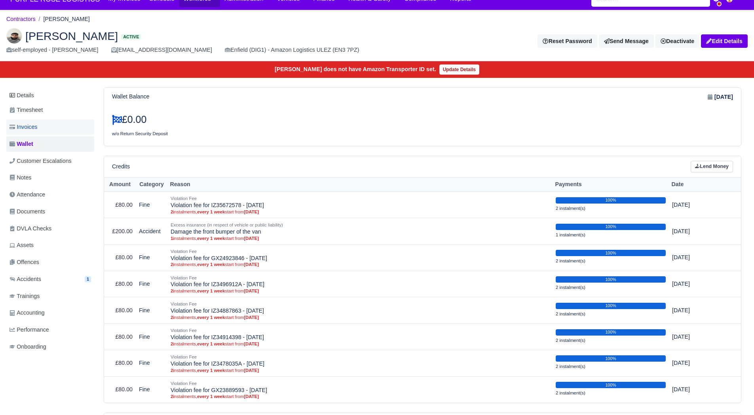
scroll to position [9, 0]
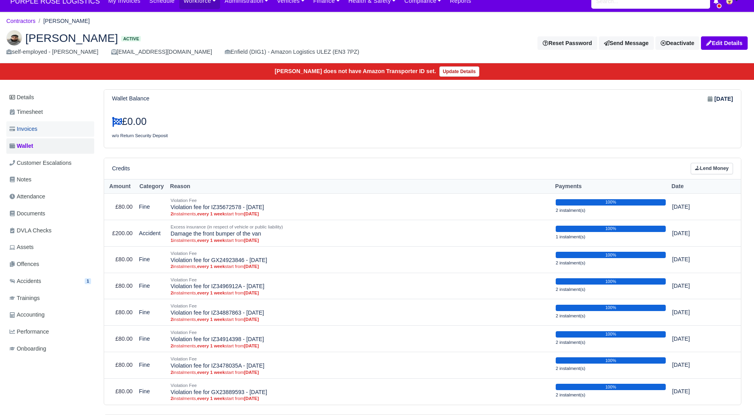
click at [28, 127] on span "Invoices" at bounding box center [23, 129] width 28 height 9
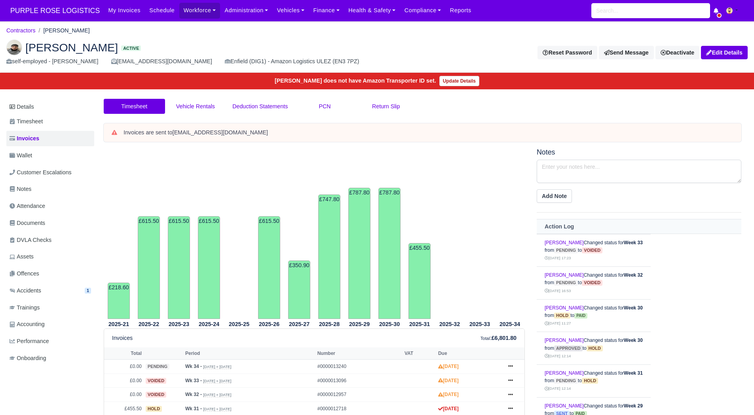
scroll to position [182, 0]
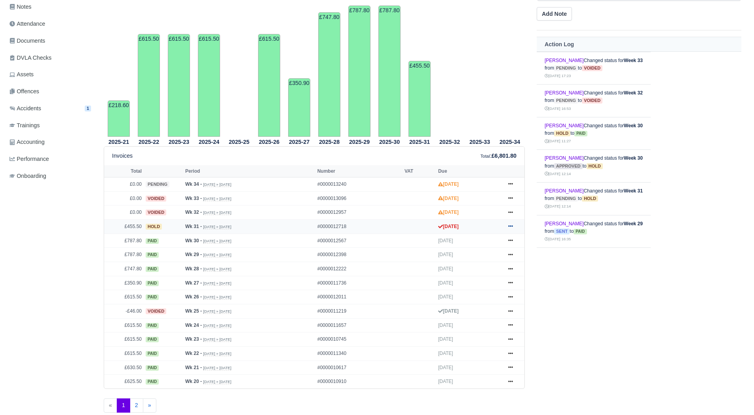
click at [508, 223] on link at bounding box center [510, 227] width 12 height 10
click at [493, 245] on link "Show Invoice" at bounding box center [481, 241] width 70 height 17
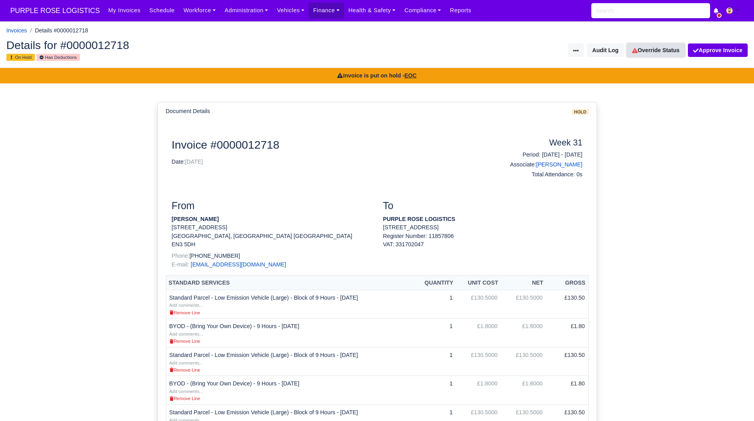
click at [658, 53] on link "Override Status" at bounding box center [656, 50] width 58 height 13
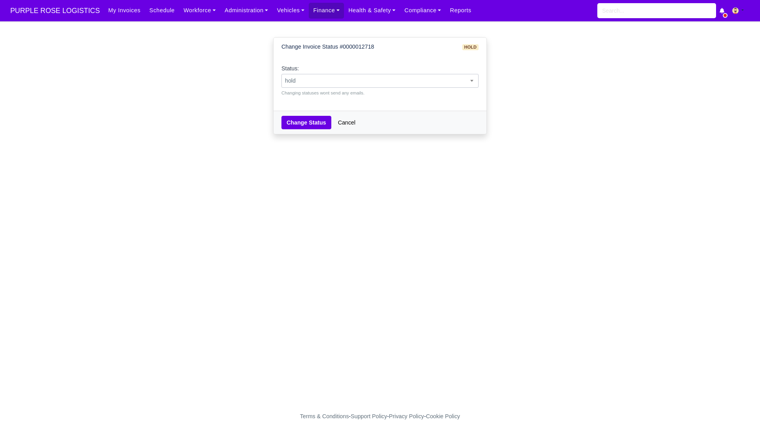
click at [444, 75] on span "hold" at bounding box center [379, 81] width 197 height 14
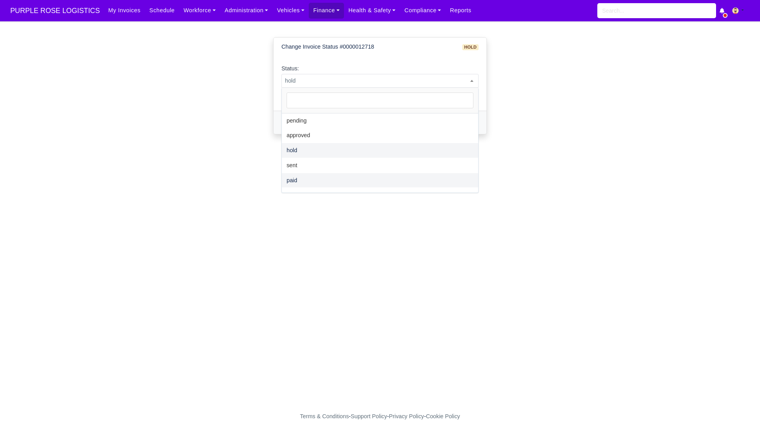
select select "paid"
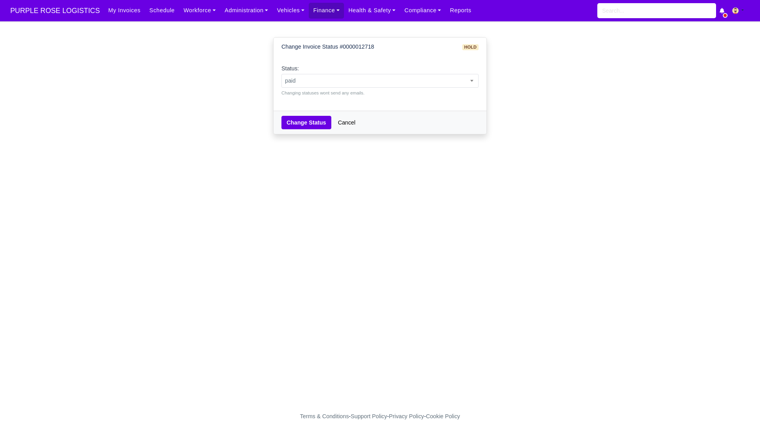
click at [307, 112] on div "Change Status Cancel" at bounding box center [379, 122] width 213 height 23
click at [307, 119] on button "Change Status" at bounding box center [306, 122] width 50 height 13
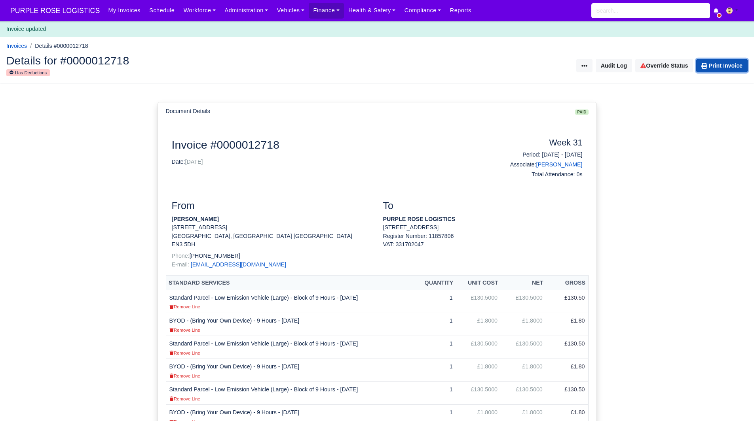
click at [705, 70] on link "Print Invoice" at bounding box center [721, 65] width 51 height 13
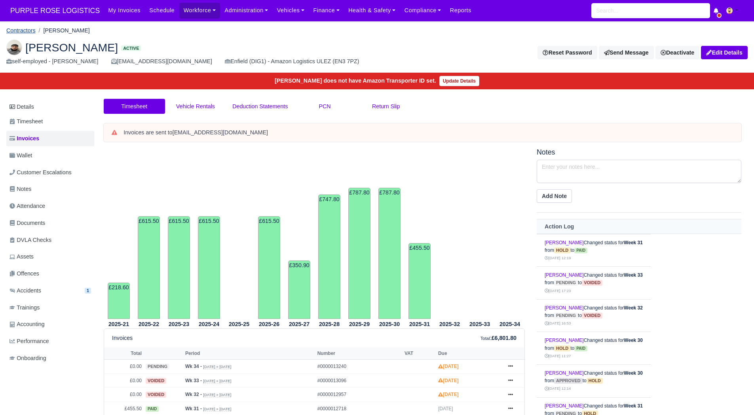
click at [25, 30] on link "Contractors" at bounding box center [20, 30] width 29 height 6
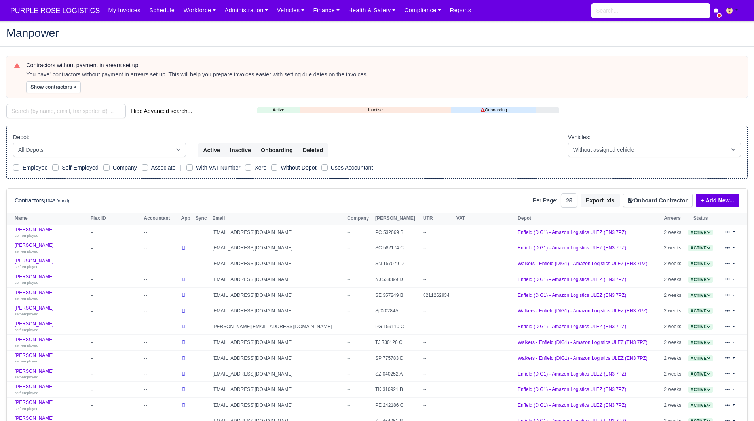
select select "25"
click at [75, 98] on div "Contractors without payment in arears set up You have 1 contractors without pay…" at bounding box center [376, 352] width 753 height 592
click at [66, 113] on input "search" at bounding box center [65, 111] width 119 height 14
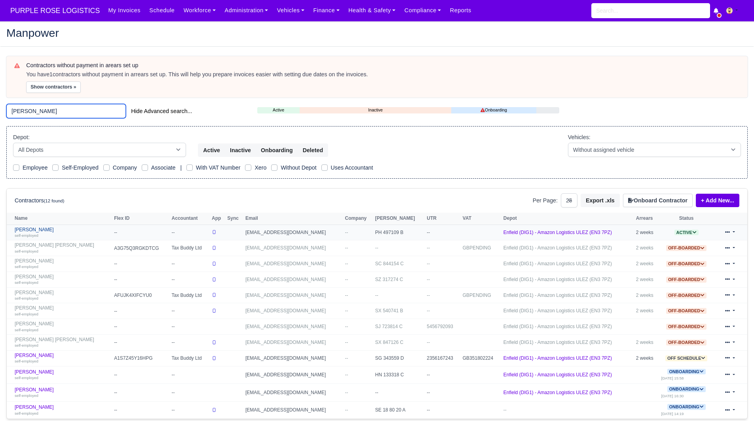
type input "hasan"
click at [42, 234] on div "self-employed" at bounding box center [62, 236] width 95 height 6
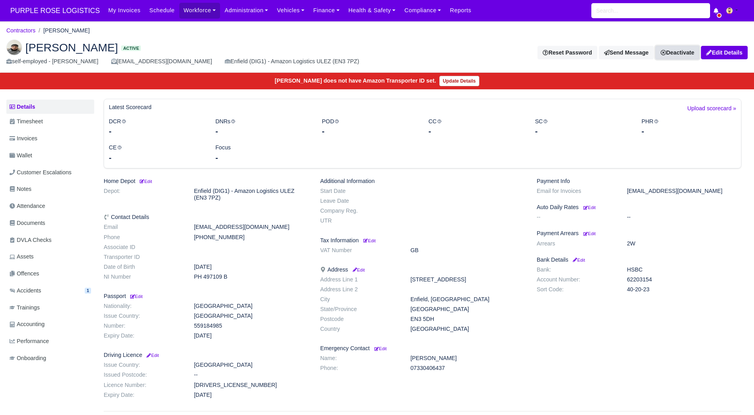
click at [677, 54] on link "Deactivate" at bounding box center [677, 52] width 44 height 13
click at [654, 93] on link "Off-board" at bounding box center [664, 92] width 70 height 12
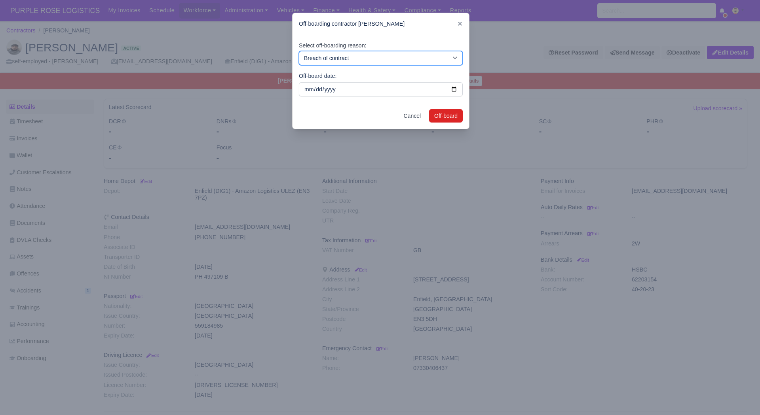
click at [394, 53] on select "Breach of contract Personal decision Too many parcels Heavy routes Another comp…" at bounding box center [381, 58] width 164 height 14
select select "personal-decision"
click at [299, 51] on select "Breach of contract Personal decision Too many parcels Heavy routes Another comp…" at bounding box center [381, 58] width 164 height 14
click at [434, 109] on button "Off-board" at bounding box center [446, 115] width 34 height 13
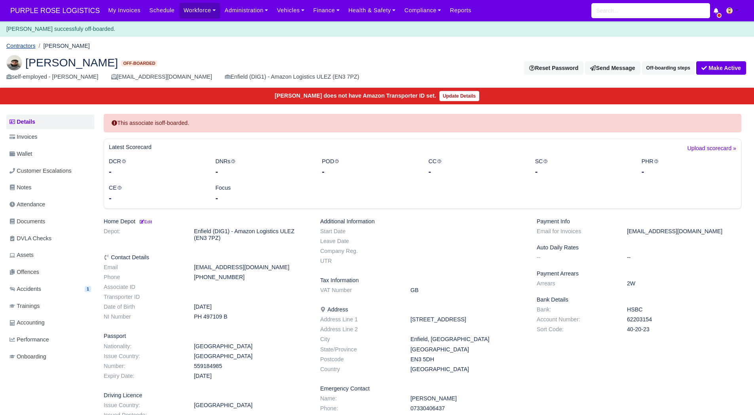
click at [13, 43] on link "Contractors" at bounding box center [20, 46] width 29 height 6
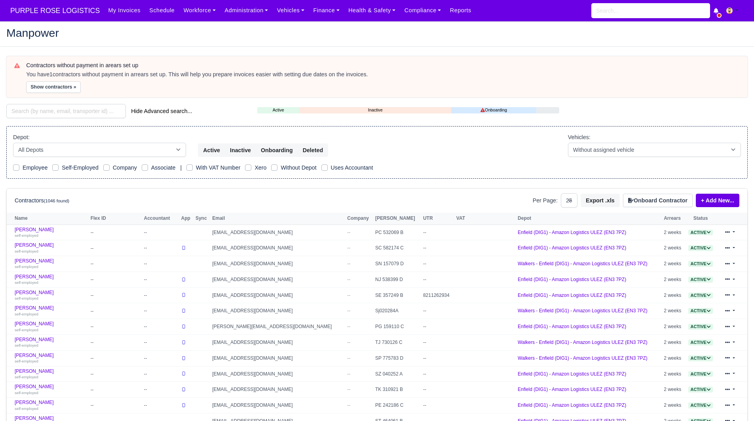
select select "25"
click at [28, 114] on input "search" at bounding box center [65, 111] width 119 height 14
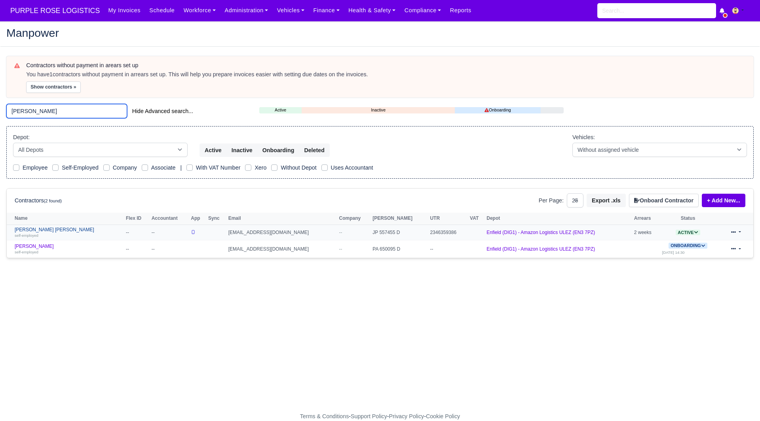
type input "glen"
click at [45, 230] on link "Glen Michael O Connor self-employed" at bounding box center [68, 232] width 107 height 11
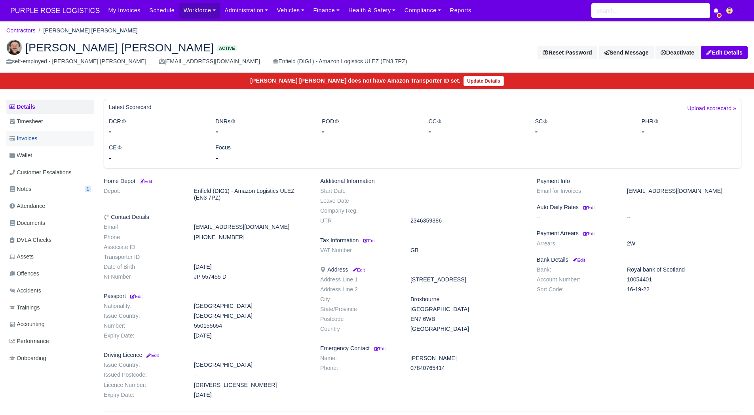
click at [27, 132] on link "Invoices" at bounding box center [50, 138] width 88 height 15
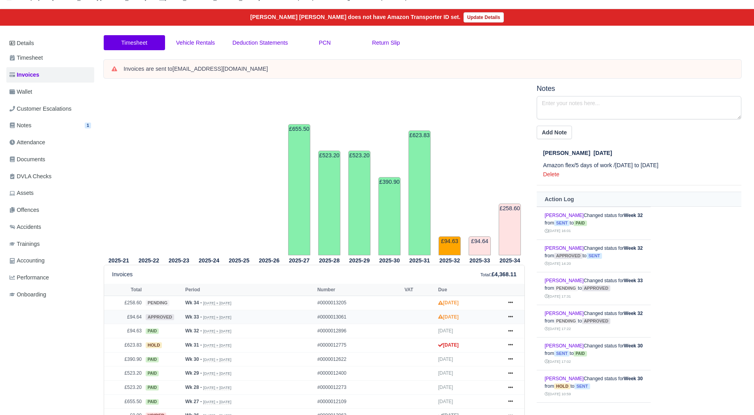
scroll to position [55, 0]
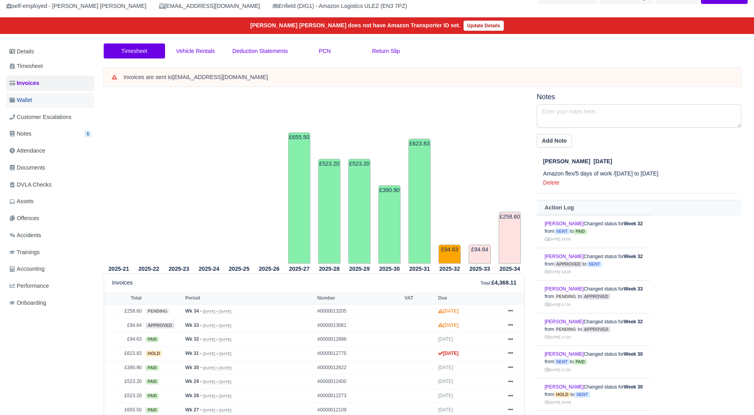
click at [39, 96] on link "Wallet" at bounding box center [50, 100] width 88 height 15
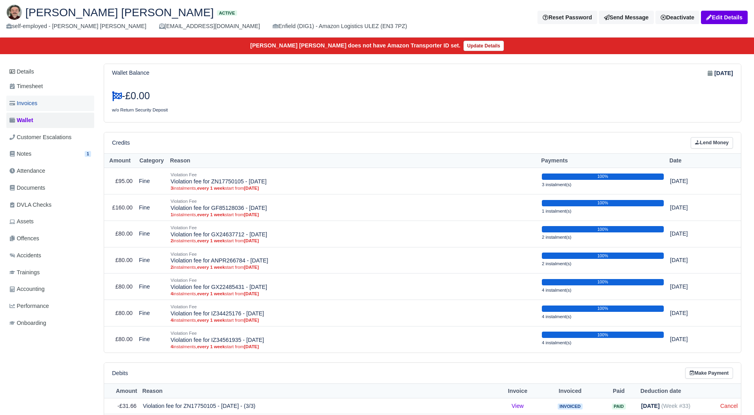
scroll to position [30, 0]
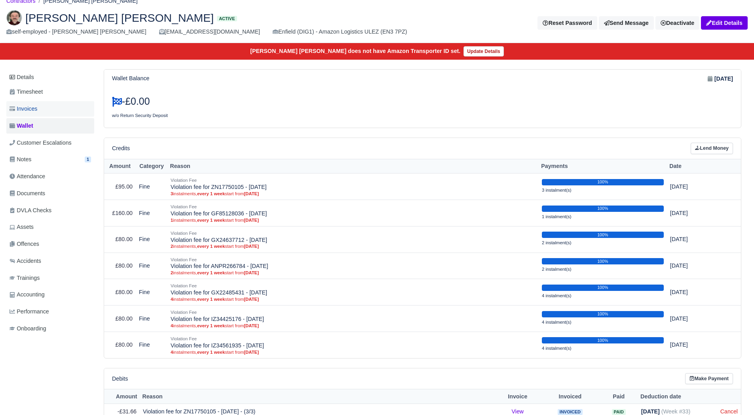
click at [60, 106] on link "Invoices" at bounding box center [50, 108] width 88 height 15
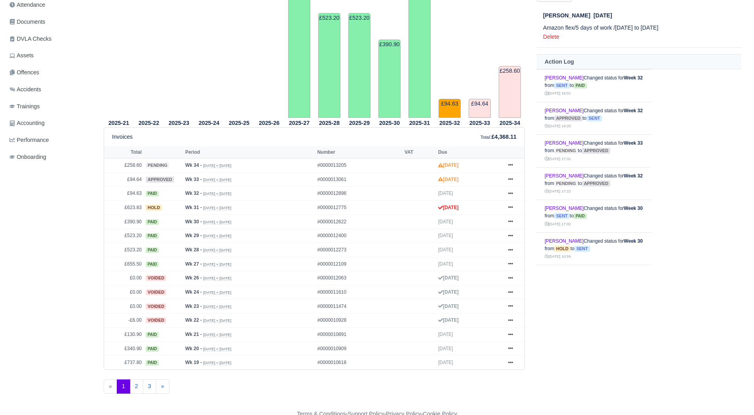
scroll to position [202, 0]
click at [512, 203] on link at bounding box center [510, 208] width 12 height 10
click at [502, 218] on link "Show Invoice" at bounding box center [481, 222] width 70 height 17
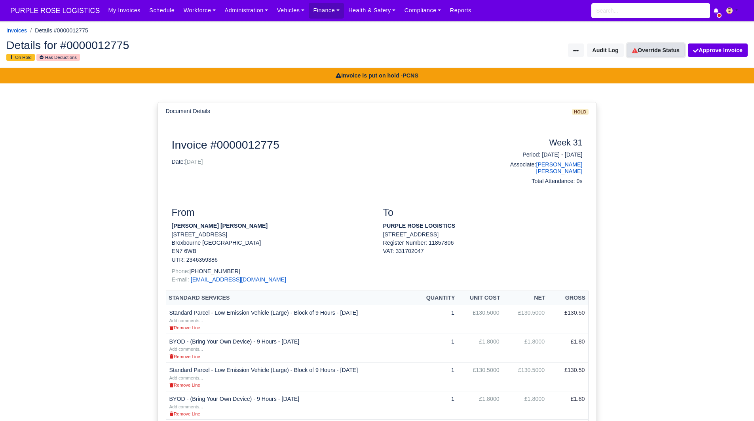
click at [659, 54] on link "Override Status" at bounding box center [656, 50] width 58 height 13
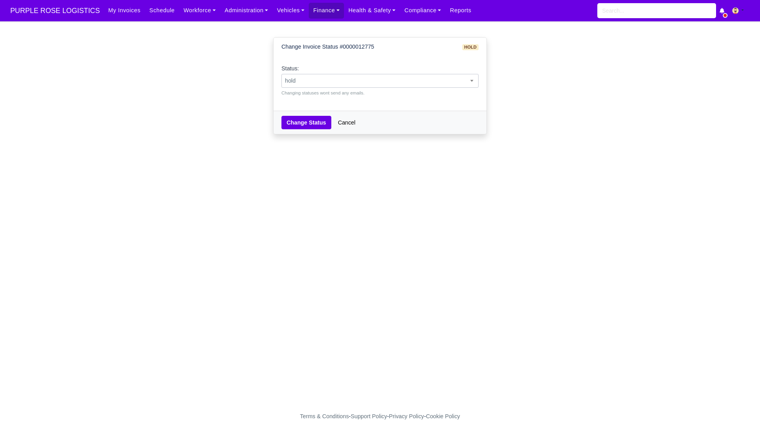
click at [447, 81] on span "hold" at bounding box center [380, 81] width 196 height 10
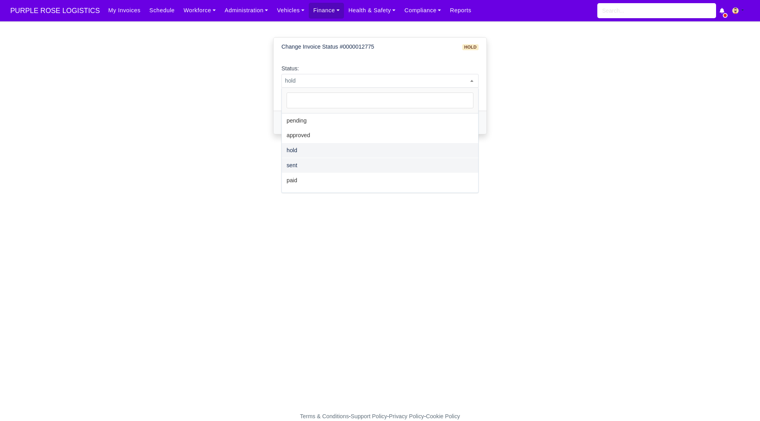
select select "paid"
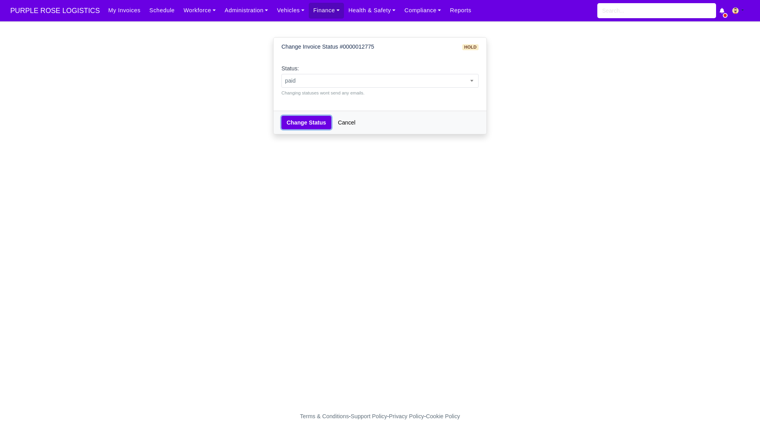
click at [303, 116] on button "Change Status" at bounding box center [306, 122] width 50 height 13
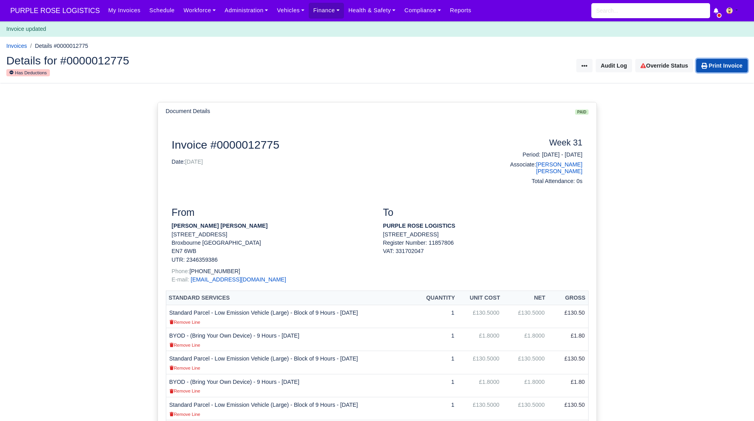
click at [715, 61] on link "Print Invoice" at bounding box center [721, 65] width 51 height 13
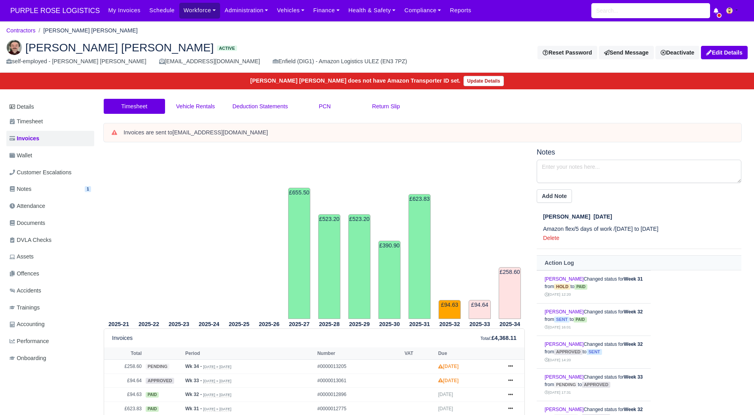
click at [181, 14] on link "Workforce" at bounding box center [199, 10] width 41 height 15
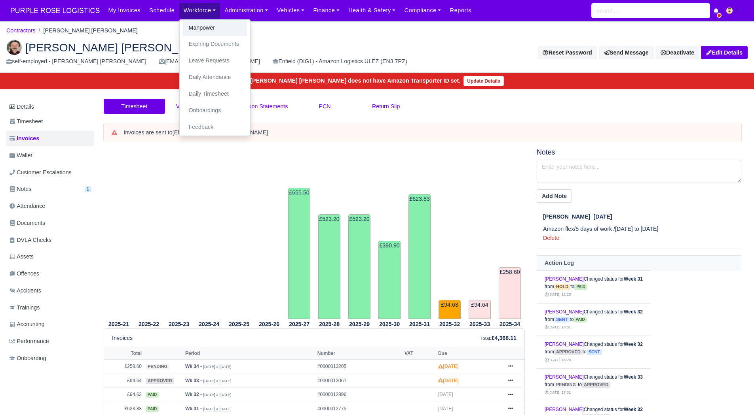
click at [185, 24] on link "Manpower" at bounding box center [215, 28] width 64 height 17
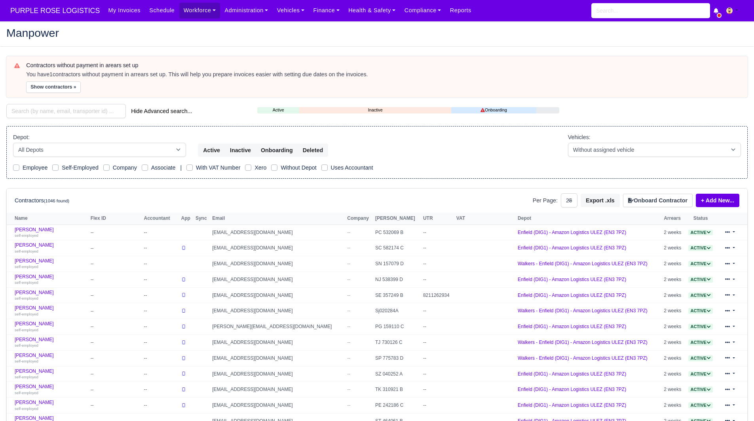
select select "25"
click at [88, 109] on input "search" at bounding box center [65, 111] width 119 height 14
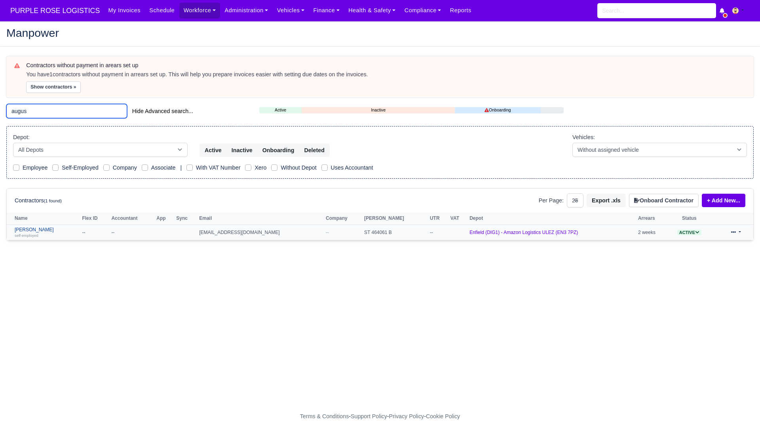
type input "augus"
click at [42, 229] on link "Augustas Karalius self-employed" at bounding box center [46, 232] width 63 height 11
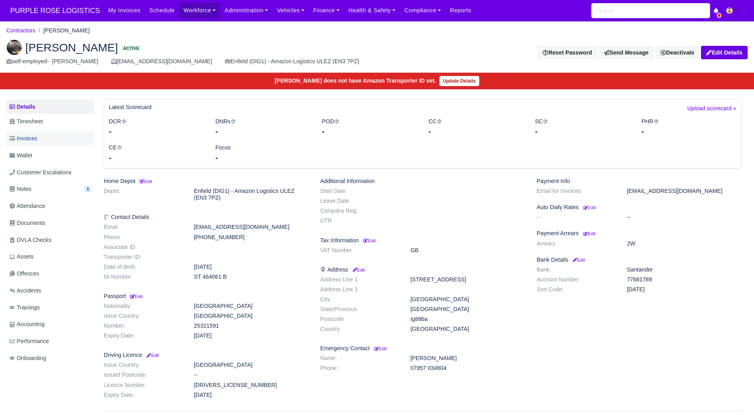
click at [35, 138] on span "Invoices" at bounding box center [23, 138] width 28 height 9
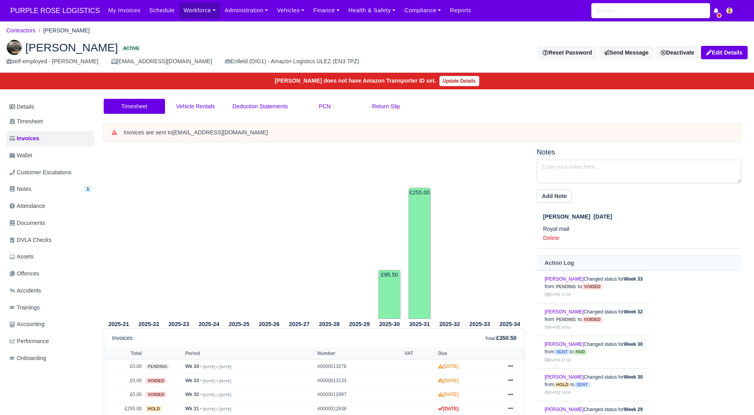
scroll to position [63, 0]
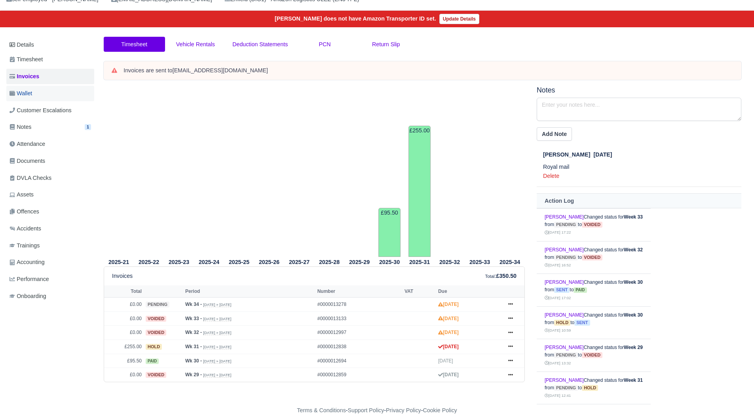
click at [50, 87] on link "Wallet" at bounding box center [50, 93] width 88 height 15
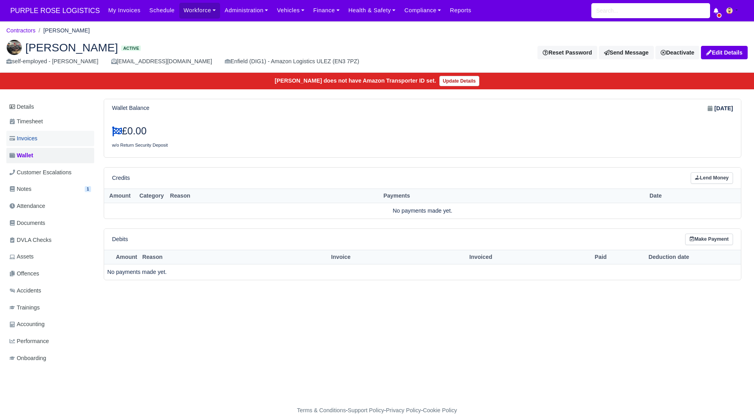
click at [68, 142] on link "Invoices" at bounding box center [50, 138] width 88 height 15
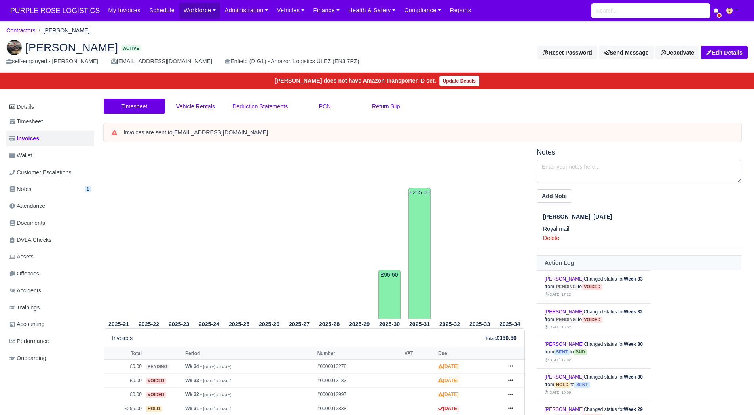
scroll to position [63, 0]
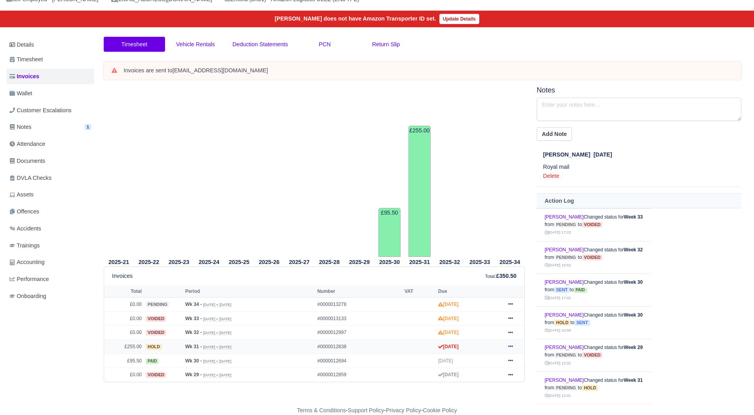
click at [513, 346] on link at bounding box center [510, 347] width 12 height 10
click at [484, 248] on link "Show Invoice" at bounding box center [481, 249] width 70 height 17
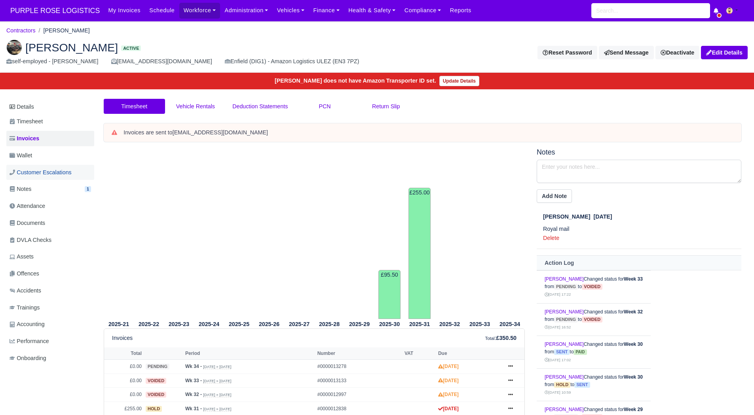
scroll to position [63, 0]
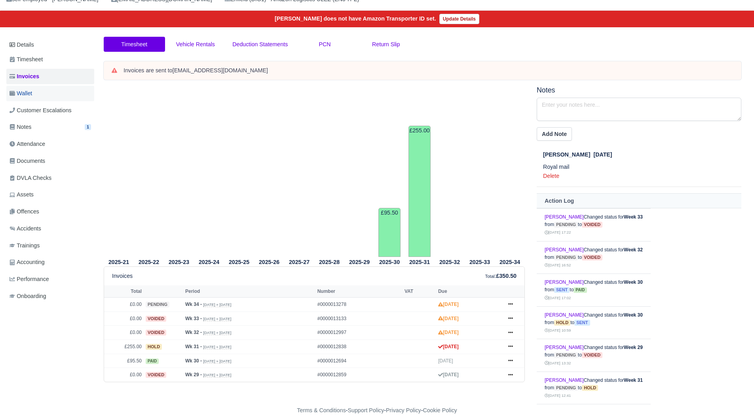
click at [59, 93] on link "Wallet" at bounding box center [50, 93] width 88 height 15
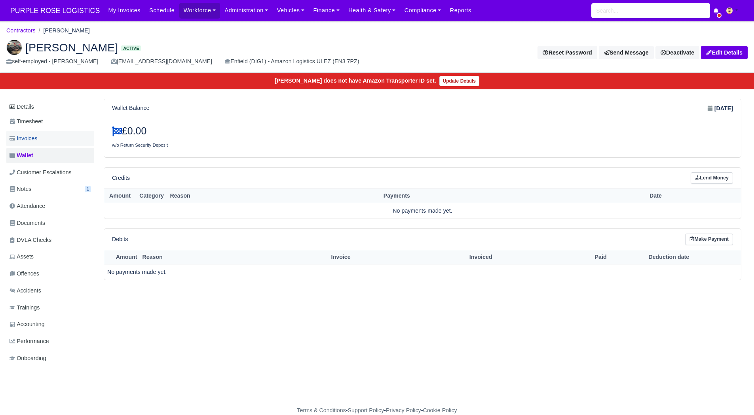
click at [44, 140] on link "Invoices" at bounding box center [50, 138] width 88 height 15
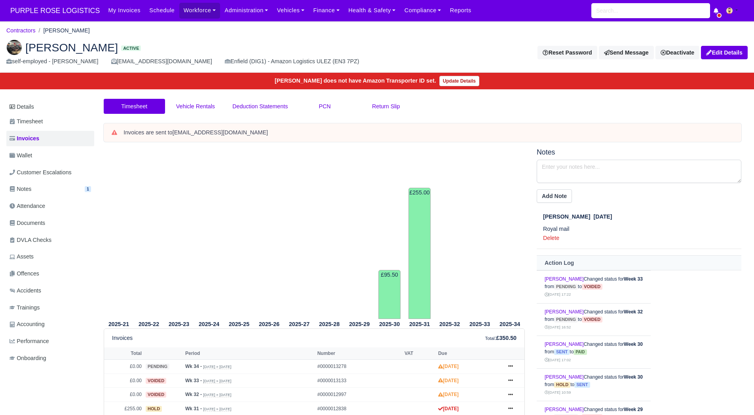
scroll to position [63, 0]
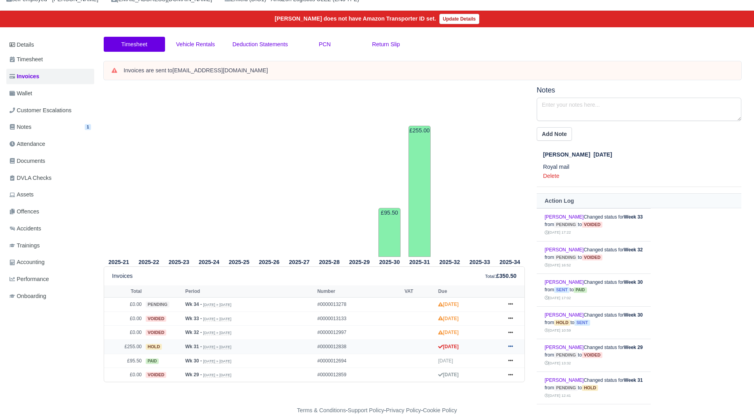
click at [512, 347] on icon at bounding box center [510, 346] width 5 height 5
click at [476, 250] on link "Show Invoice" at bounding box center [481, 249] width 70 height 17
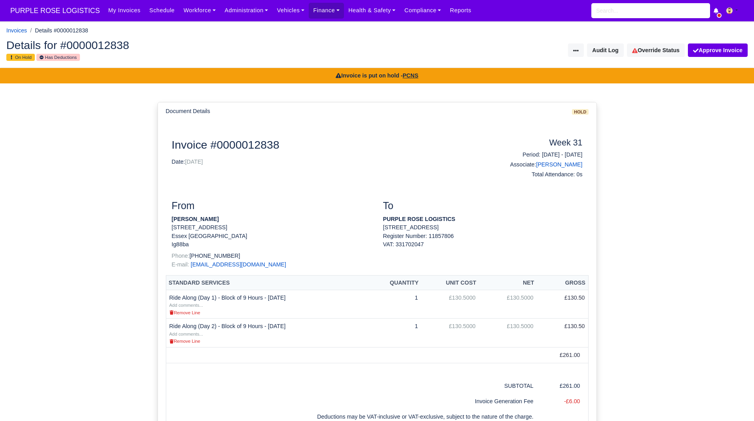
drag, startPoint x: 224, startPoint y: 218, endPoint x: 173, endPoint y: 220, distance: 50.7
click at [173, 220] on p "[PERSON_NAME]" at bounding box center [271, 219] width 199 height 8
copy strong "Augustas Karalius"
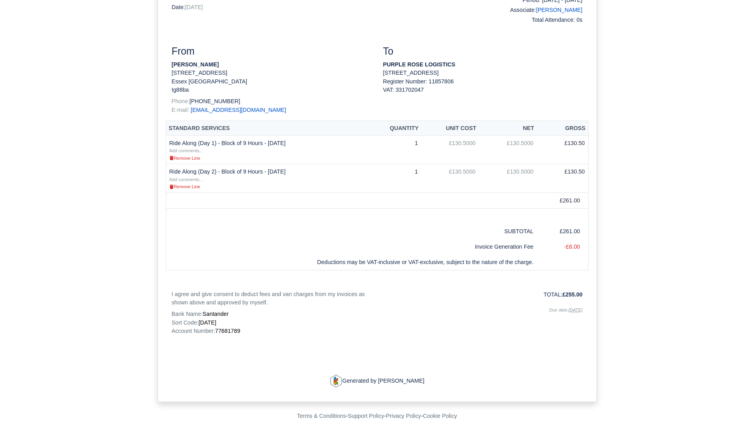
click at [232, 330] on span "77681789" at bounding box center [227, 331] width 25 height 6
copy span "77681789"
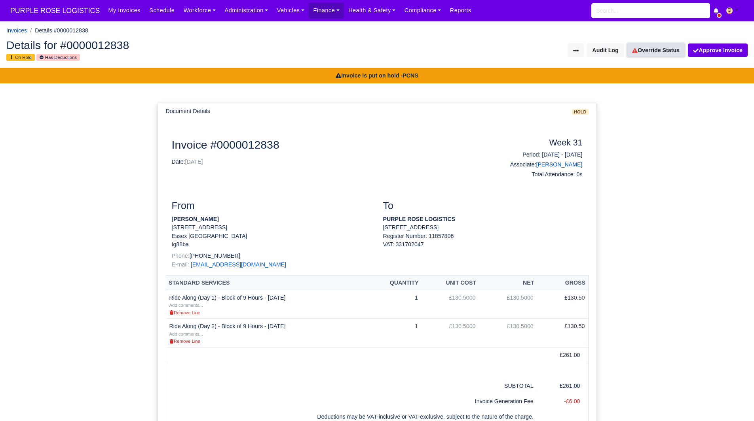
click at [660, 57] on link "Override Status" at bounding box center [656, 50] width 58 height 13
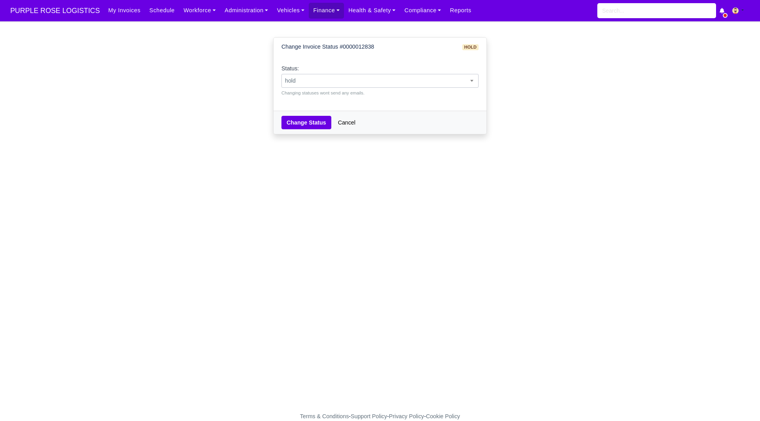
click at [431, 80] on span "hold" at bounding box center [380, 81] width 196 height 10
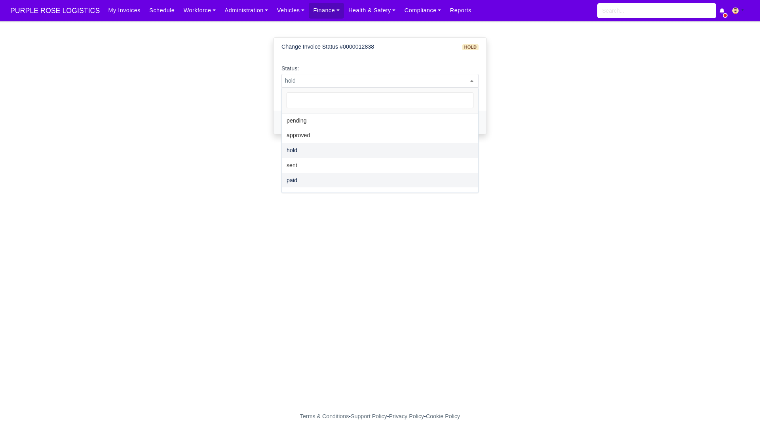
select select "paid"
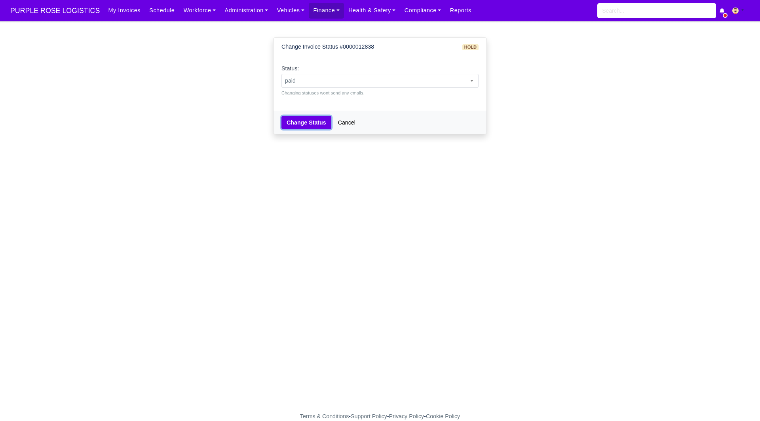
click at [312, 125] on button "Change Status" at bounding box center [306, 122] width 50 height 13
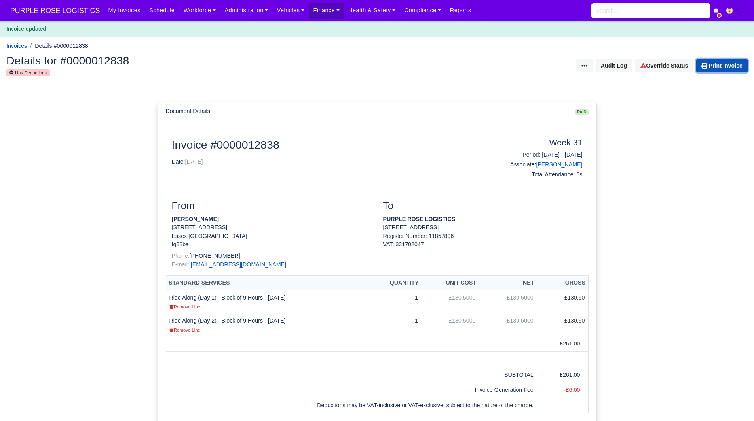
click at [745, 63] on link "Print Invoice" at bounding box center [721, 65] width 51 height 13
click at [666, 74] on div "Details for #0000012838 Has Deductions Invoice Actions Resend Invoice Audit Log…" at bounding box center [376, 66] width 753 height 35
click at [671, 69] on link "Override Status" at bounding box center [664, 65] width 58 height 13
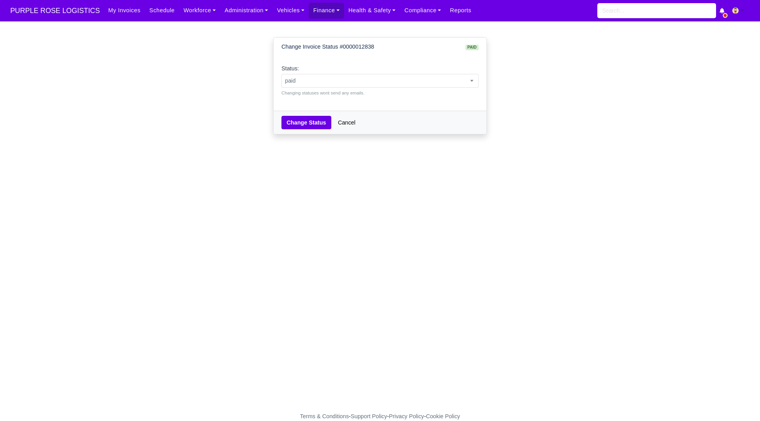
click at [500, 120] on div "Change Invoice Status #0000012838 paid Status: pending approved hold sent paid …" at bounding box center [379, 92] width 451 height 123
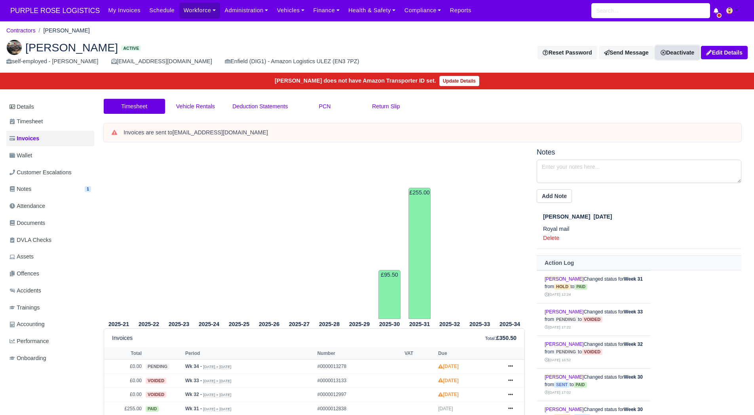
click at [676, 51] on link "Deactivate" at bounding box center [677, 52] width 44 height 13
click at [645, 93] on link "Off-board" at bounding box center [664, 92] width 70 height 12
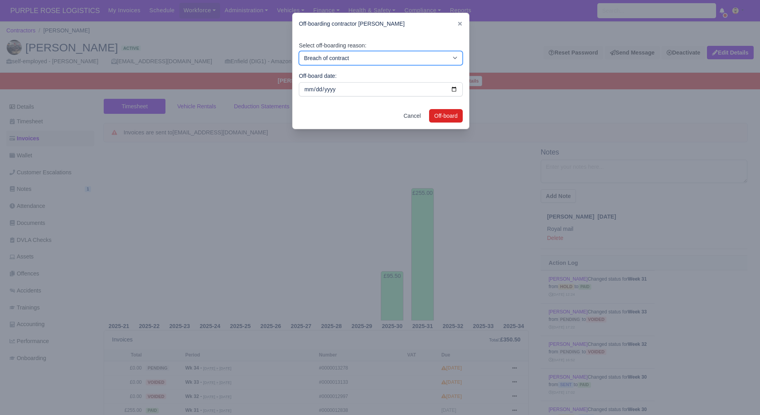
click at [432, 55] on select "Breach of contract Personal decision Too many parcels Heavy routes Another comp…" at bounding box center [381, 58] width 164 height 14
select select "personal-decision"
click at [299, 51] on select "Breach of contract Personal decision Too many parcels Heavy routes Another comp…" at bounding box center [381, 58] width 164 height 14
click at [436, 118] on button "Off-board" at bounding box center [446, 115] width 34 height 13
